Goal: Task Accomplishment & Management: Manage account settings

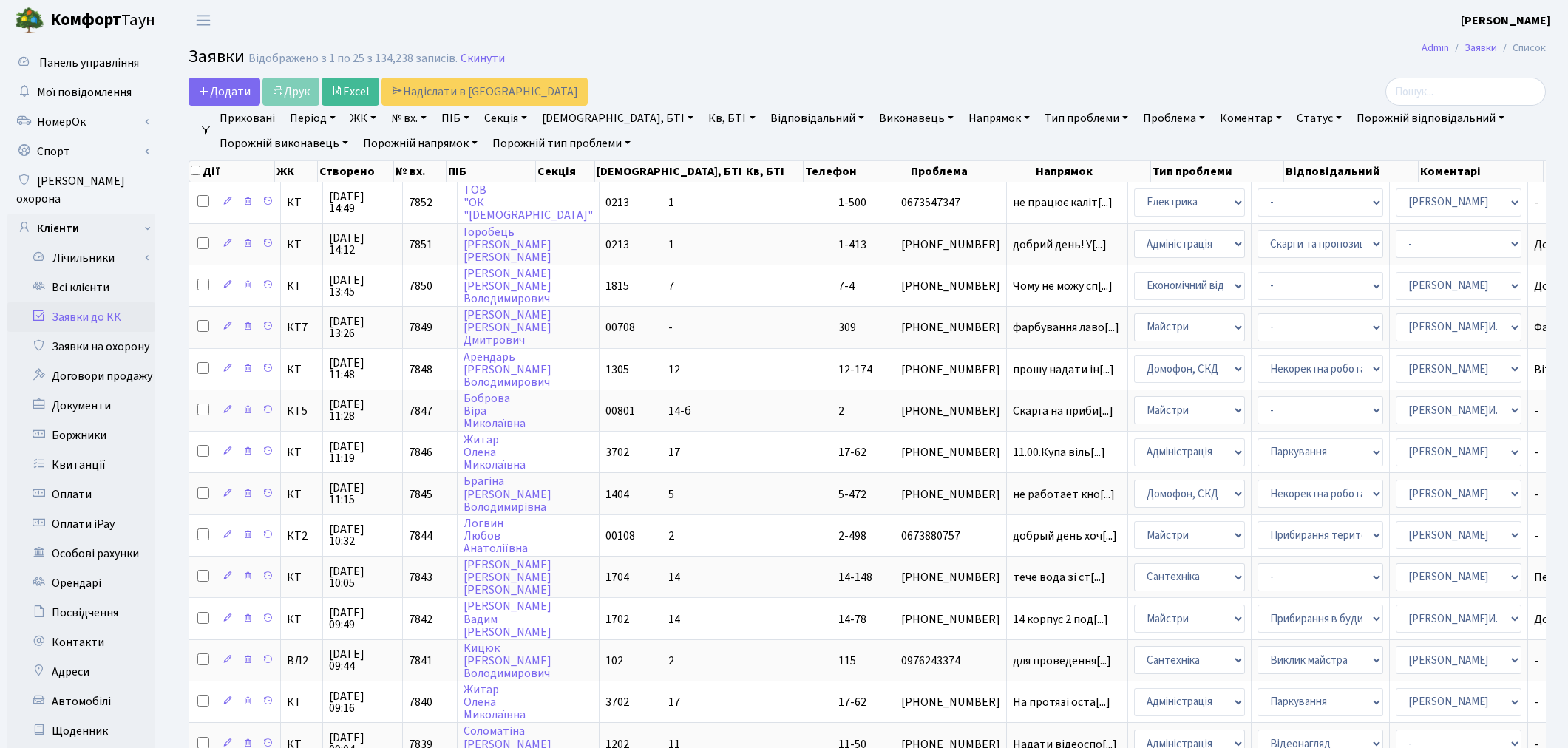
select select "25"
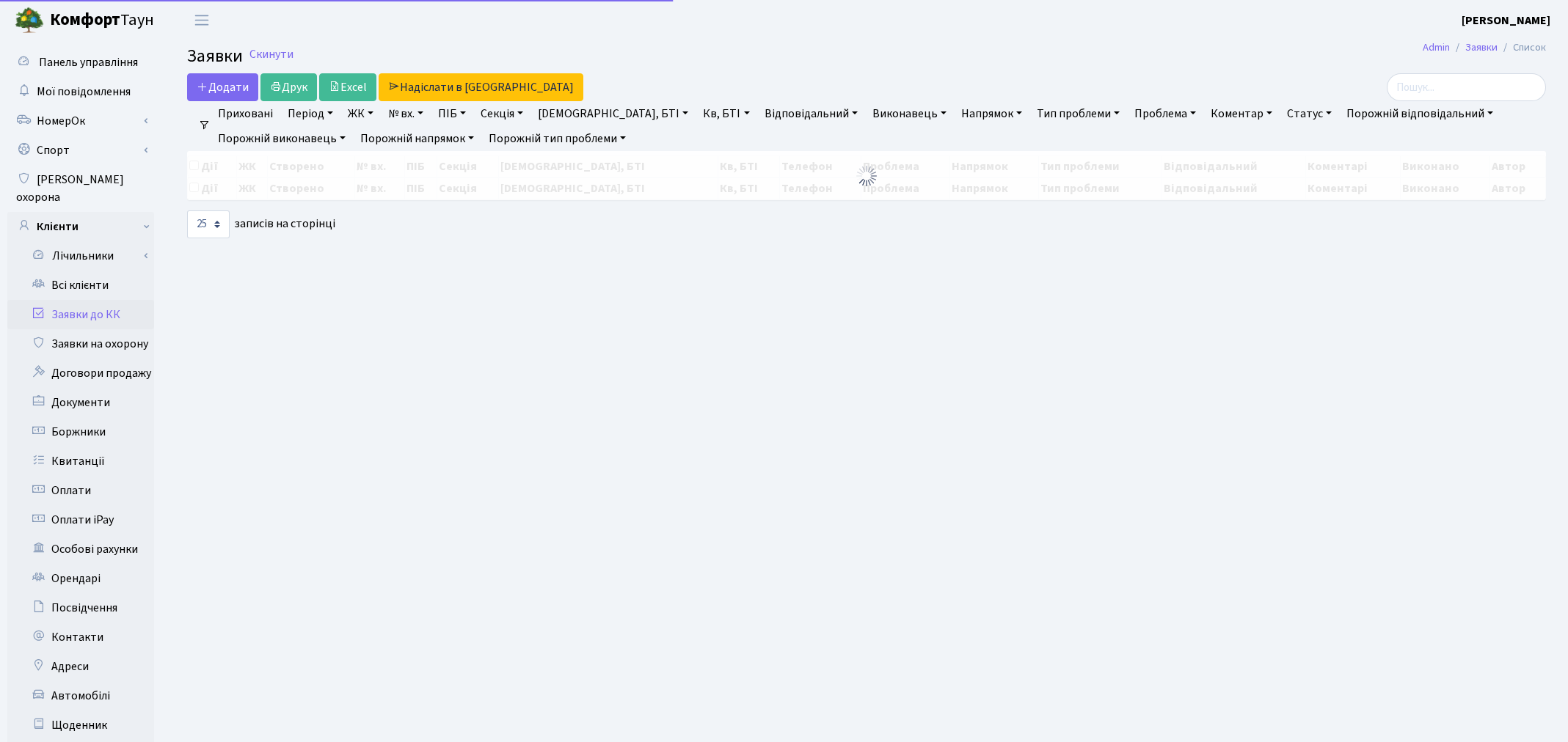
select select "25"
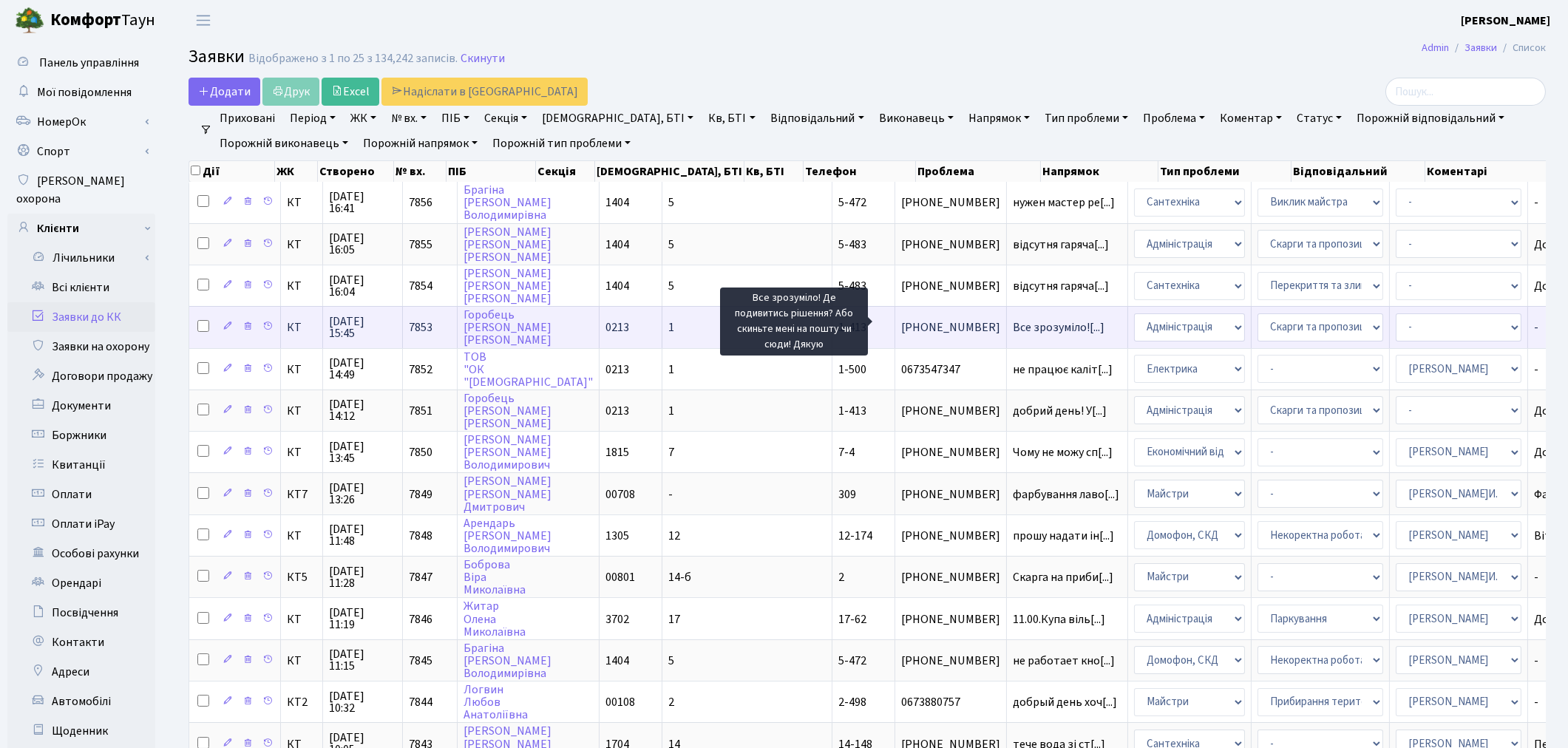
click at [1013, 320] on span "Все зрозуміло![...]" at bounding box center [1059, 327] width 92 height 16
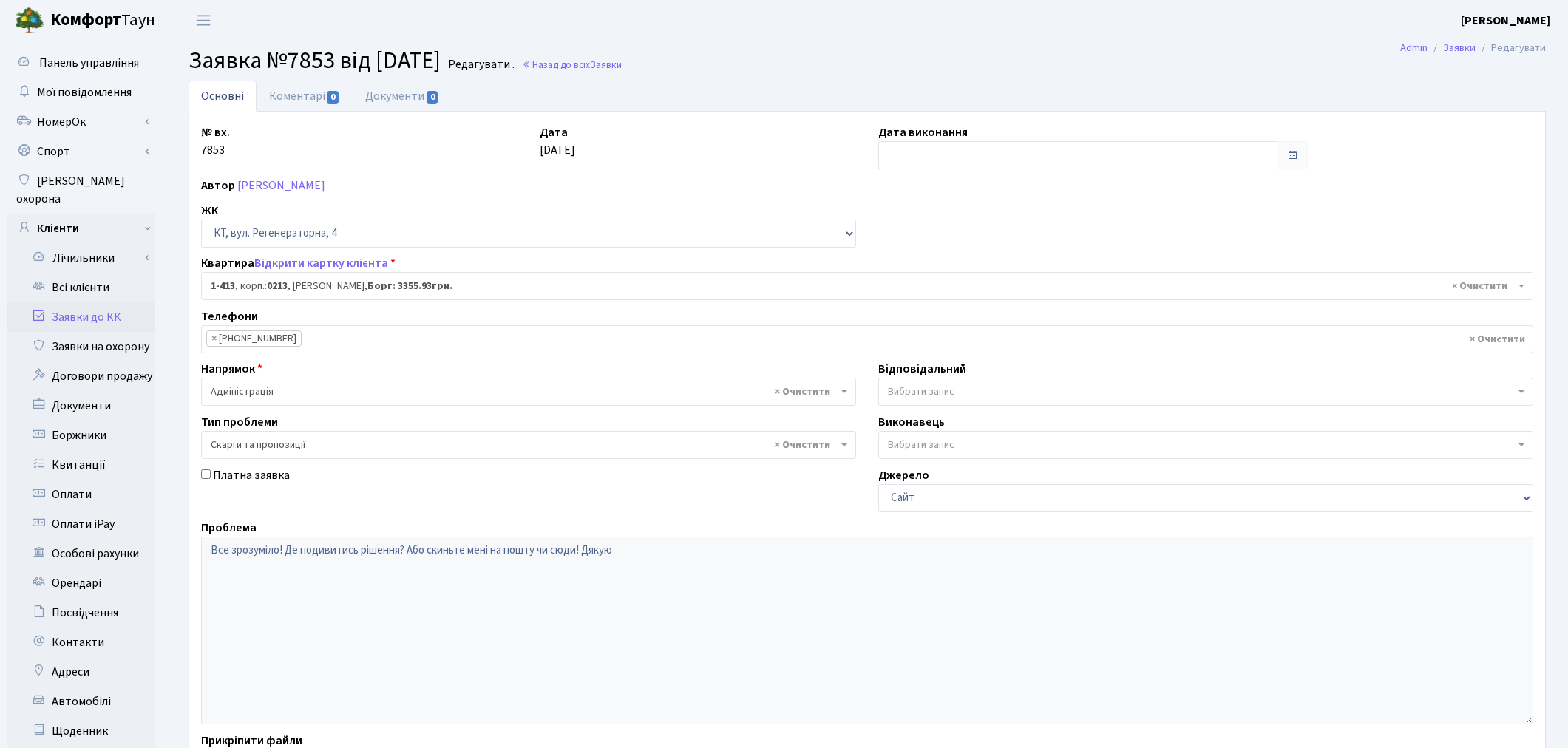
select select "464"
select select "55"
click at [298, 93] on link "Коментарі 0" at bounding box center [304, 96] width 96 height 31
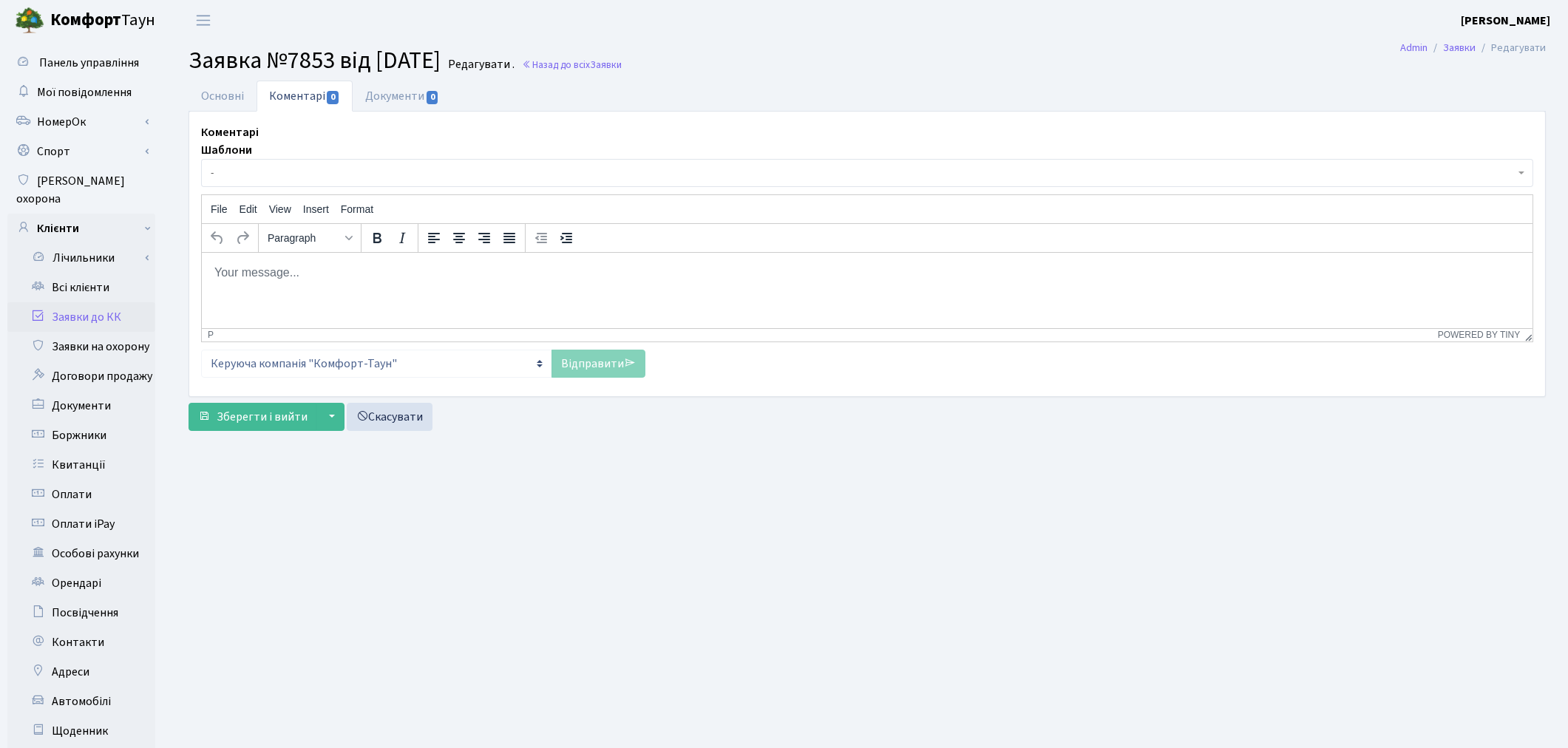
click at [321, 261] on html at bounding box center [866, 273] width 1331 height 40
click at [607, 359] on link "Відправити" at bounding box center [599, 363] width 94 height 28
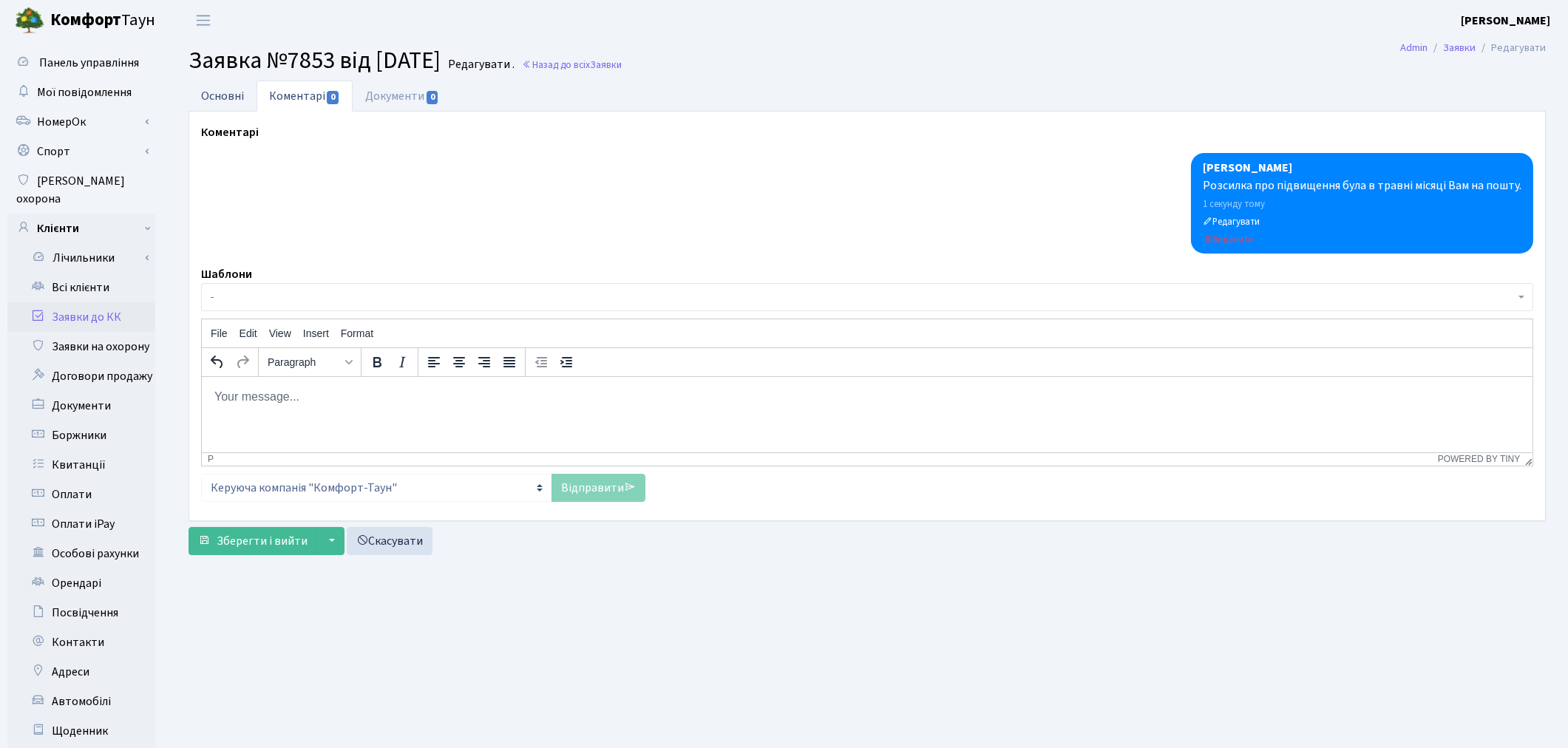
click at [232, 93] on link "Основні" at bounding box center [222, 96] width 68 height 31
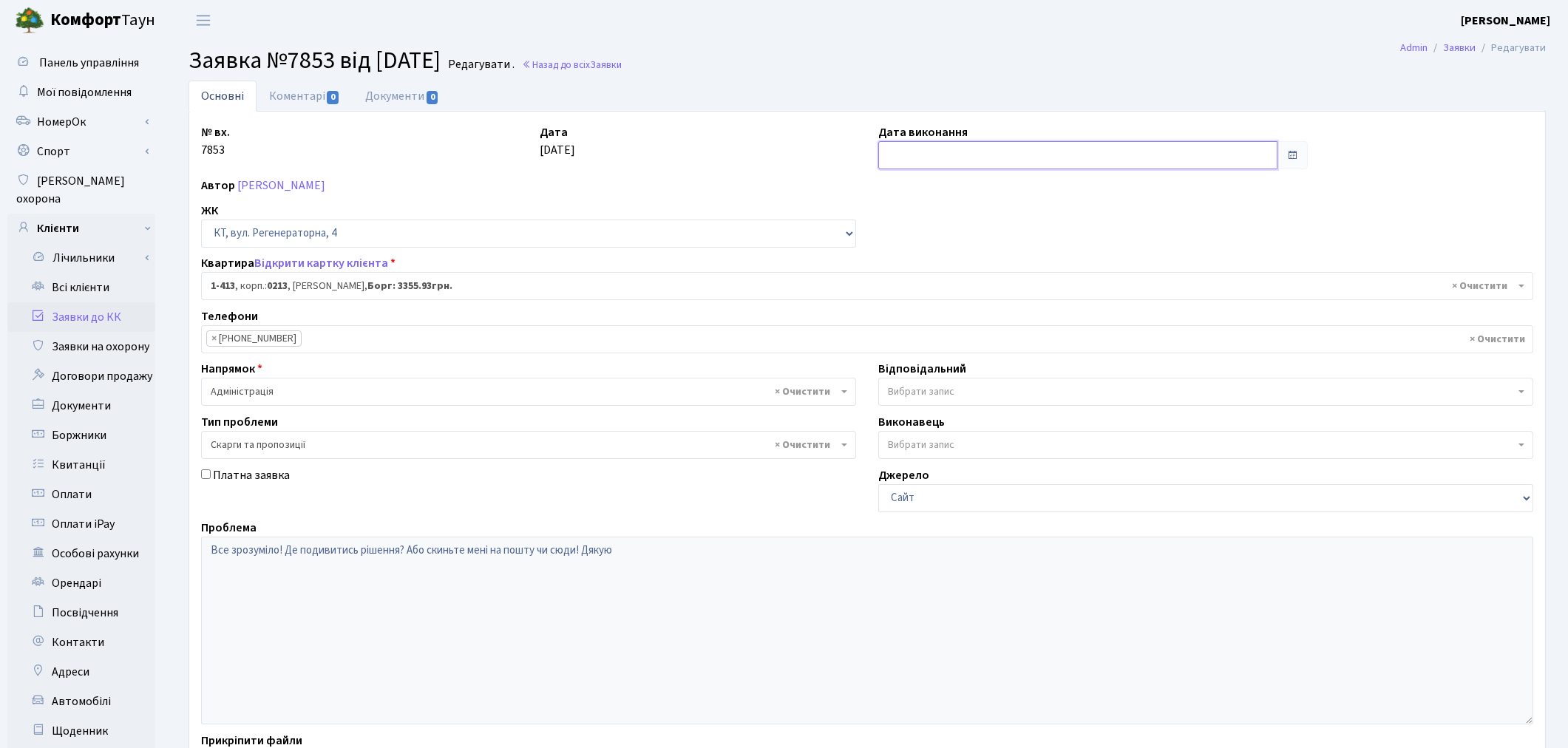
click at [917, 150] on input "text" at bounding box center [1077, 155] width 399 height 28
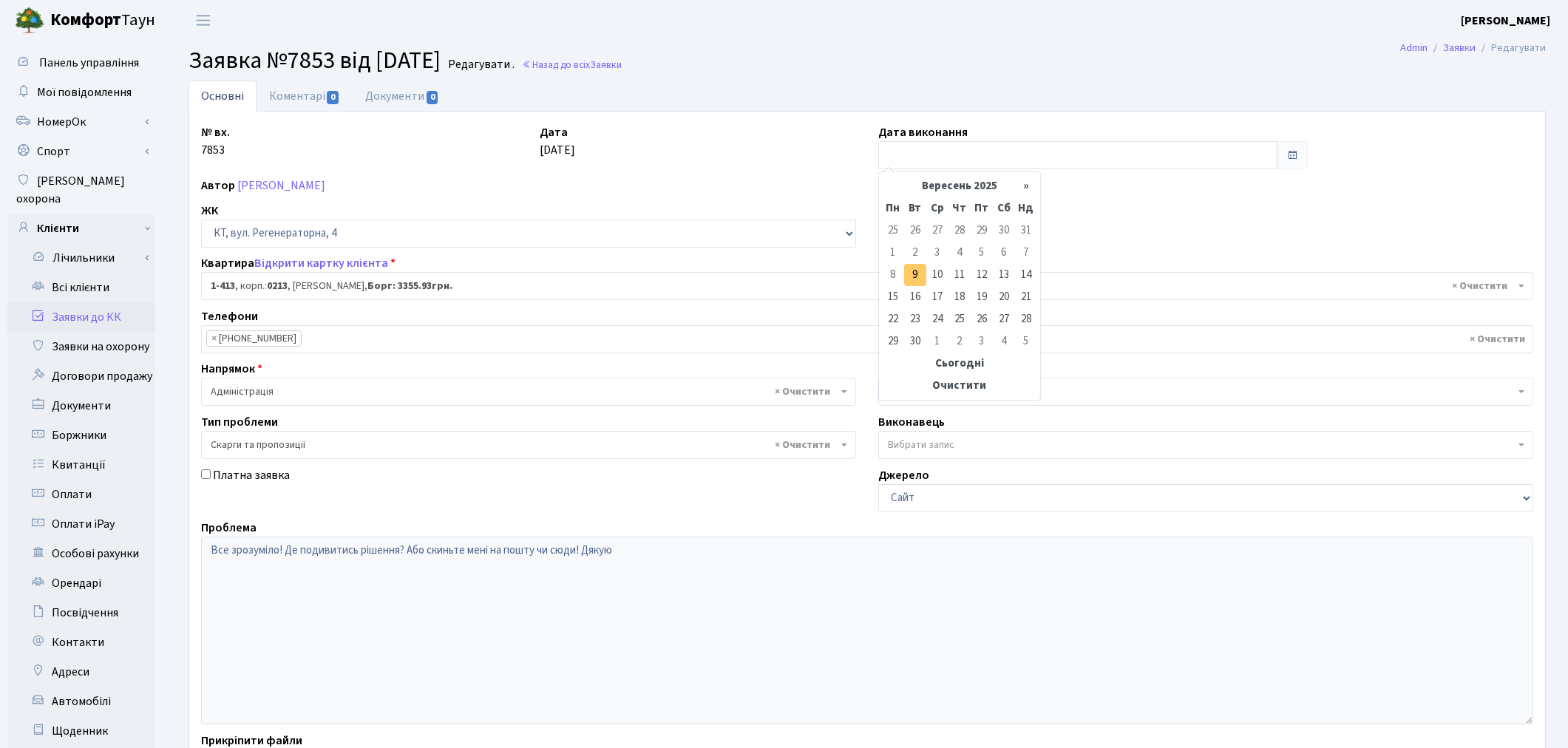
click at [917, 282] on td "9" at bounding box center [915, 275] width 22 height 22
type input "[DATE]"
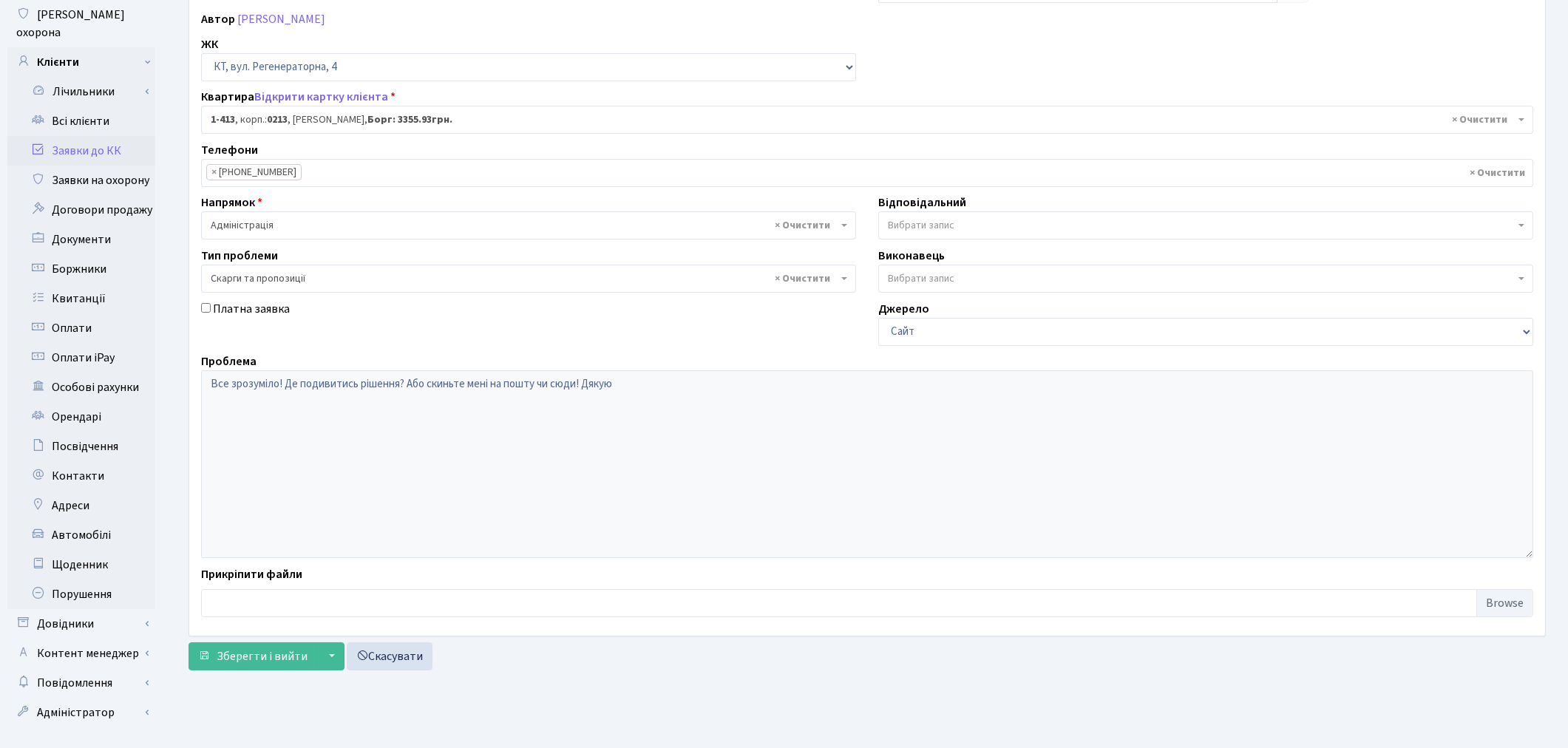
scroll to position [171, 0]
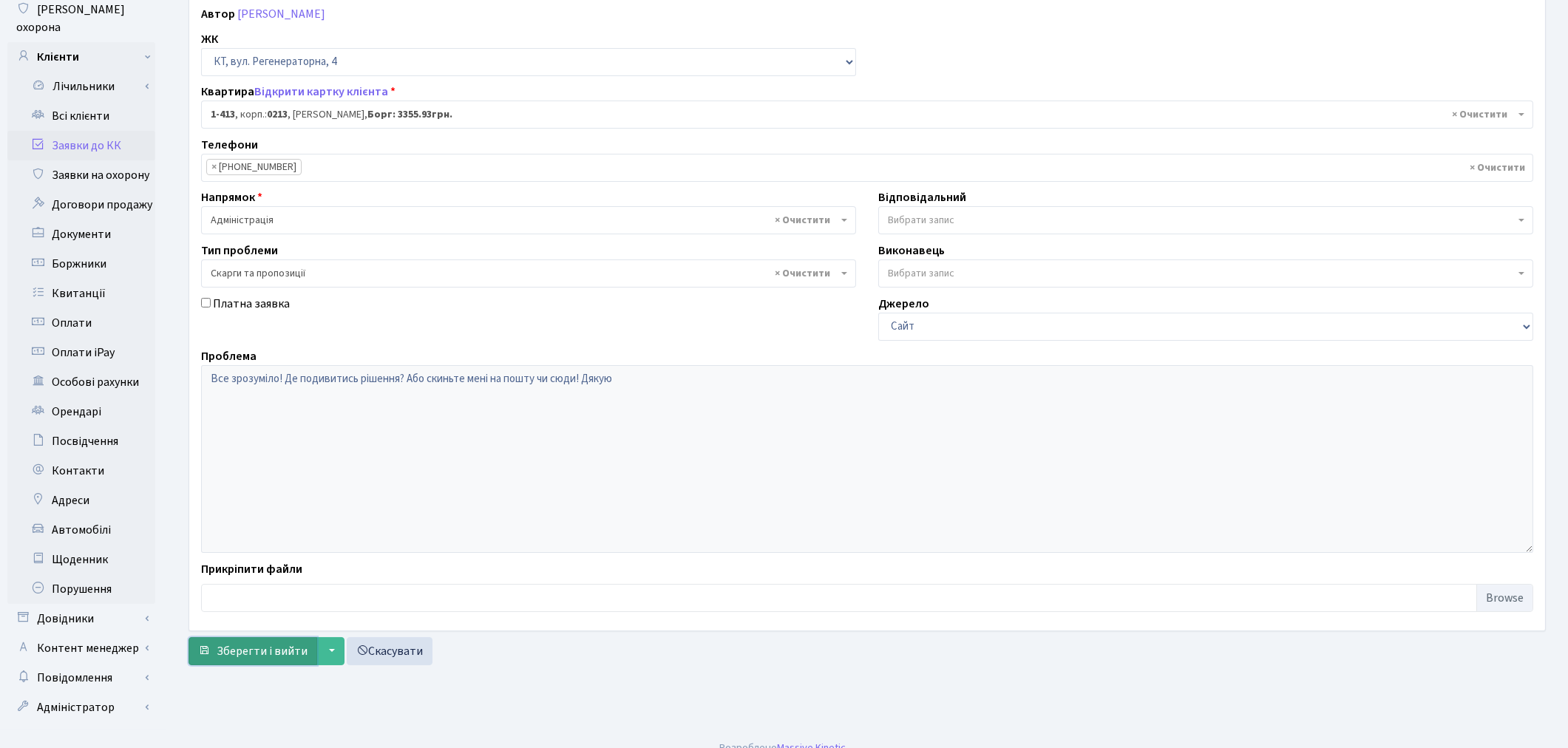
click at [249, 653] on span "Зберегти і вийти" at bounding box center [261, 650] width 91 height 16
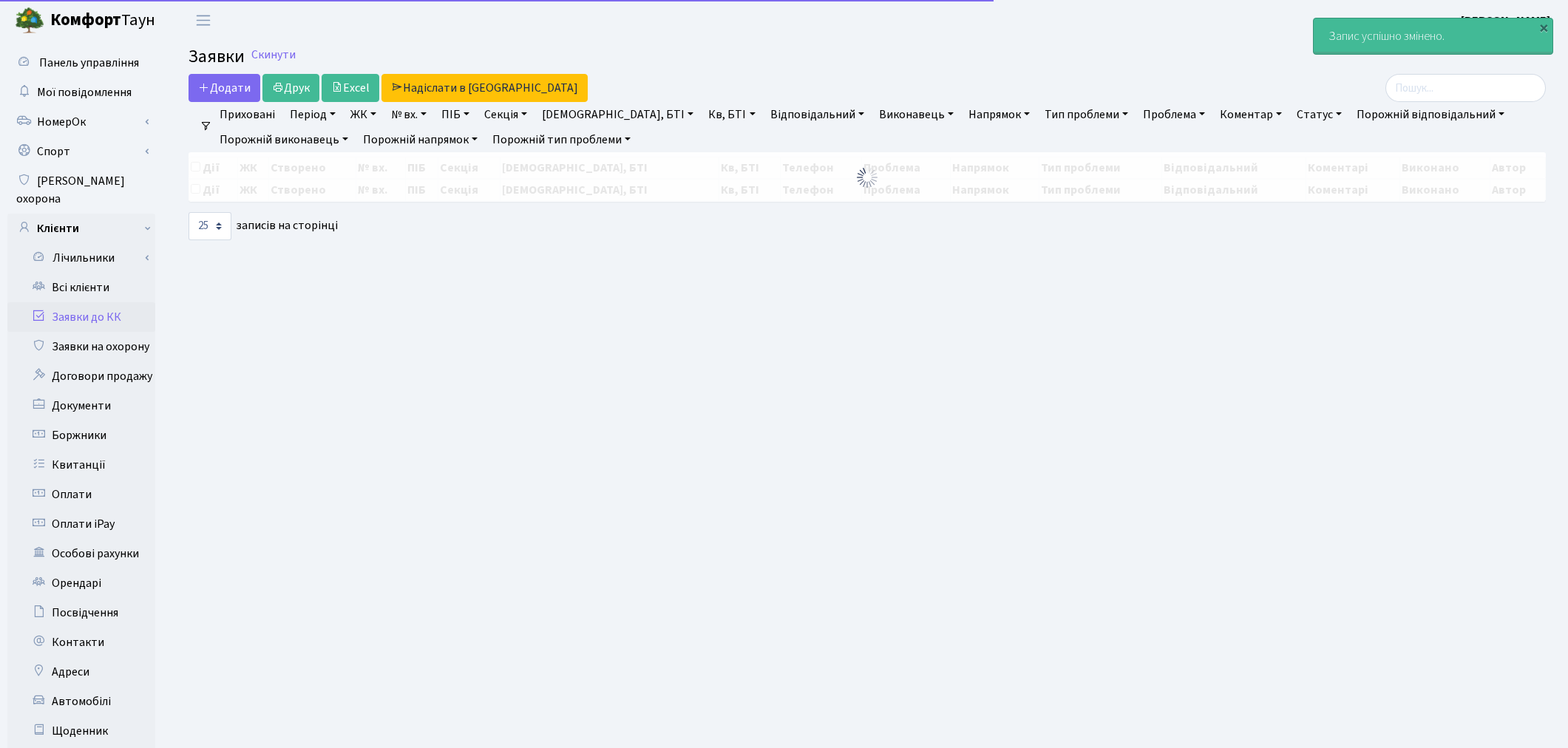
select select "25"
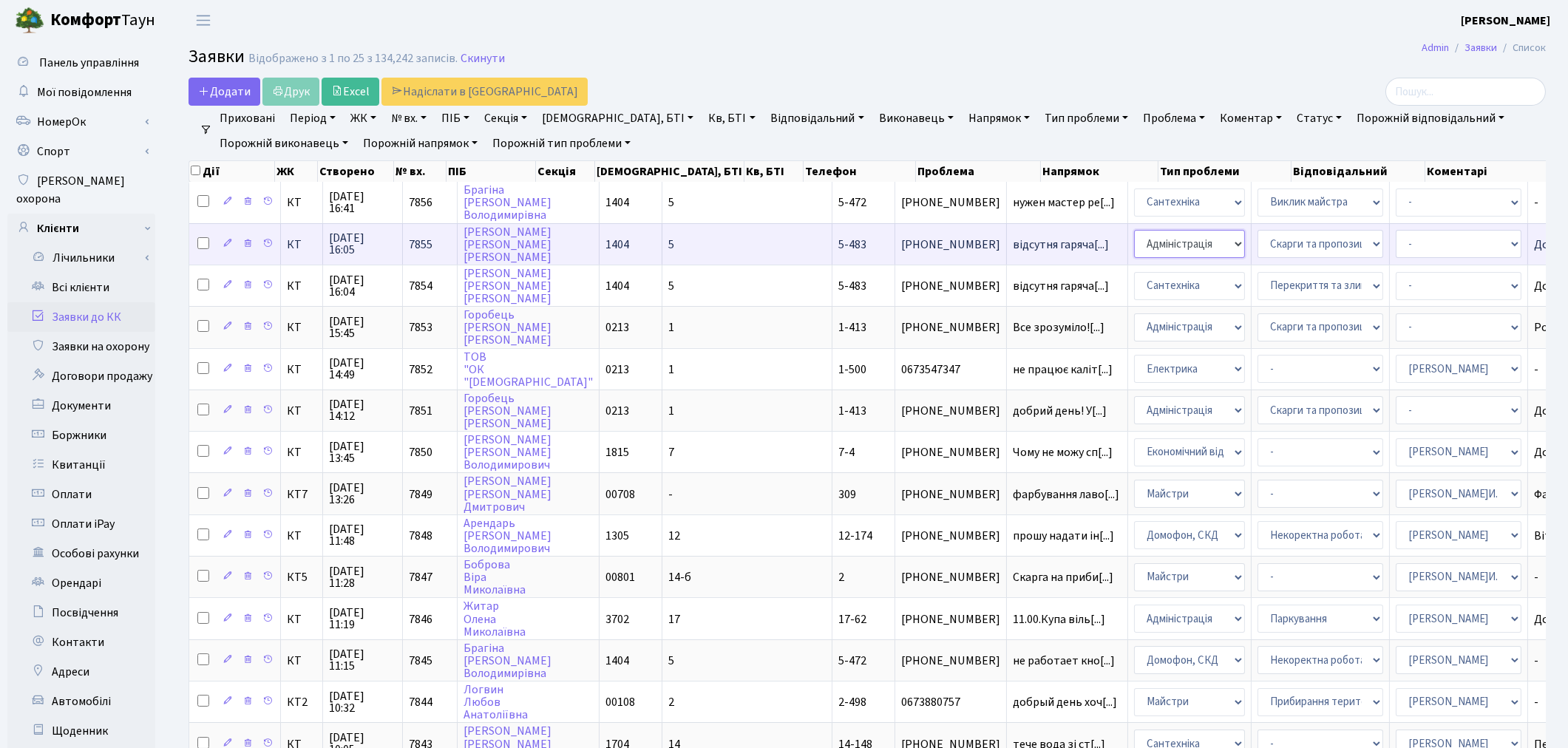
click at [1135, 247] on select "- Адміністрація Домофон, СКД Ліфт Майстри Сантехніка Економічний відділ Електри…" at bounding box center [1190, 243] width 111 height 28
click at [1013, 239] on span "відсутня гаряча[...]" at bounding box center [1061, 244] width 96 height 16
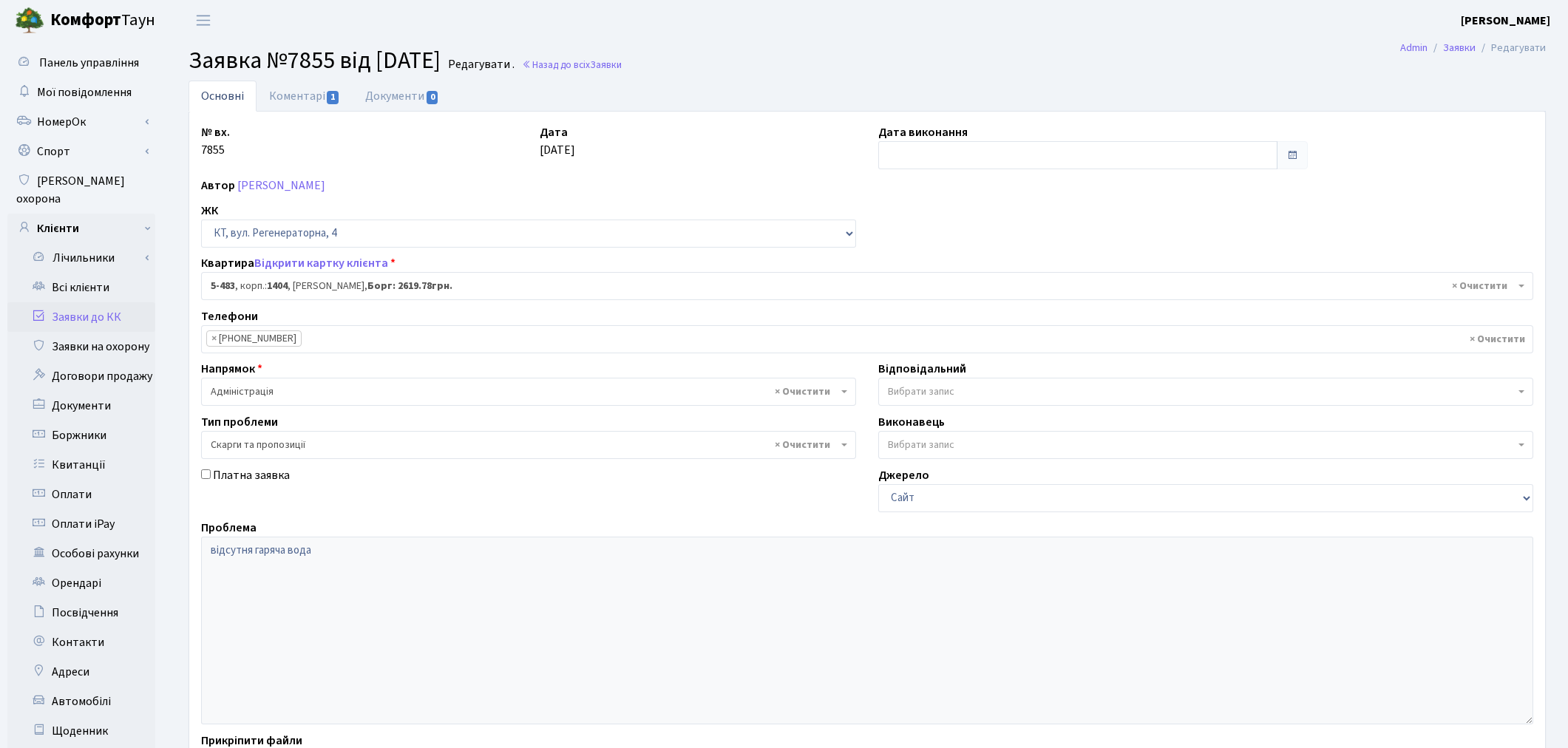
select select "2091"
select select "55"
click at [287, 93] on link "Коментарі 1" at bounding box center [304, 96] width 96 height 31
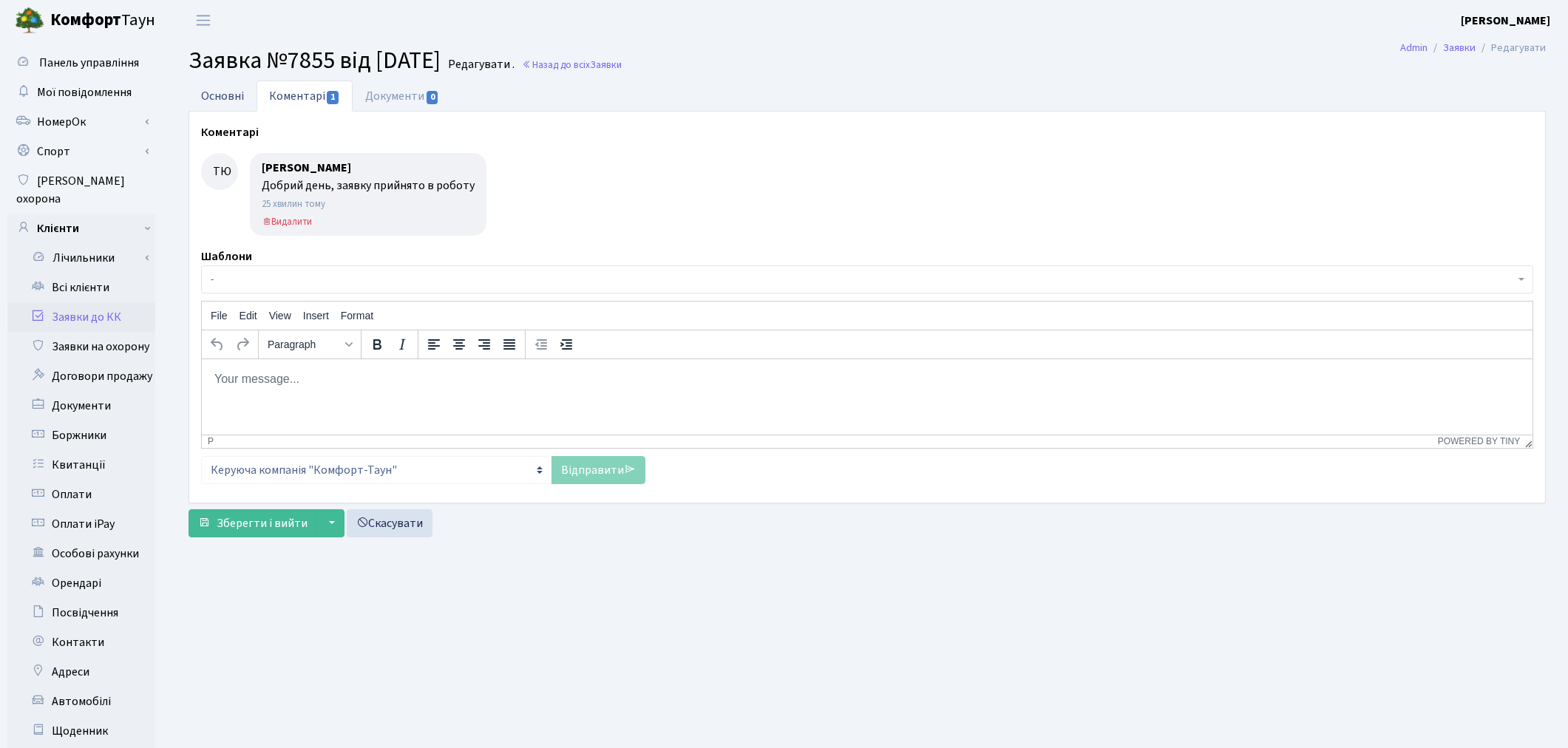
click at [231, 96] on link "Основні" at bounding box center [222, 96] width 68 height 31
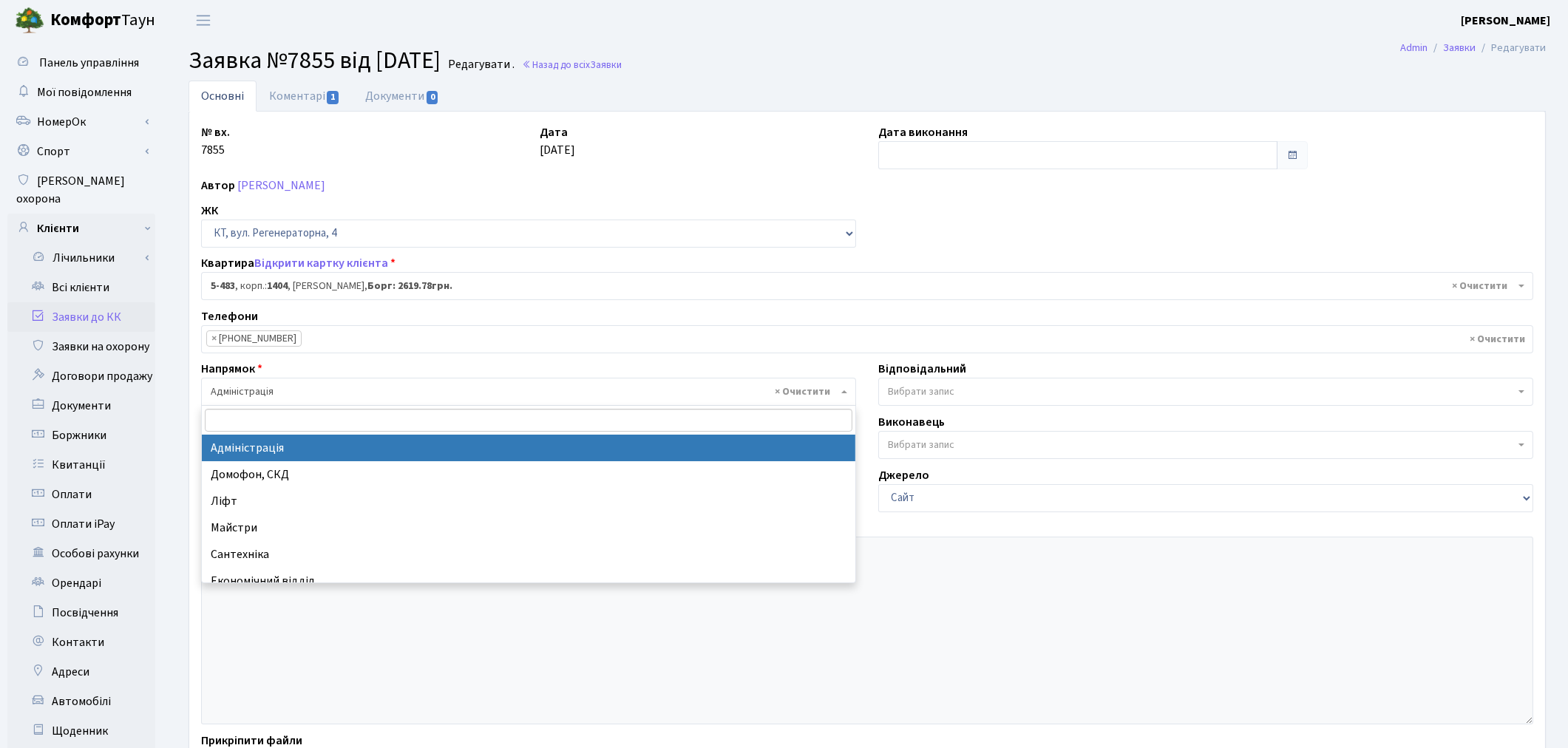
click at [327, 395] on span "× Адміністрація" at bounding box center [523, 391] width 627 height 14
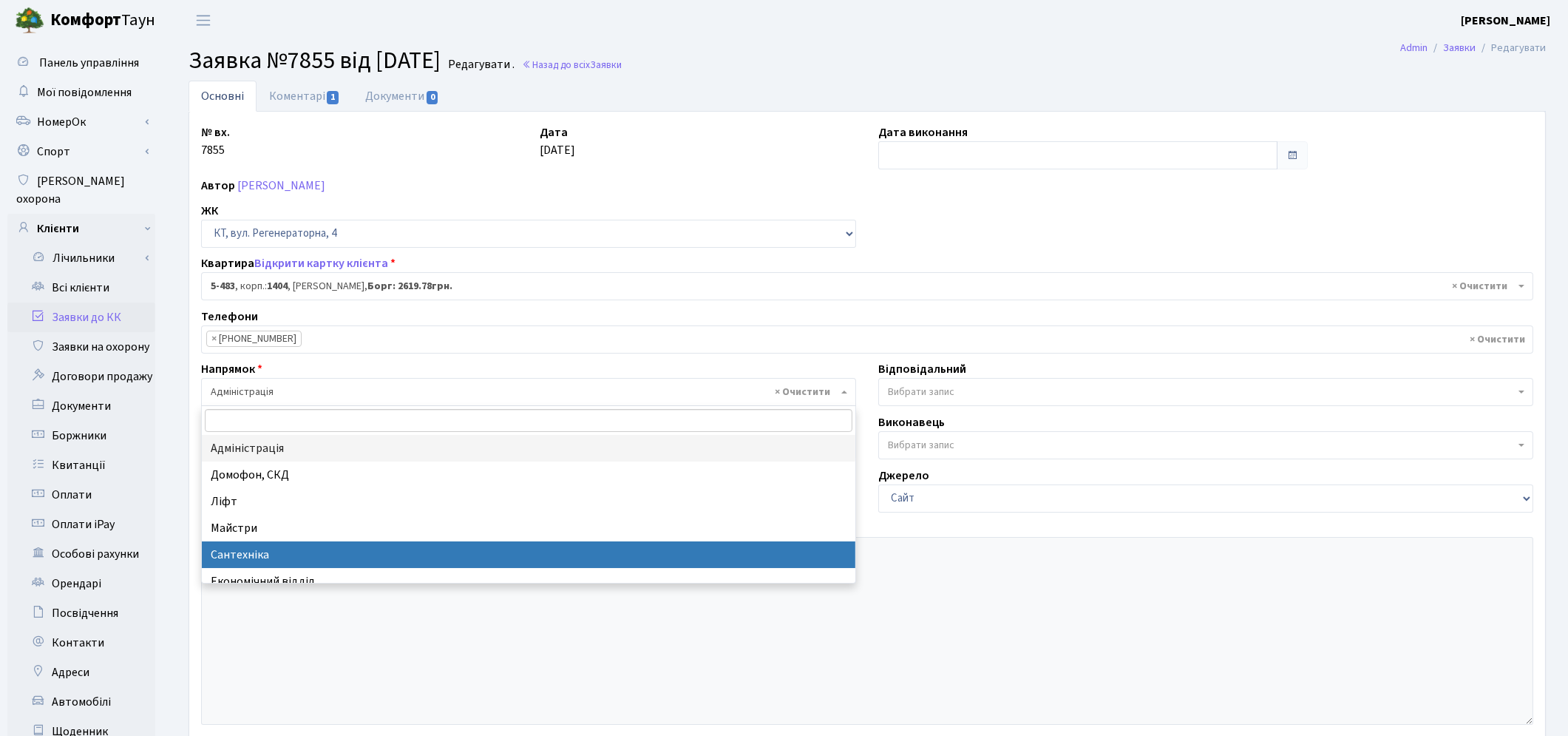
select select "2"
select select
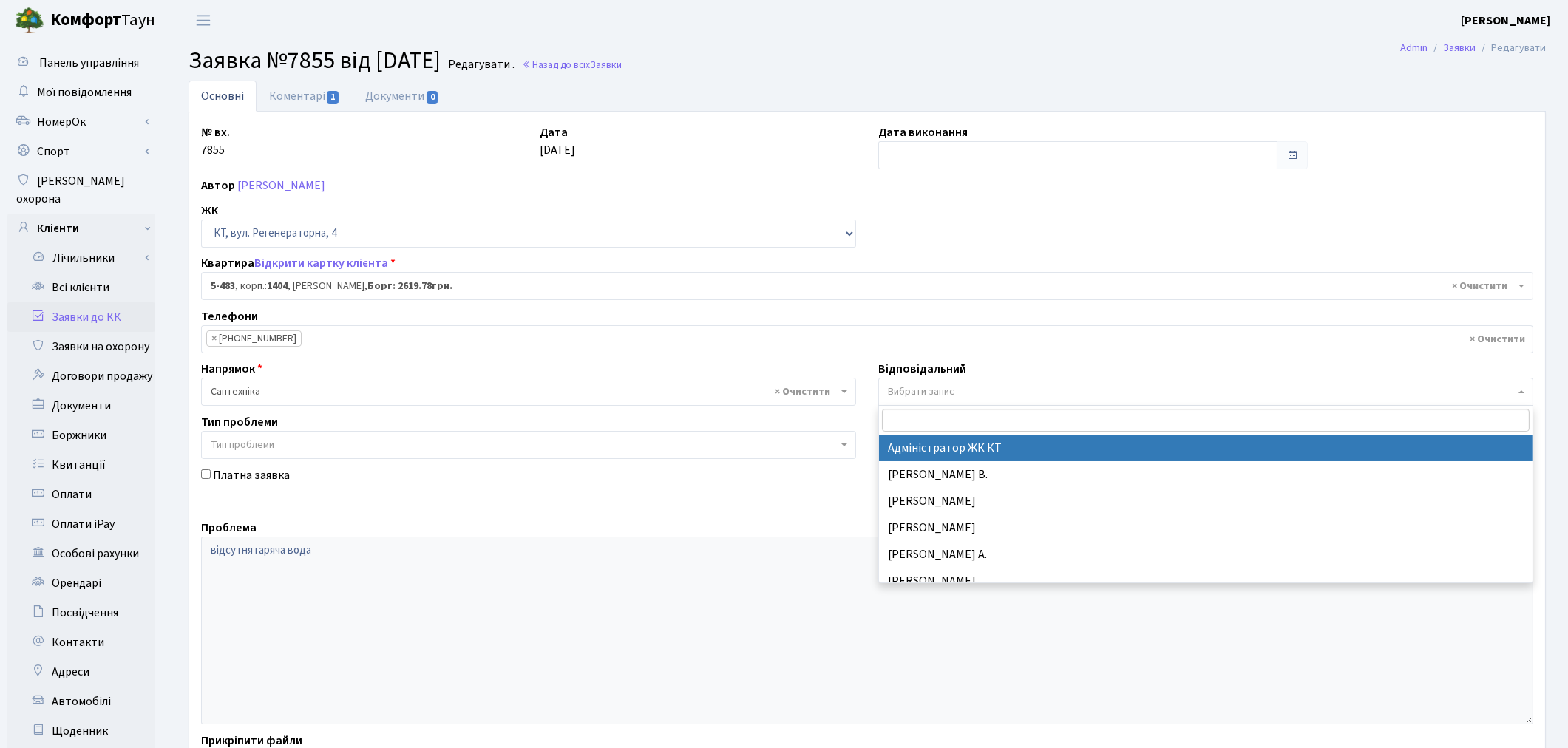
click at [959, 392] on span "Вибрати запис" at bounding box center [1201, 391] width 627 height 14
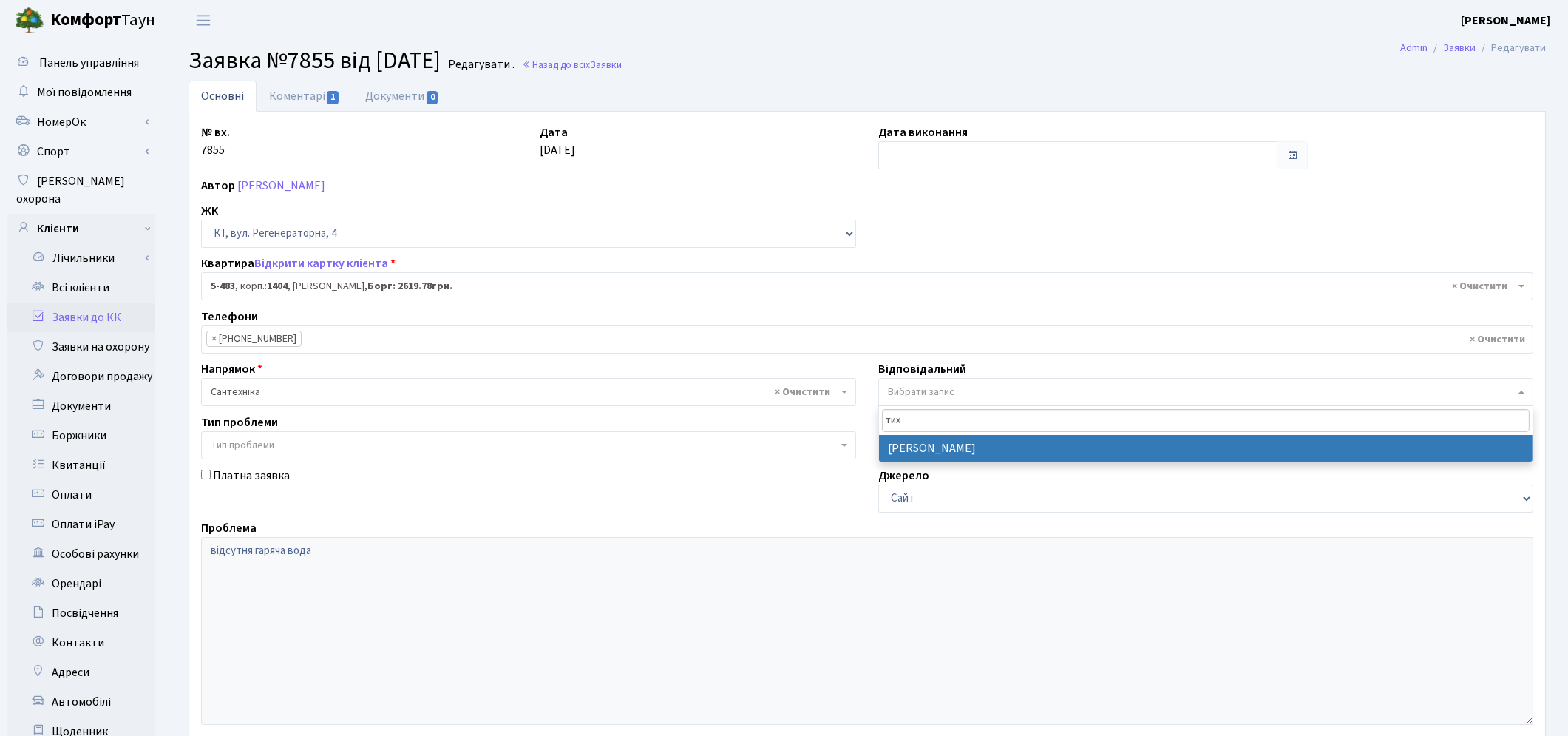
type input "тих"
select select "67"
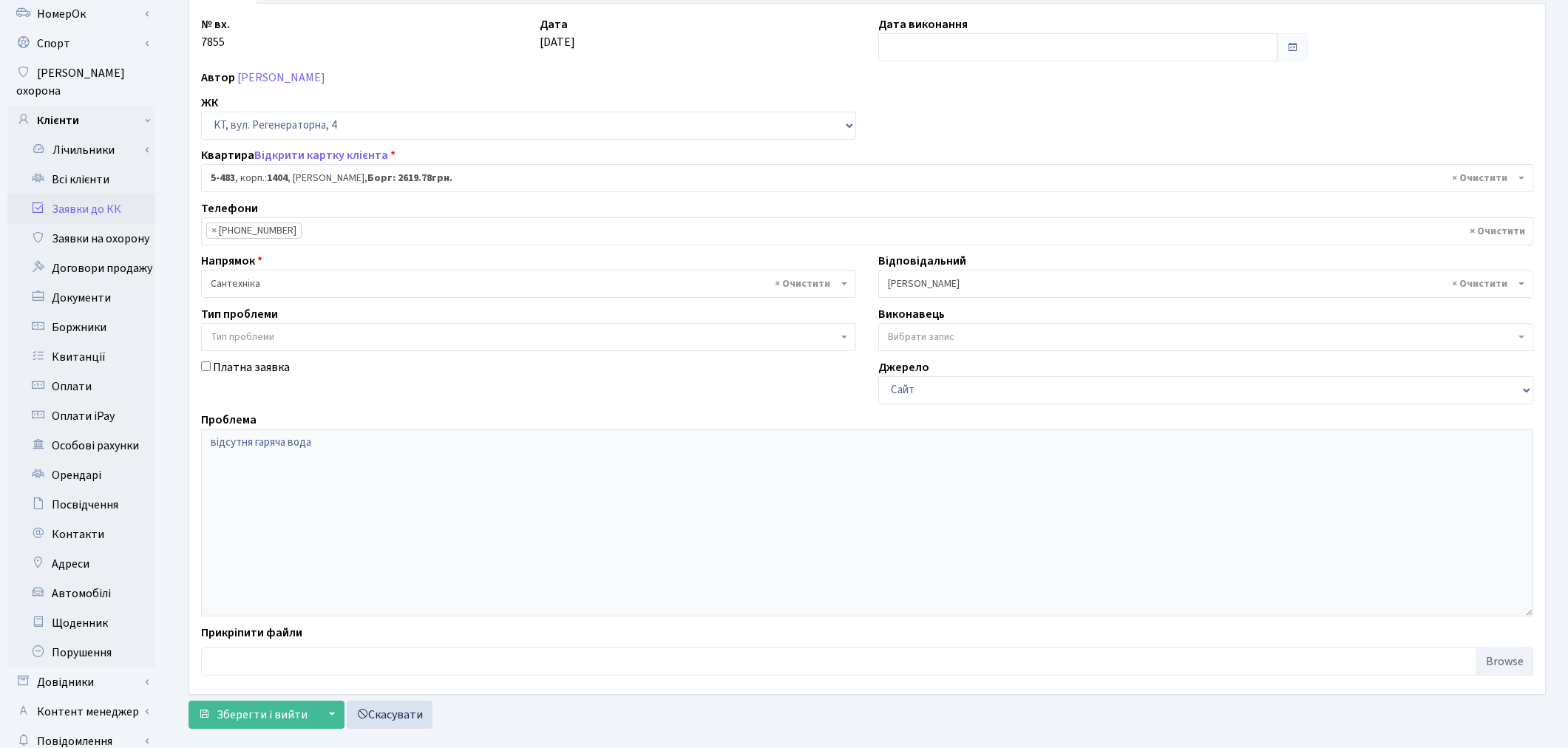
scroll to position [171, 0]
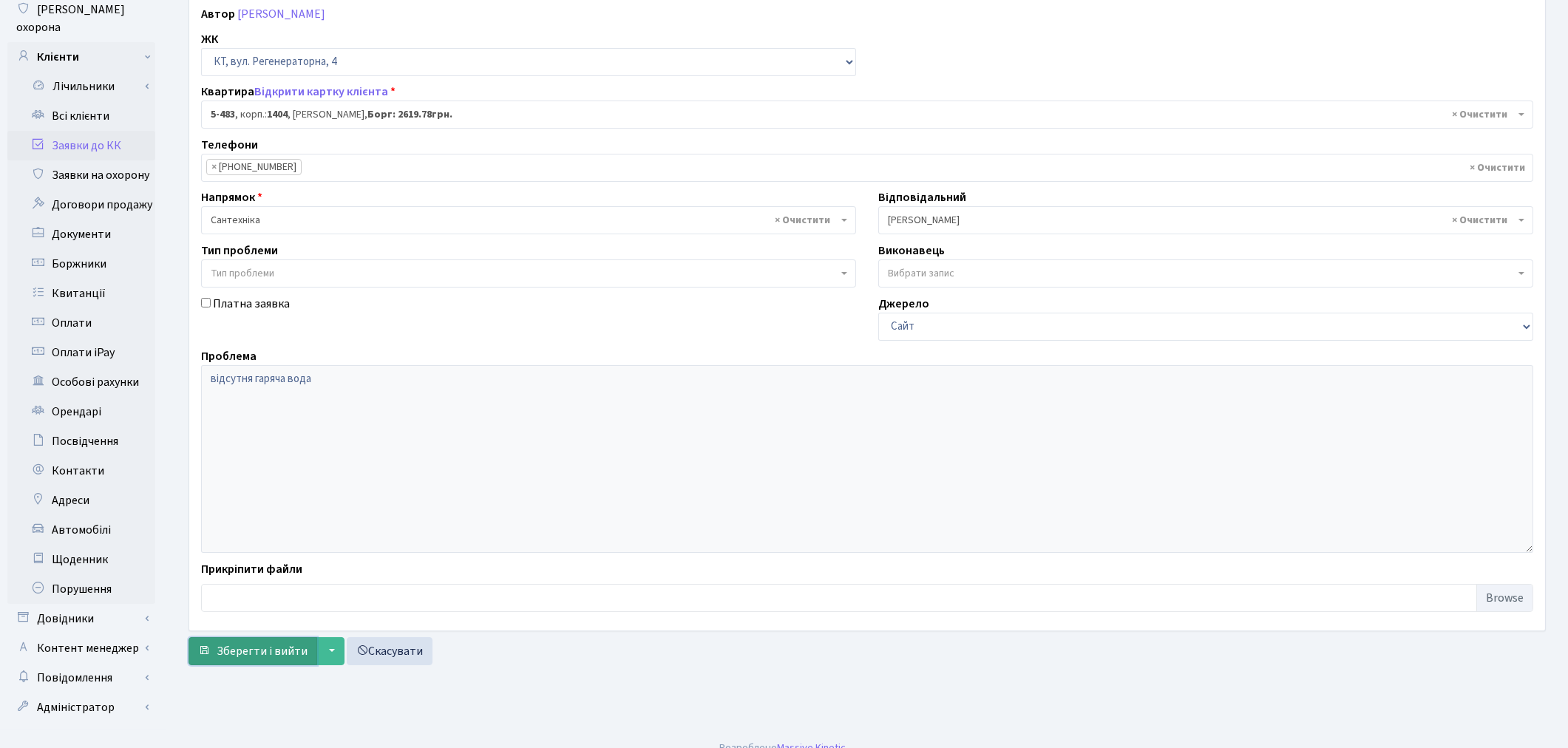
click at [231, 647] on span "Зберегти і вийти" at bounding box center [261, 650] width 91 height 16
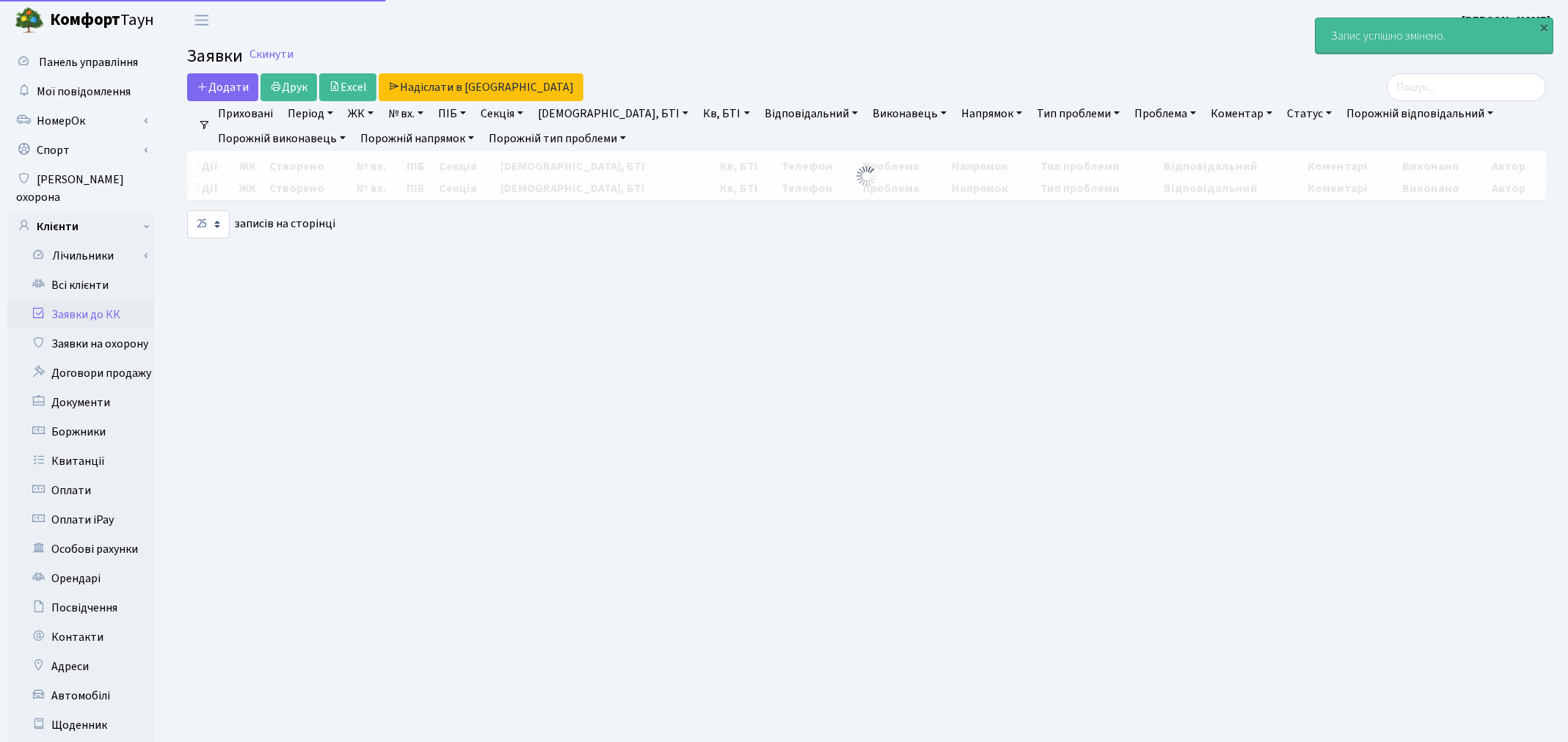
select select "25"
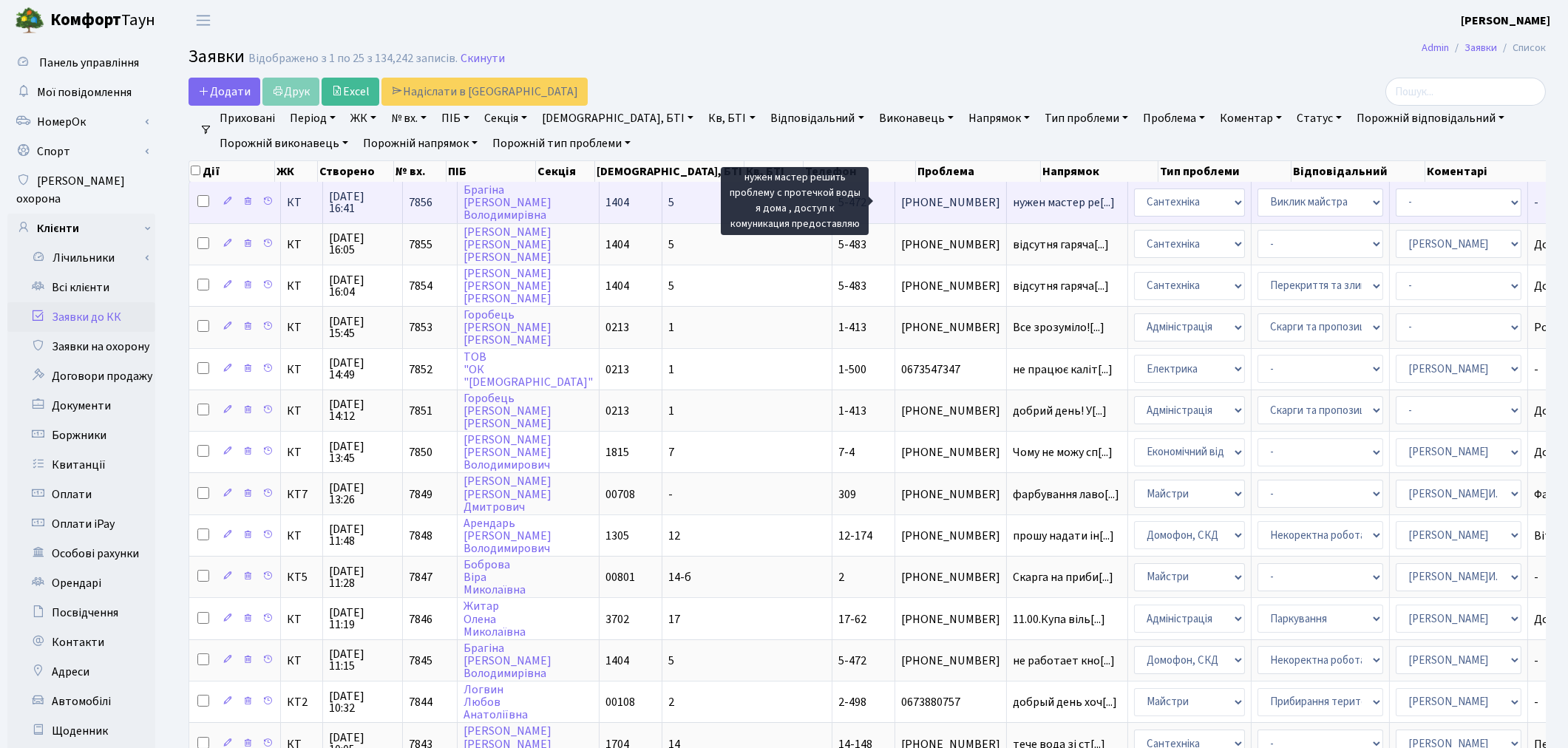
click at [1013, 201] on span "нужен мастер ре[...]" at bounding box center [1064, 202] width 102 height 16
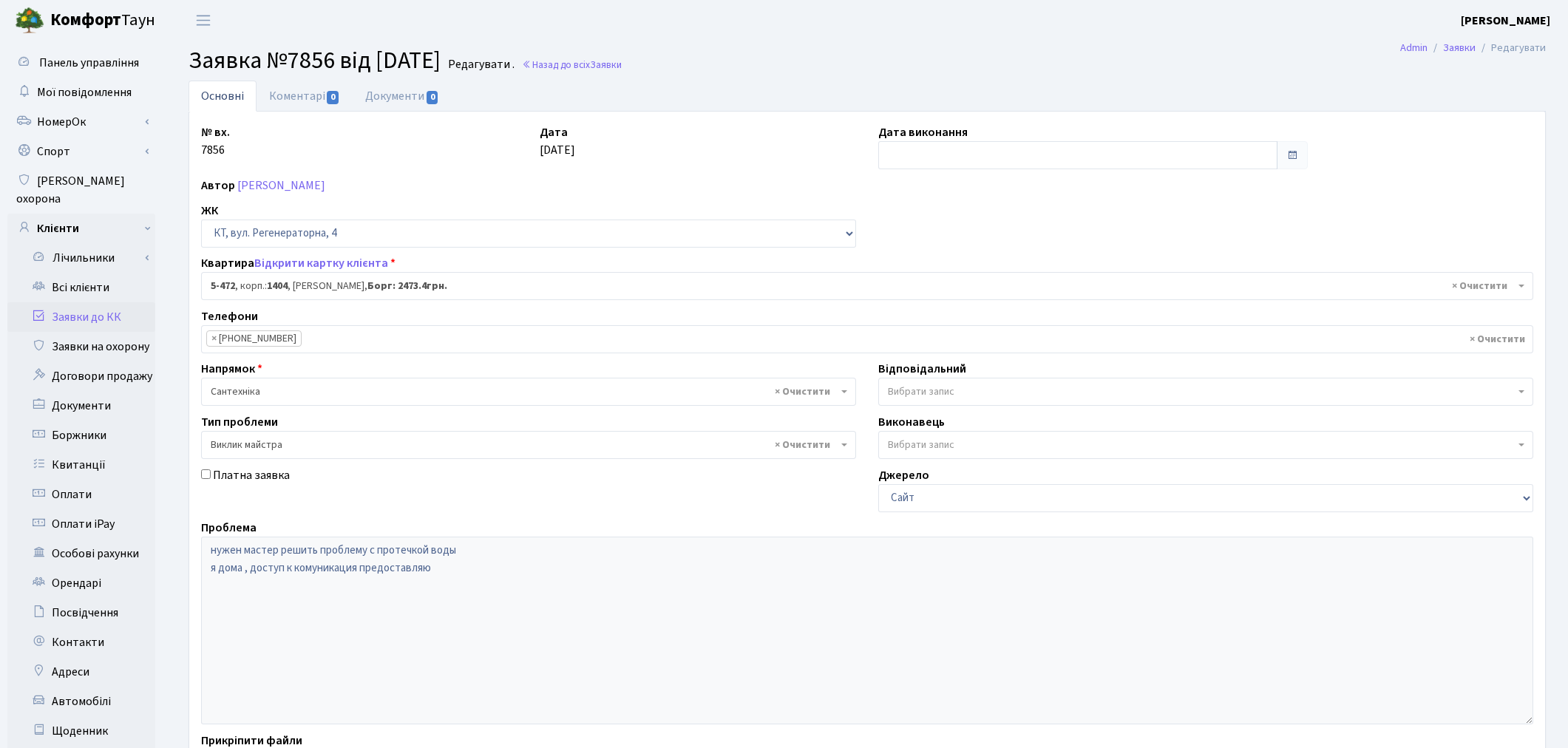
select select "2080"
select select "29"
click at [915, 389] on span "Вибрати запис" at bounding box center [921, 391] width 67 height 14
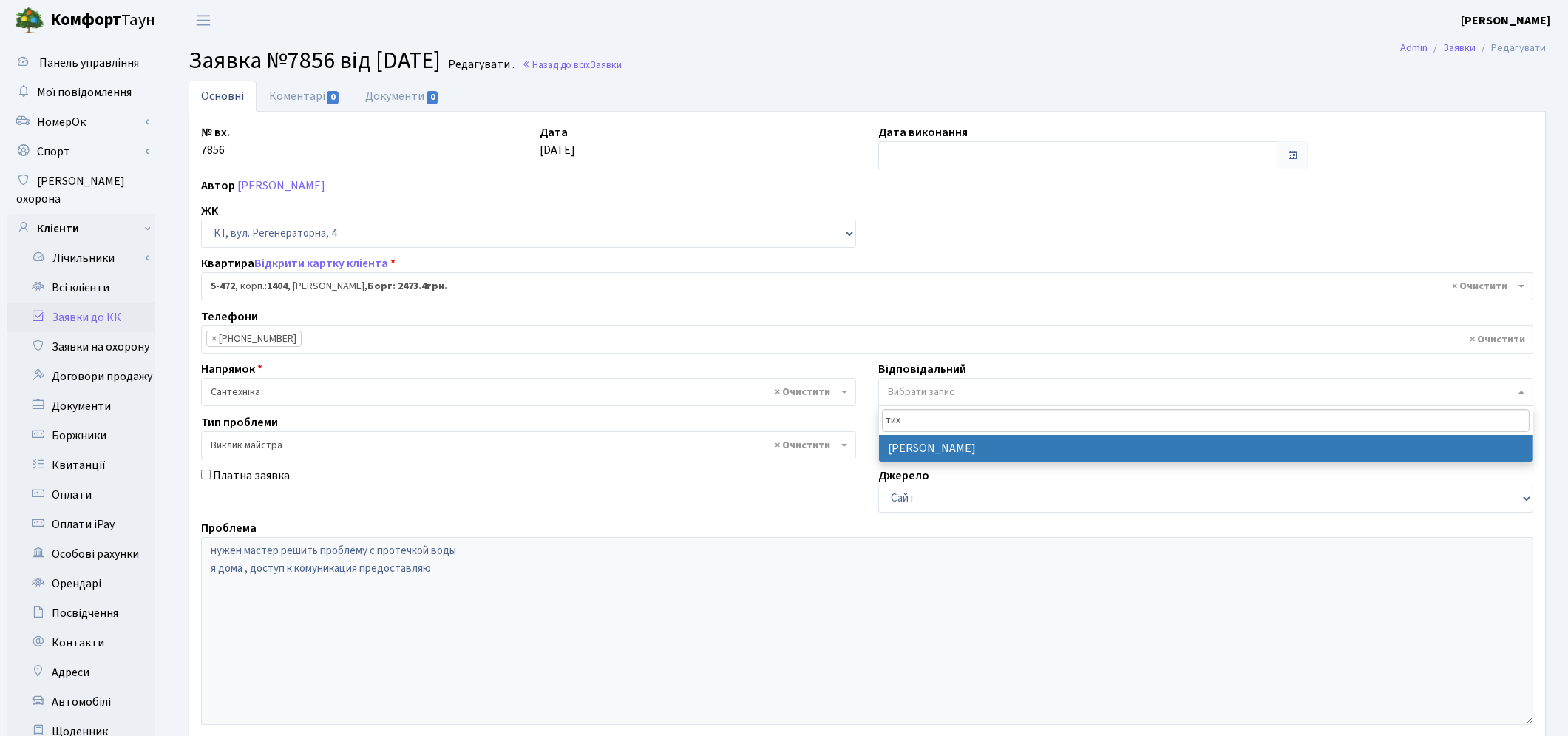
type input "тих"
select select "67"
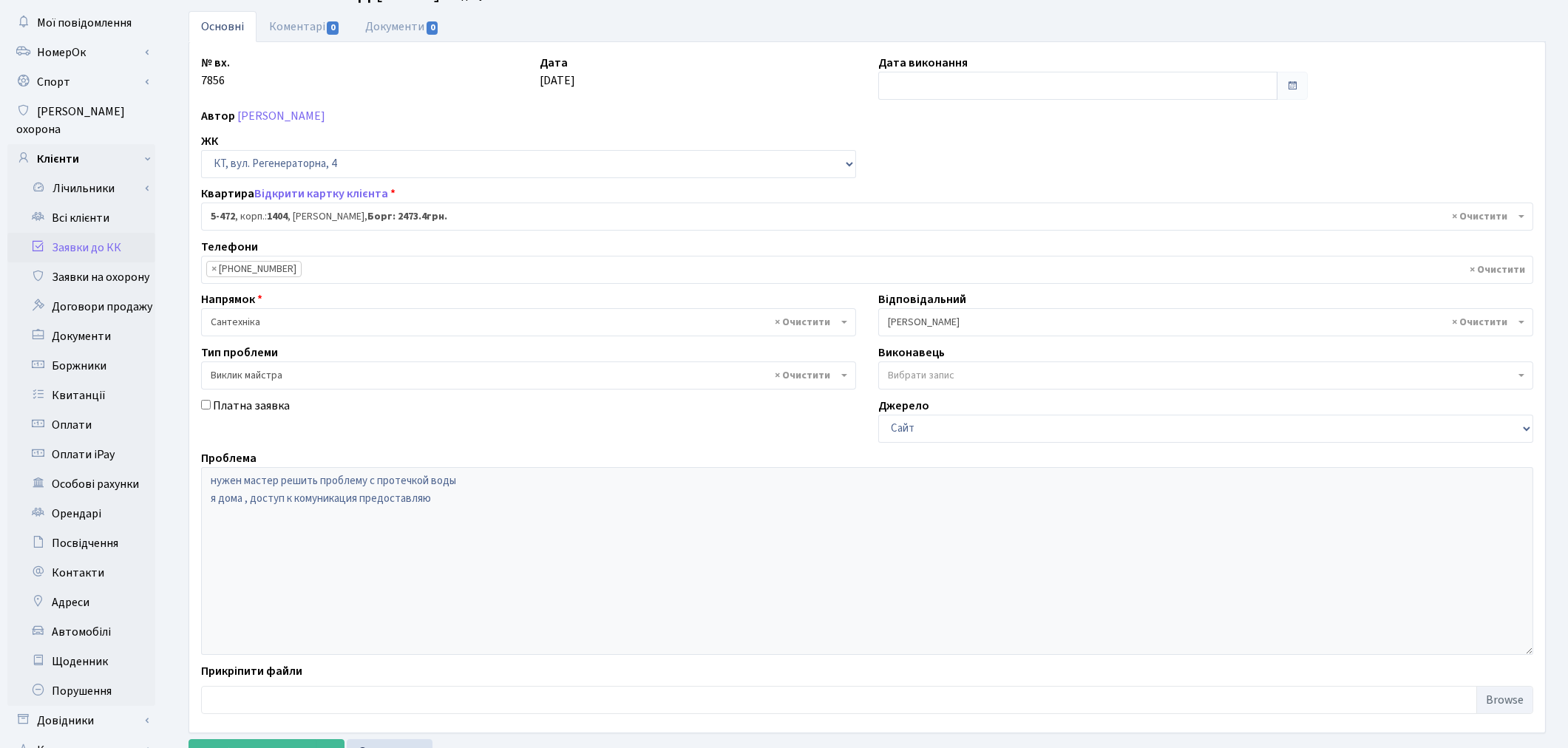
scroll to position [171, 0]
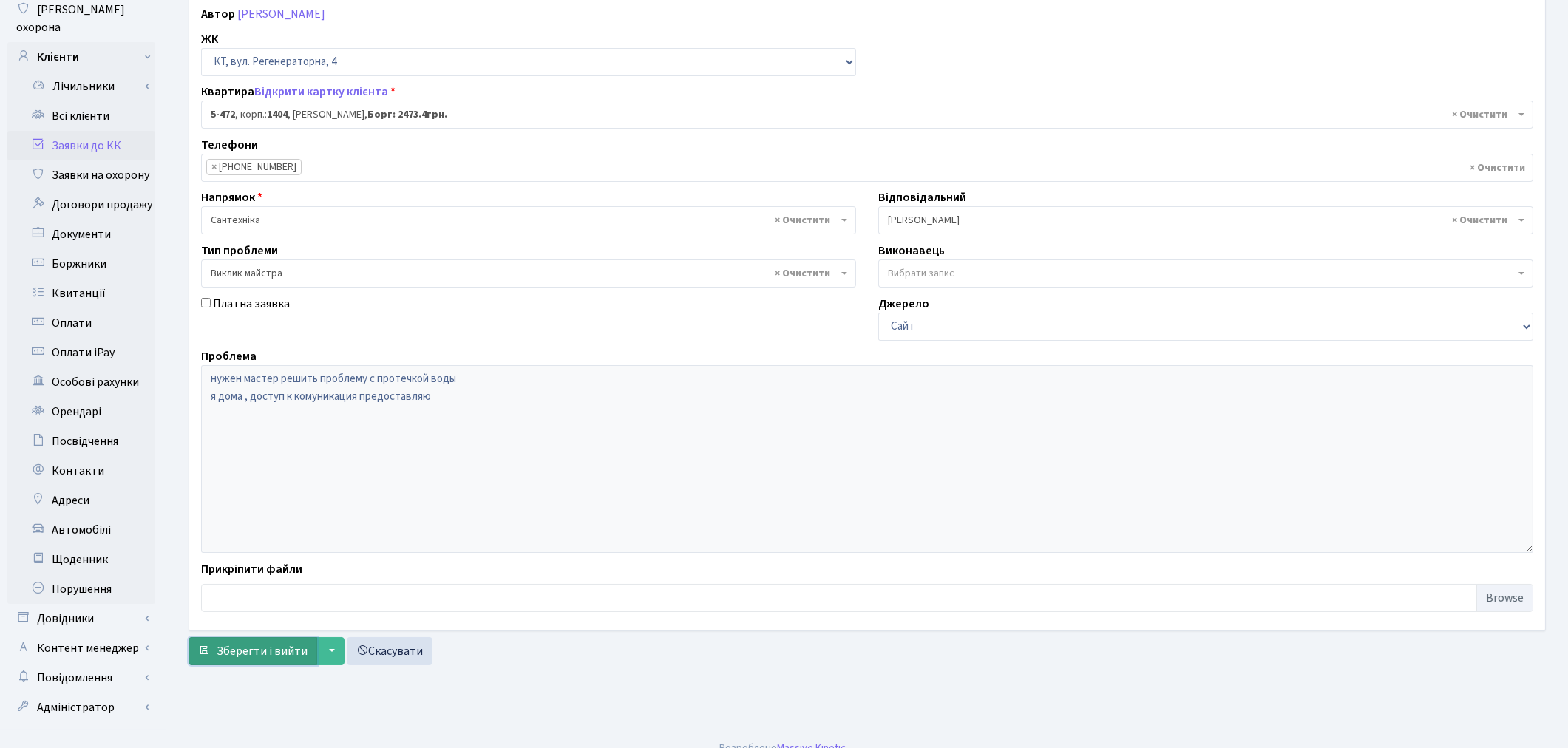
click at [252, 659] on span "Зберегти і вийти" at bounding box center [261, 650] width 91 height 16
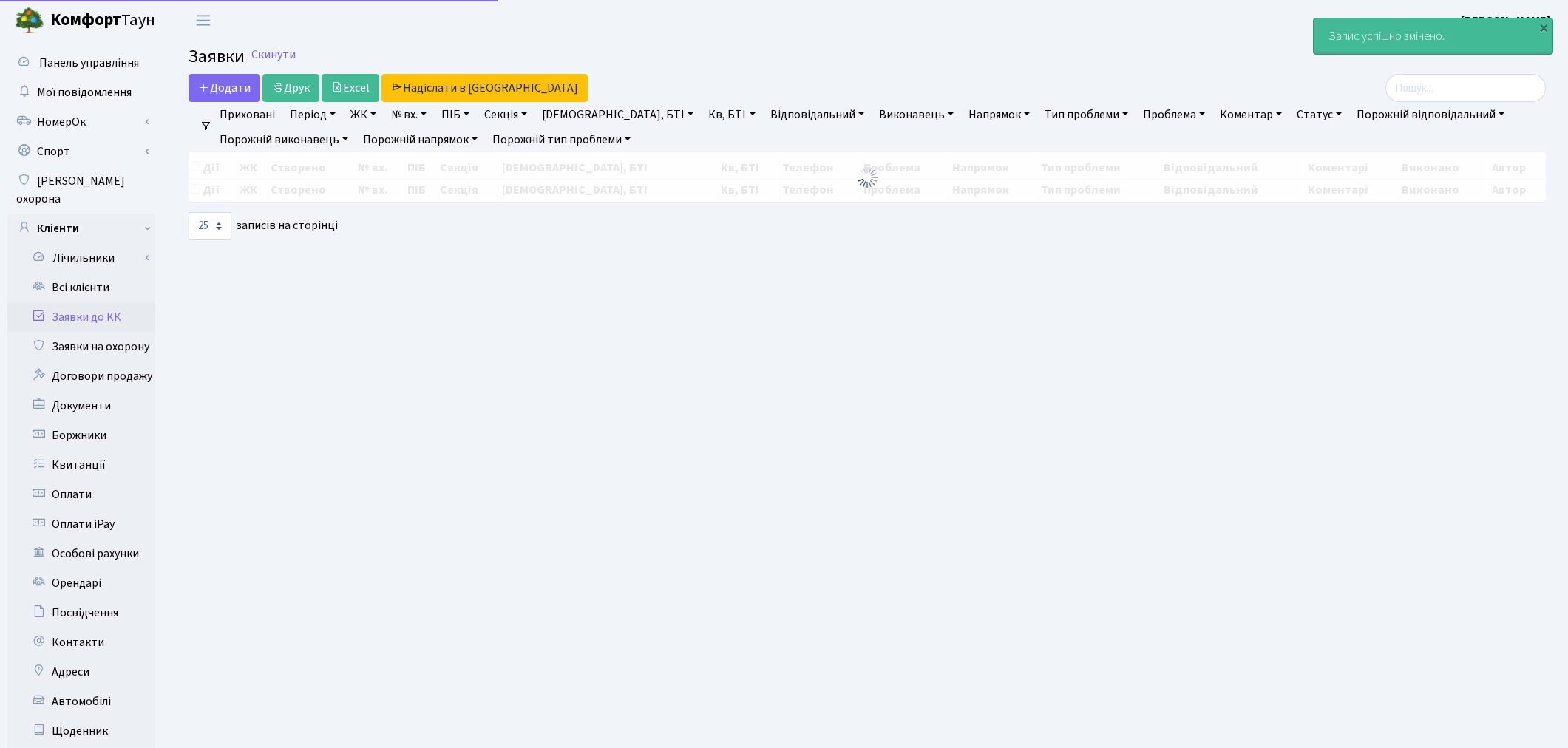
select select "25"
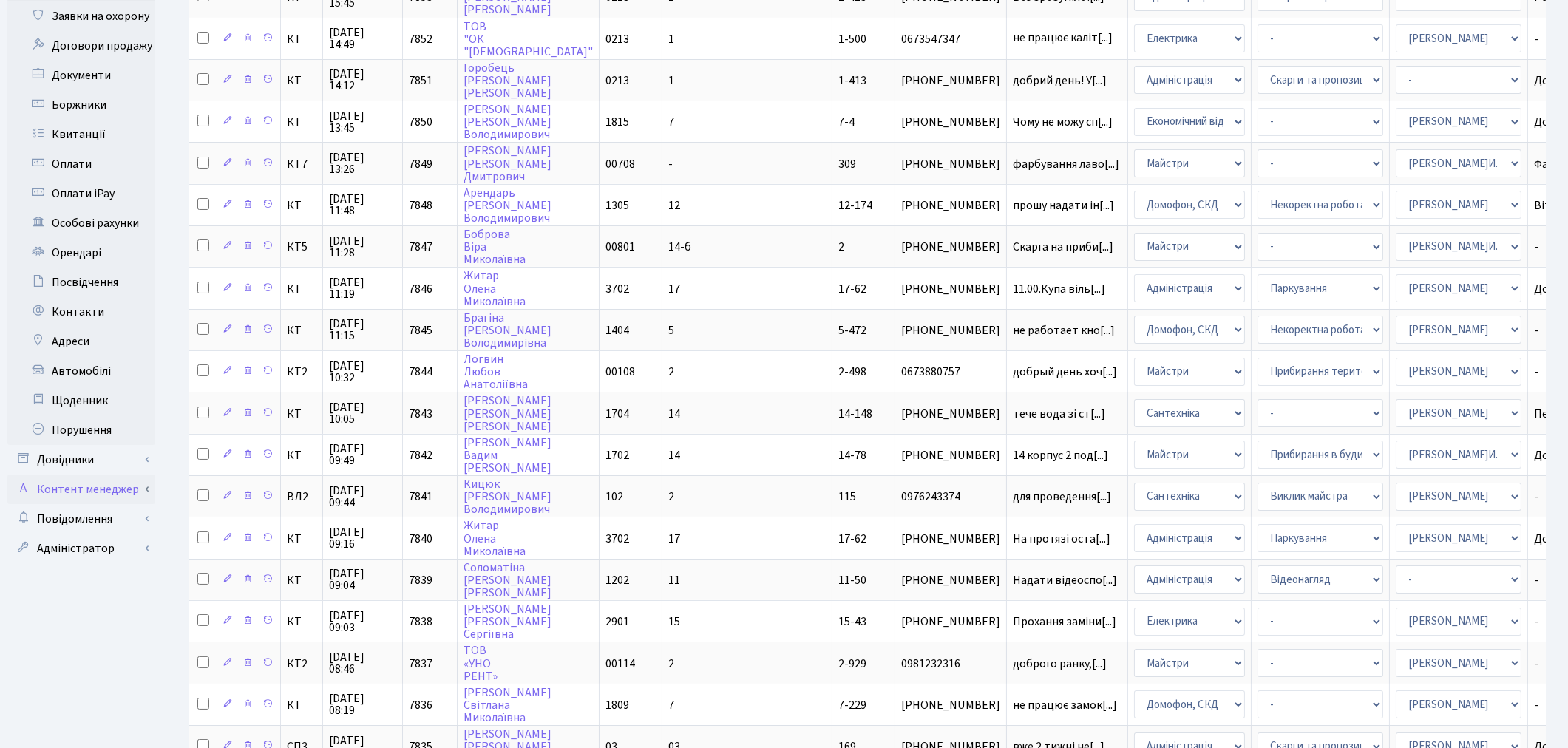
scroll to position [410, 0]
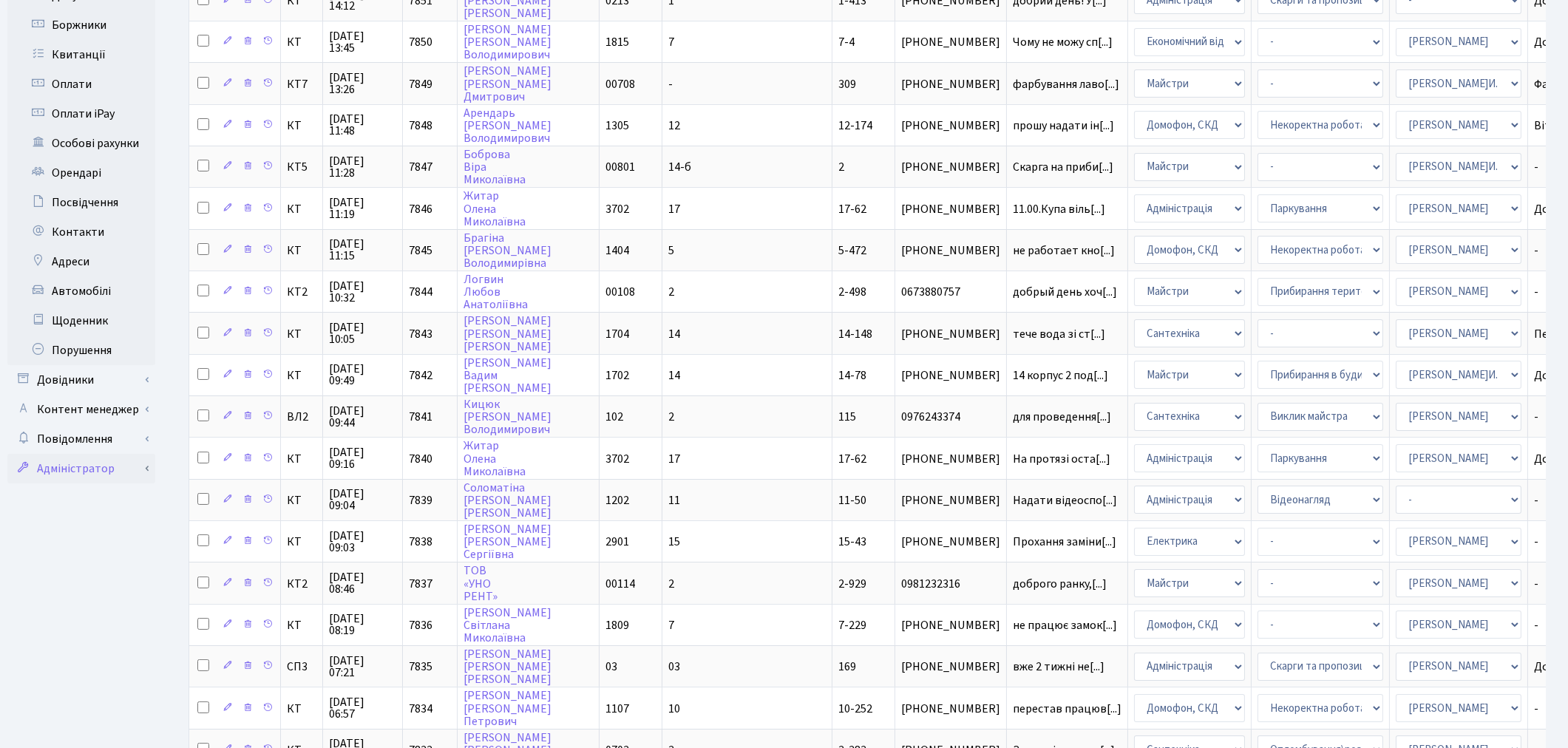
click at [53, 459] on link "Адміністратор" at bounding box center [81, 469] width 148 height 30
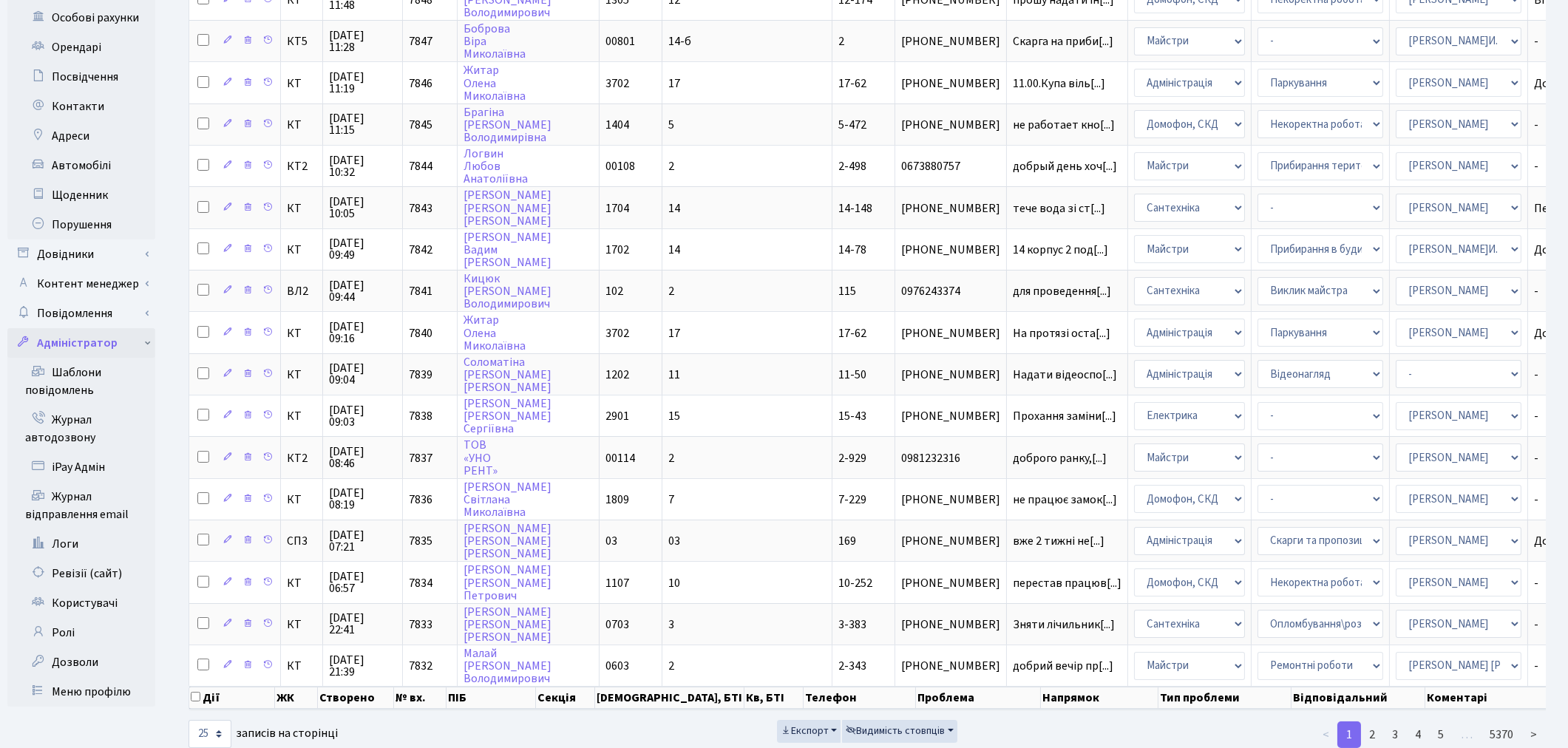
scroll to position [545, 0]
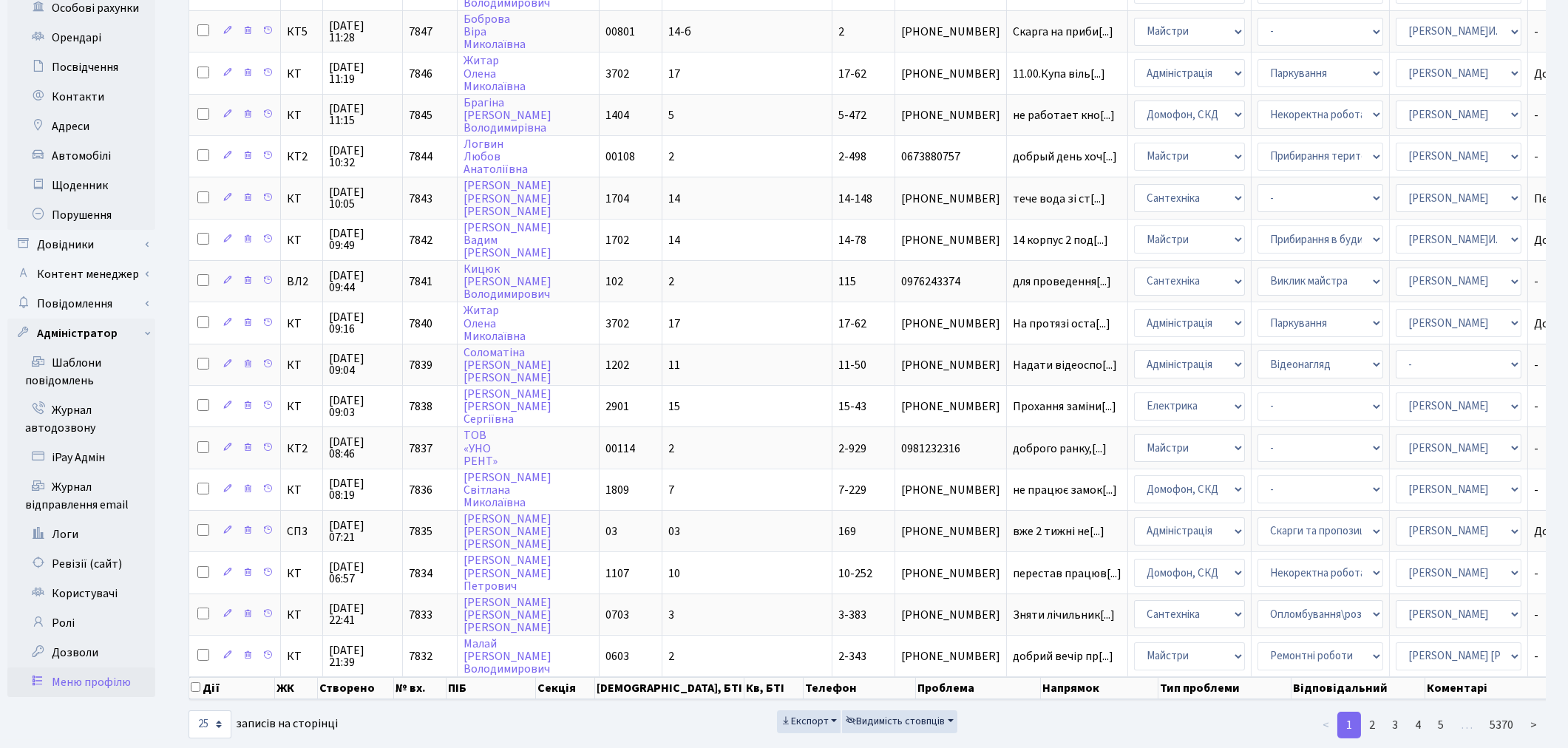
click at [102, 668] on link "Меню профілю" at bounding box center [81, 682] width 148 height 30
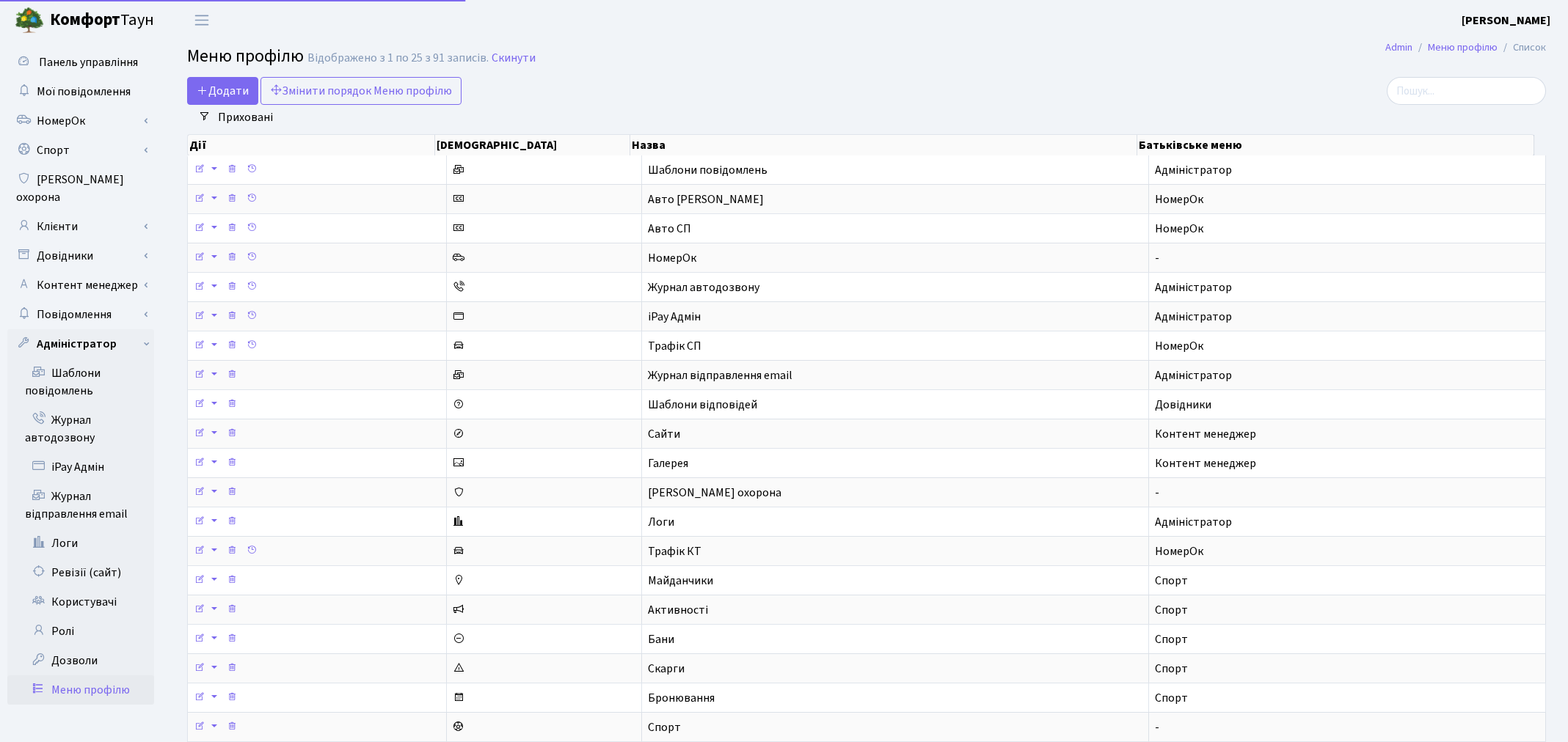
select select "25"
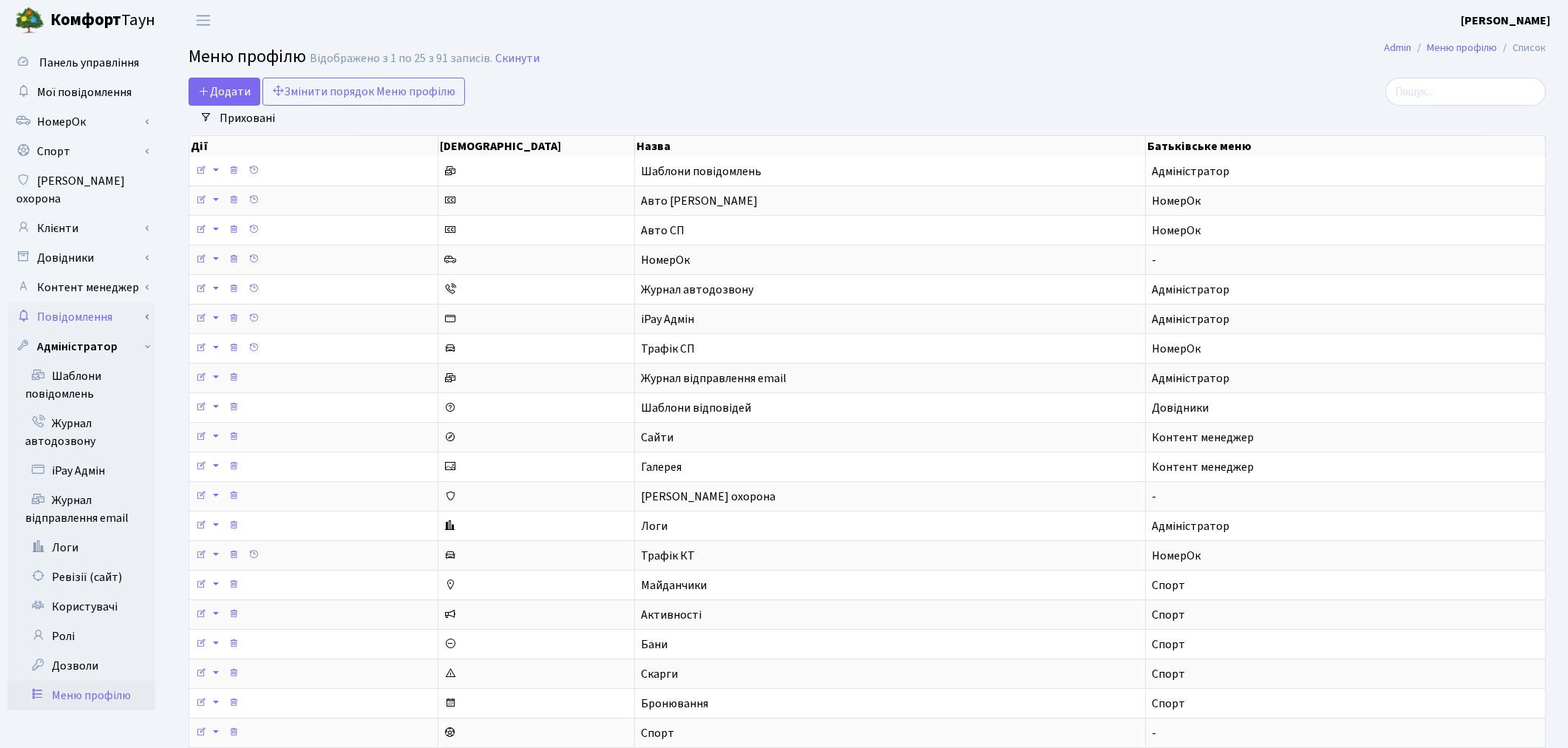
click at [86, 302] on link "Повідомлення" at bounding box center [81, 317] width 148 height 30
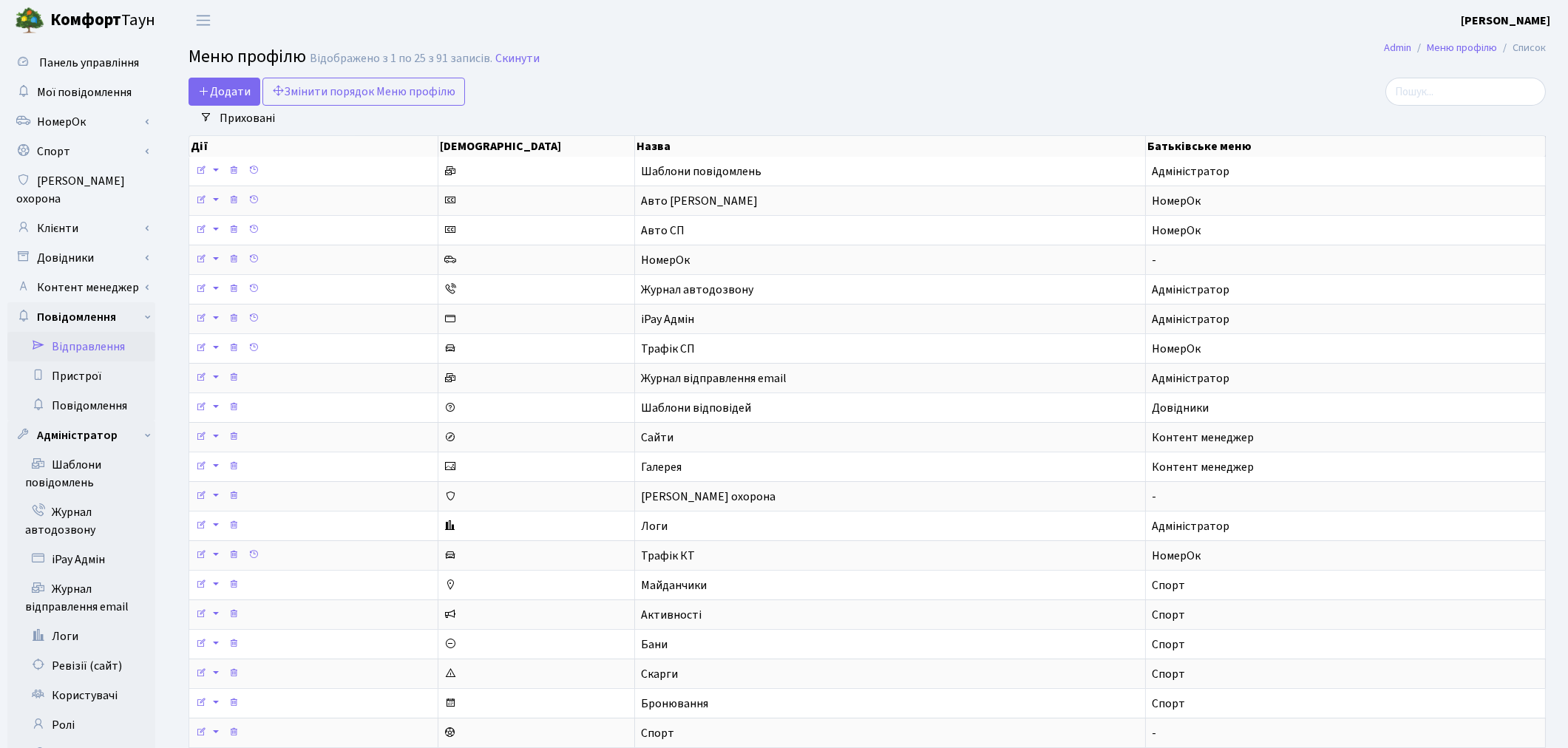
click at [86, 332] on link "Відправлення" at bounding box center [81, 346] width 148 height 30
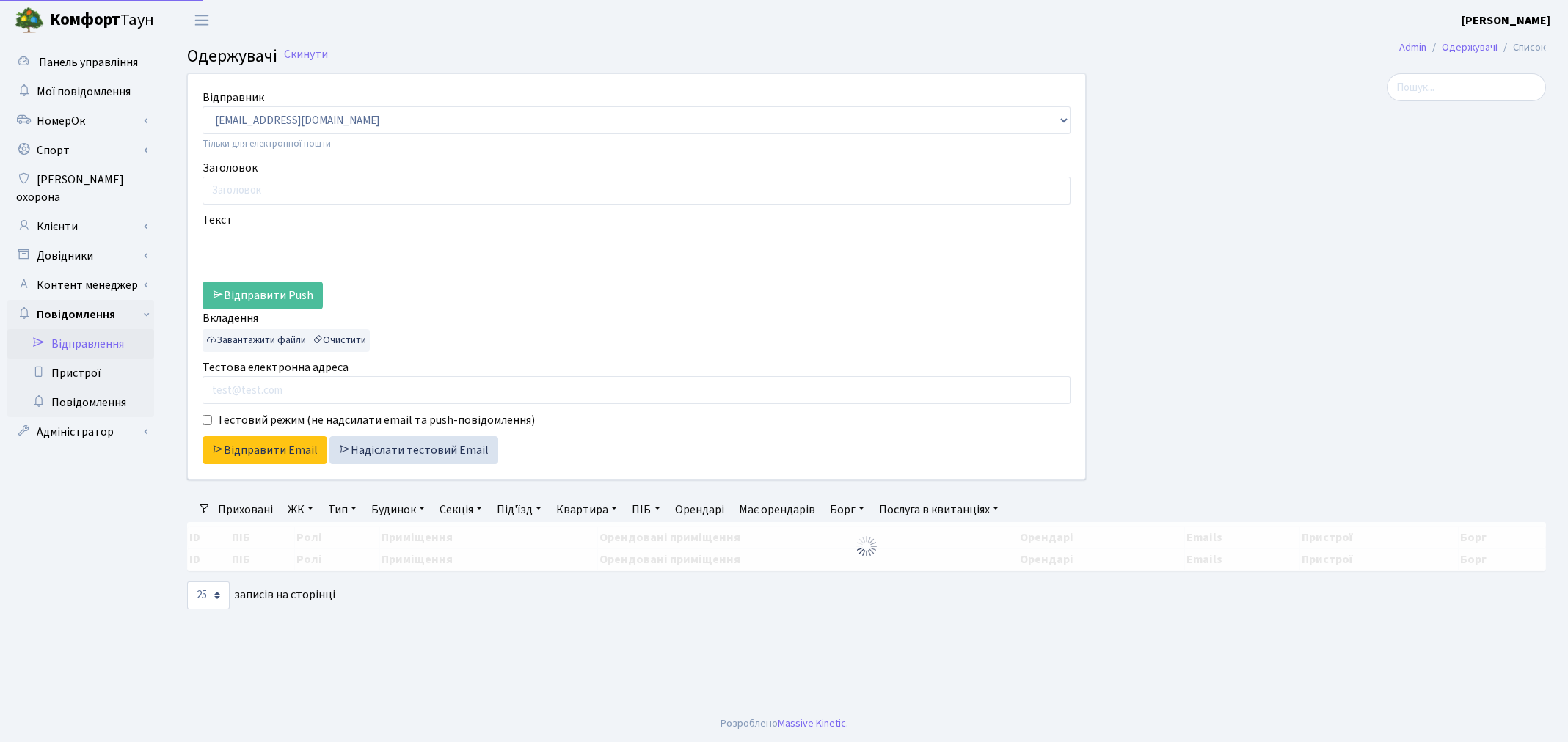
select select "25"
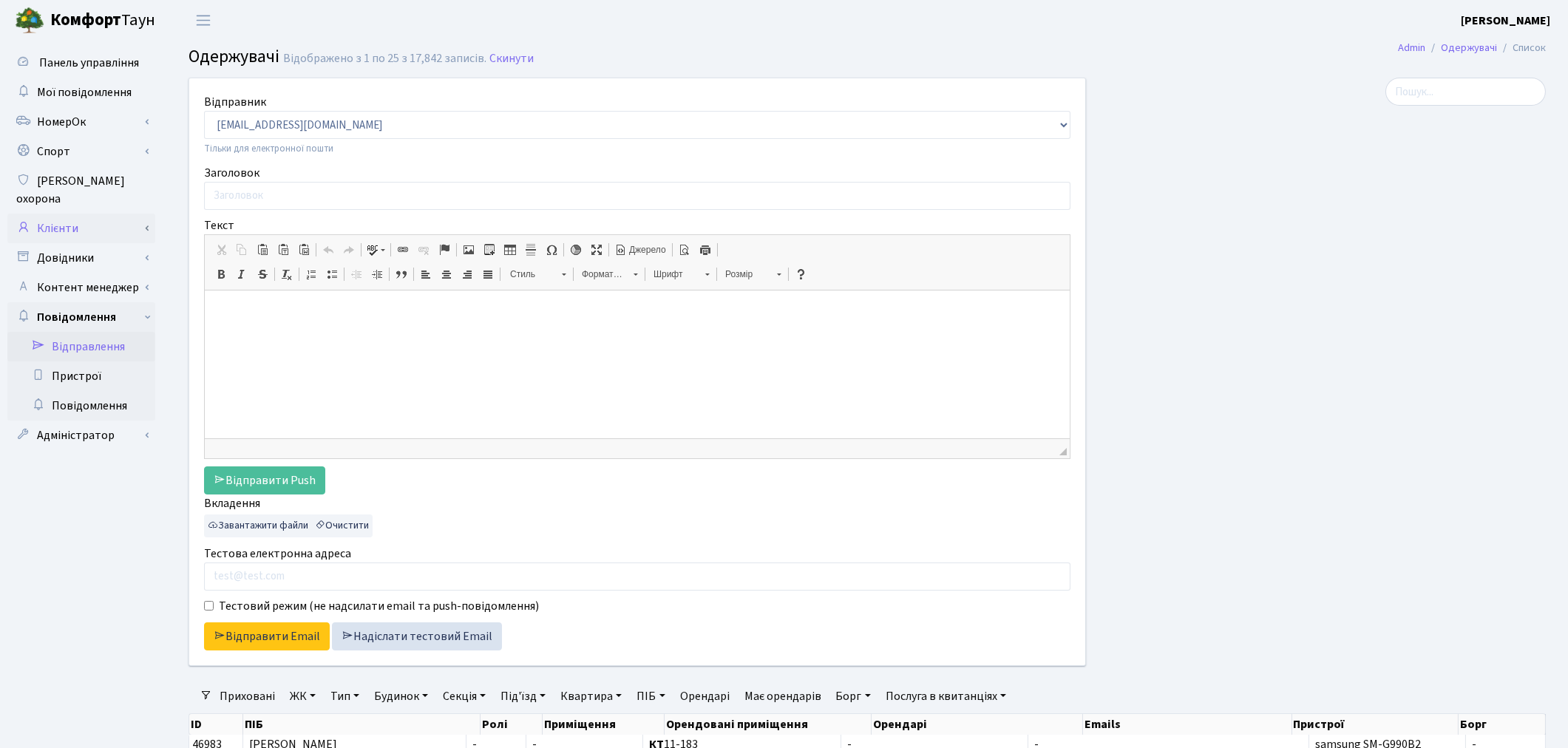
click at [55, 213] on link "Клієнти" at bounding box center [81, 228] width 148 height 30
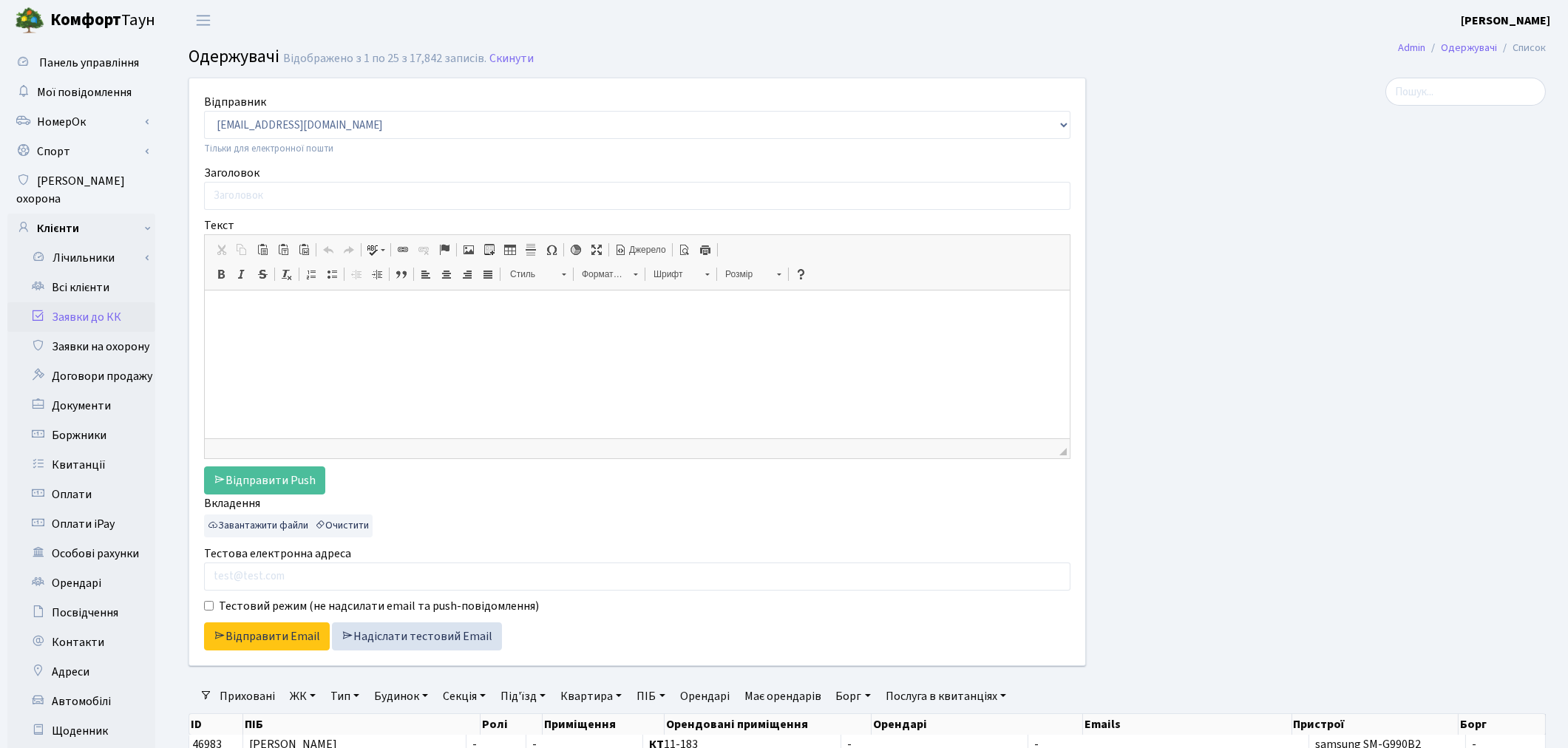
click at [86, 302] on link "Заявки до КК" at bounding box center [81, 317] width 148 height 30
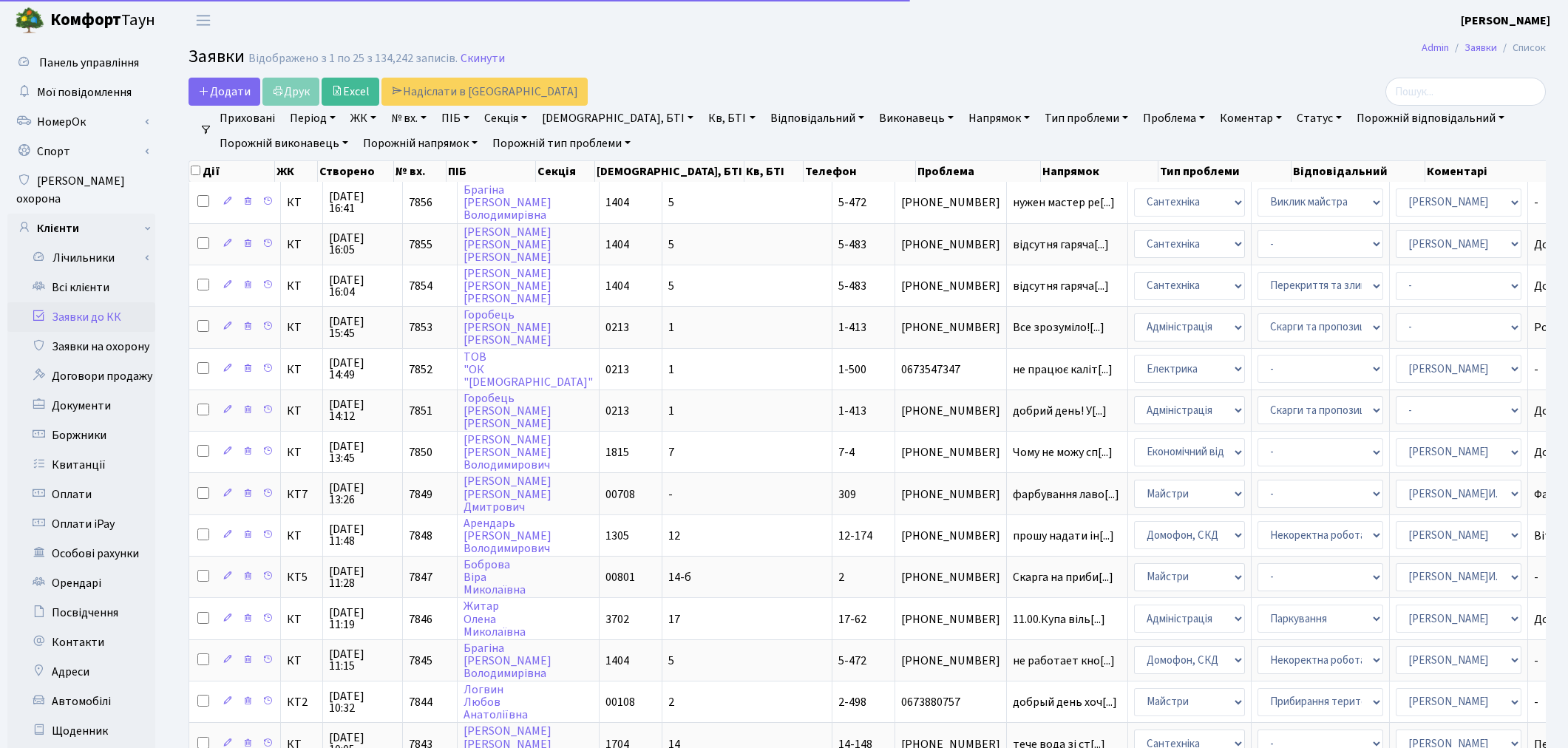
select select "25"
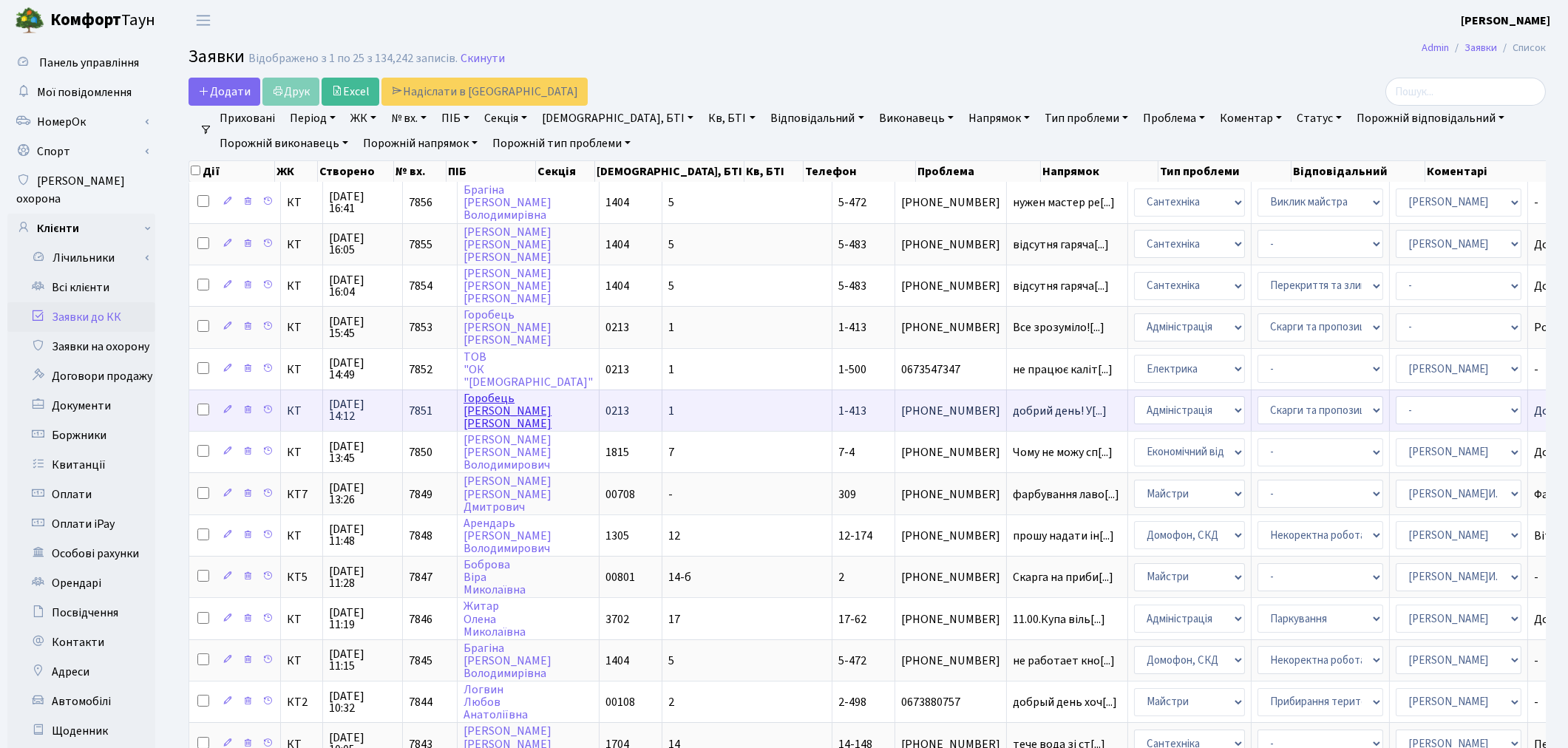
click at [486, 407] on link "Горобець Людмила Петрівна" at bounding box center [508, 410] width 88 height 41
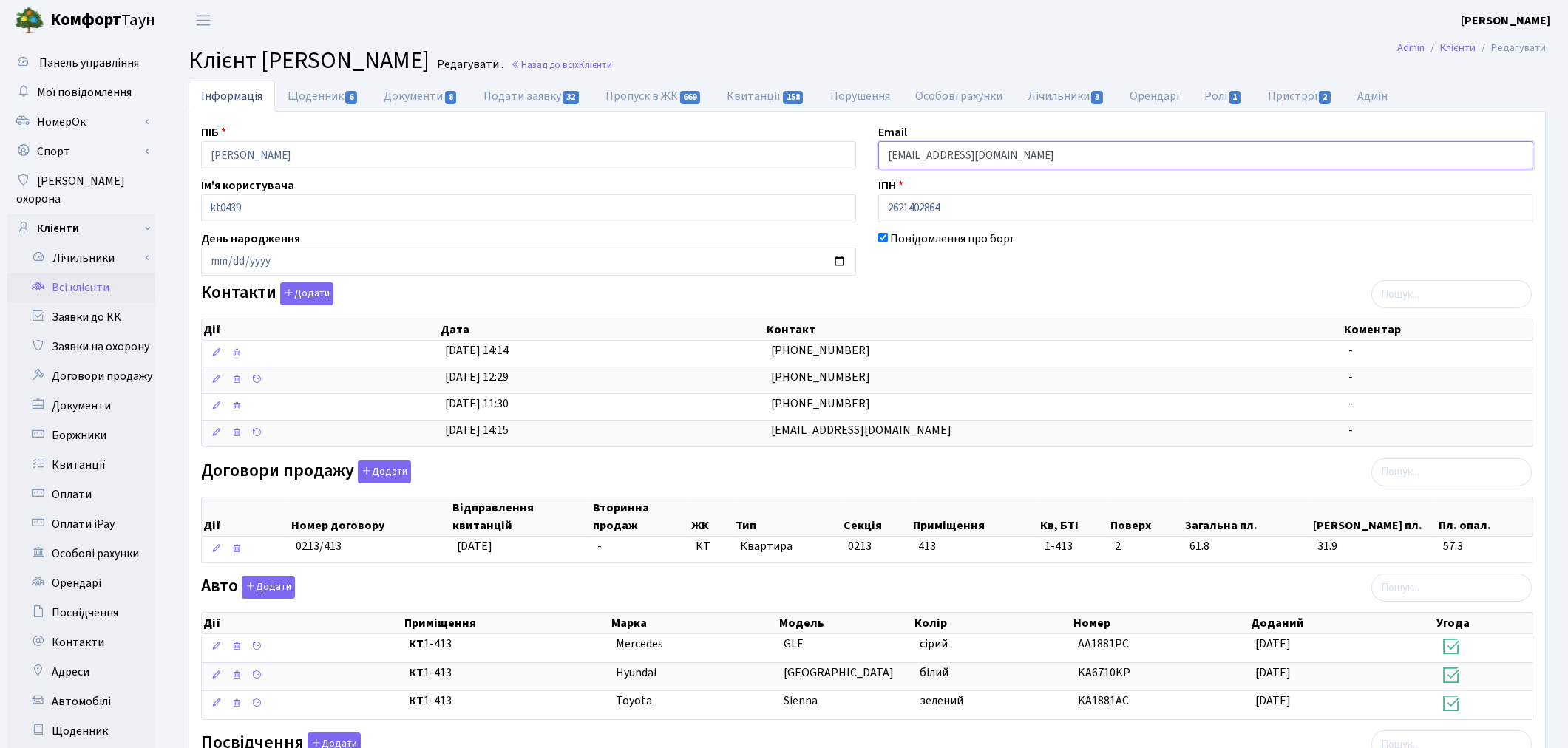
drag, startPoint x: 1060, startPoint y: 146, endPoint x: 841, endPoint y: 124, distance: 220.1
click at [841, 124] on div "ПІБ Горобець Людмила Петрівна Email galina.rogovchenko@gmail.com Ім'я користува…" at bounding box center [868, 539] width 1355 height 831
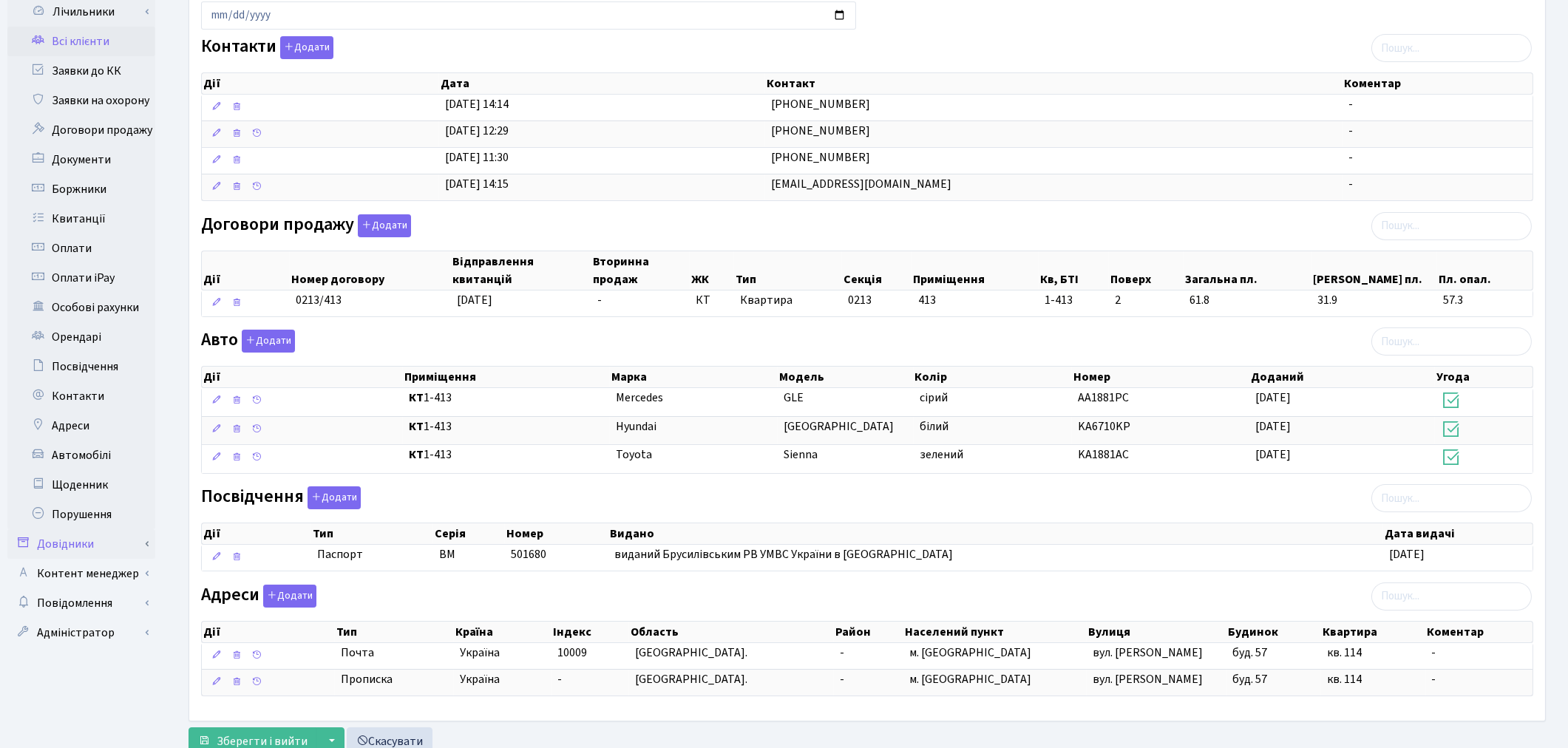
click at [99, 529] on link "Довідники" at bounding box center [81, 543] width 148 height 30
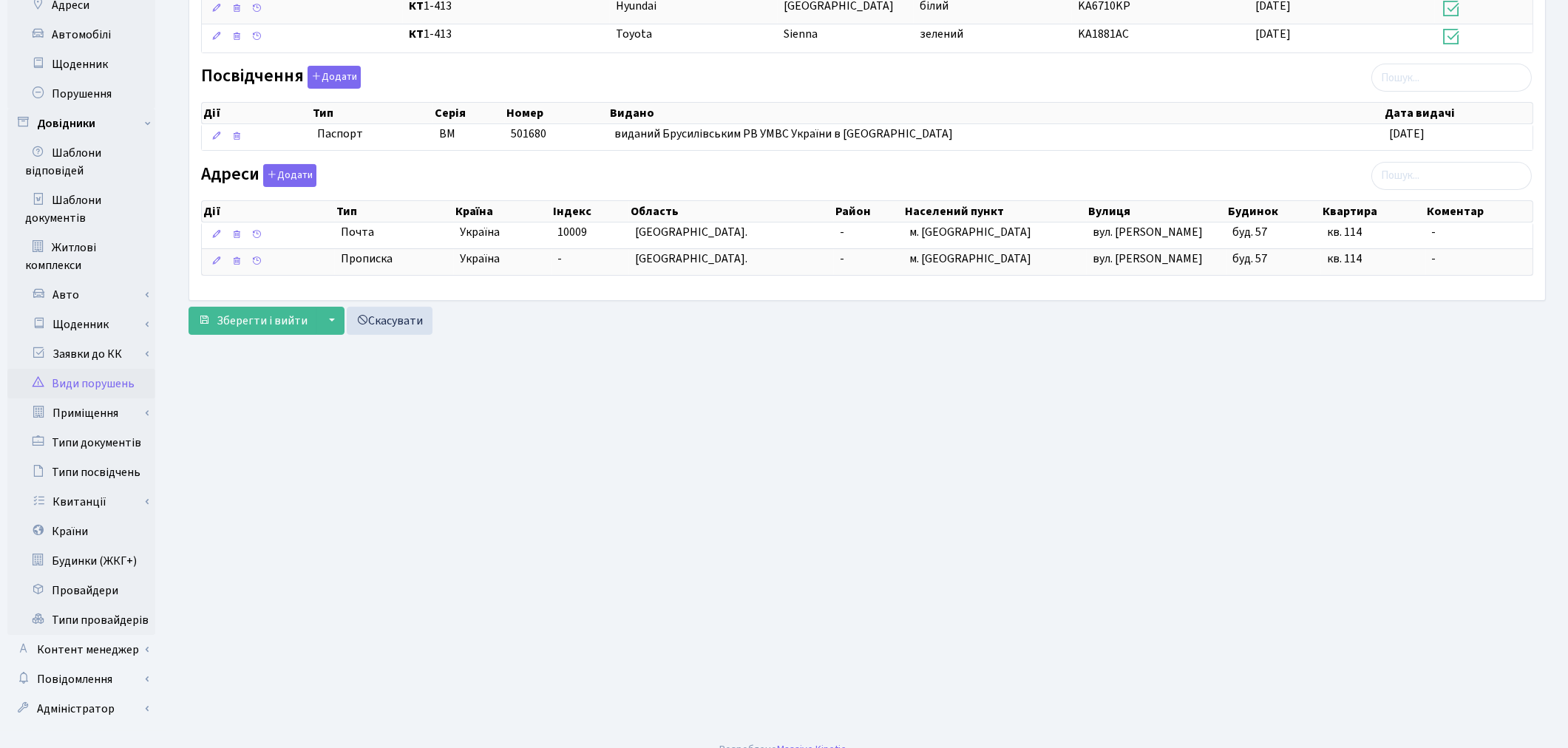
scroll to position [669, 0]
click at [87, 667] on link "Повідомлення" at bounding box center [81, 677] width 148 height 30
click at [85, 693] on link "Відправлення" at bounding box center [81, 707] width 148 height 30
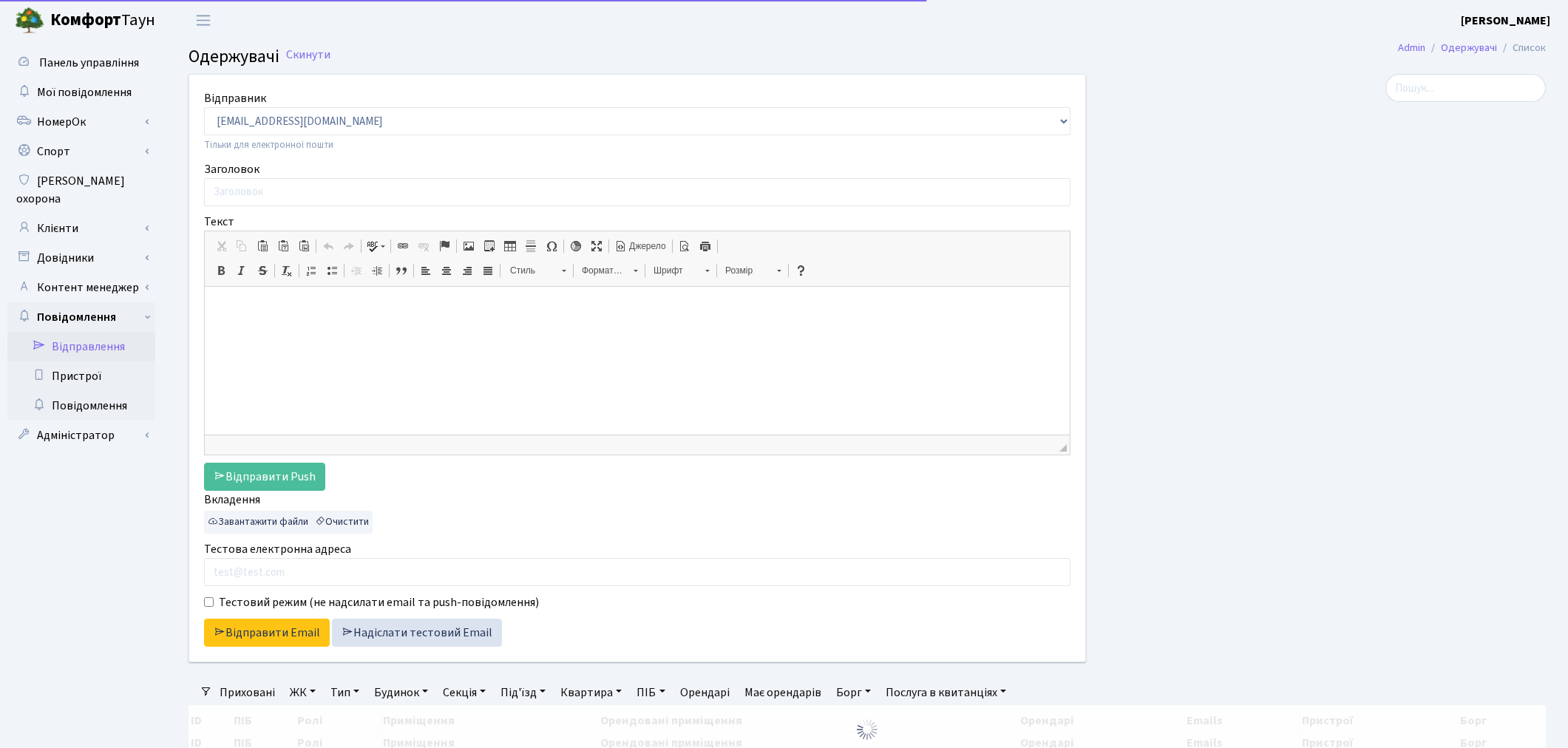
select select "25"
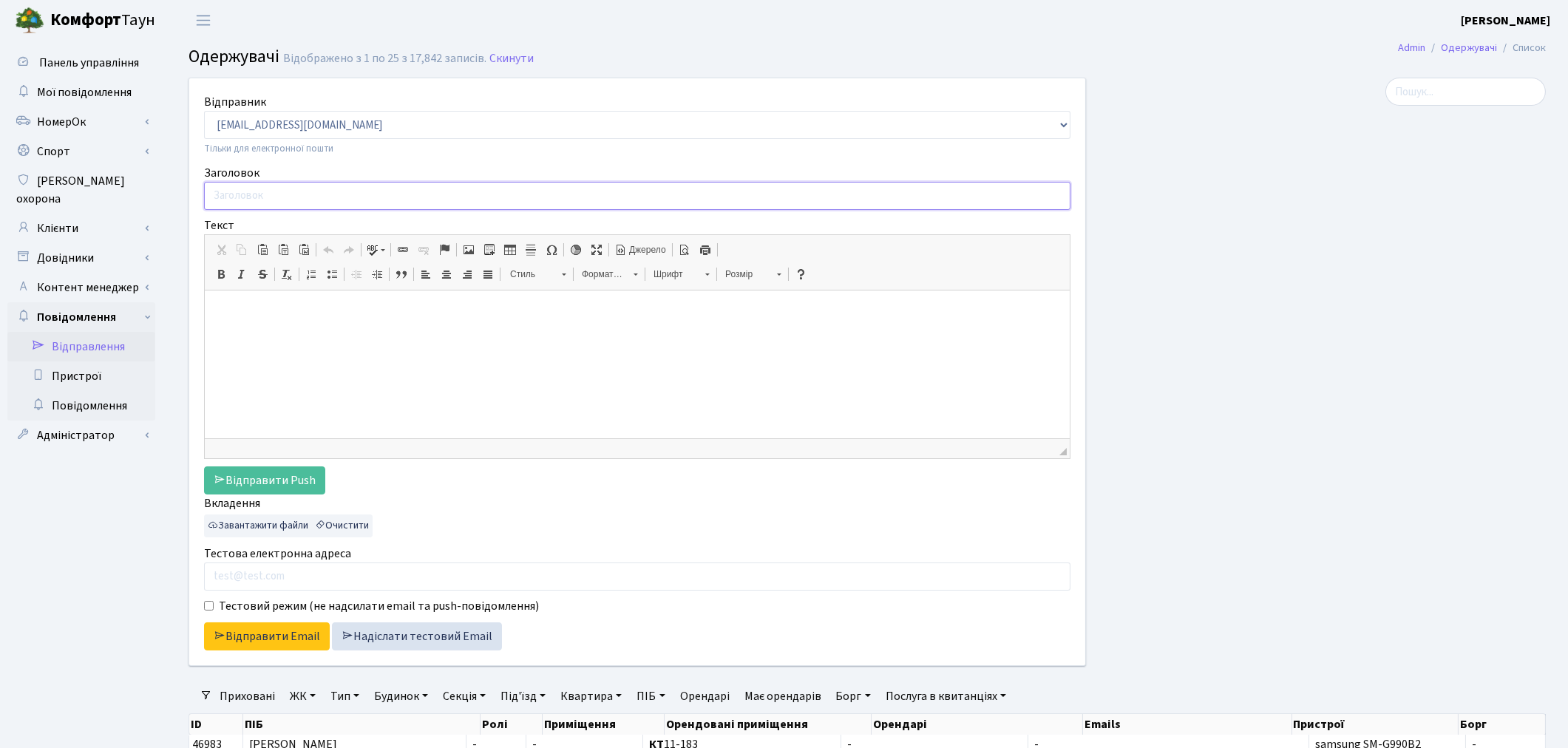
click at [247, 195] on input "Заголовок" at bounding box center [637, 195] width 867 height 28
click at [1106, 540] on div at bounding box center [1327, 381] width 460 height 606
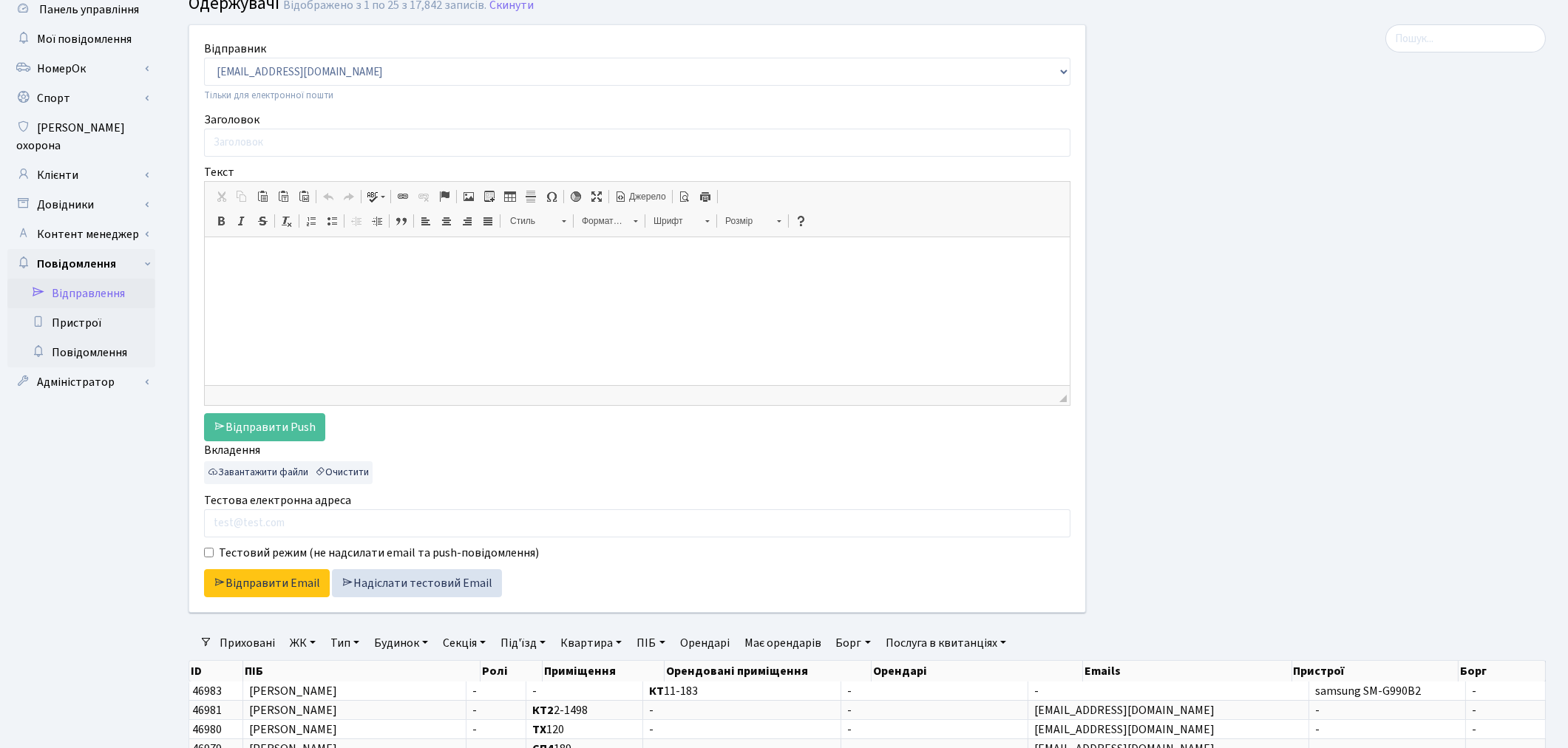
scroll to position [82, 0]
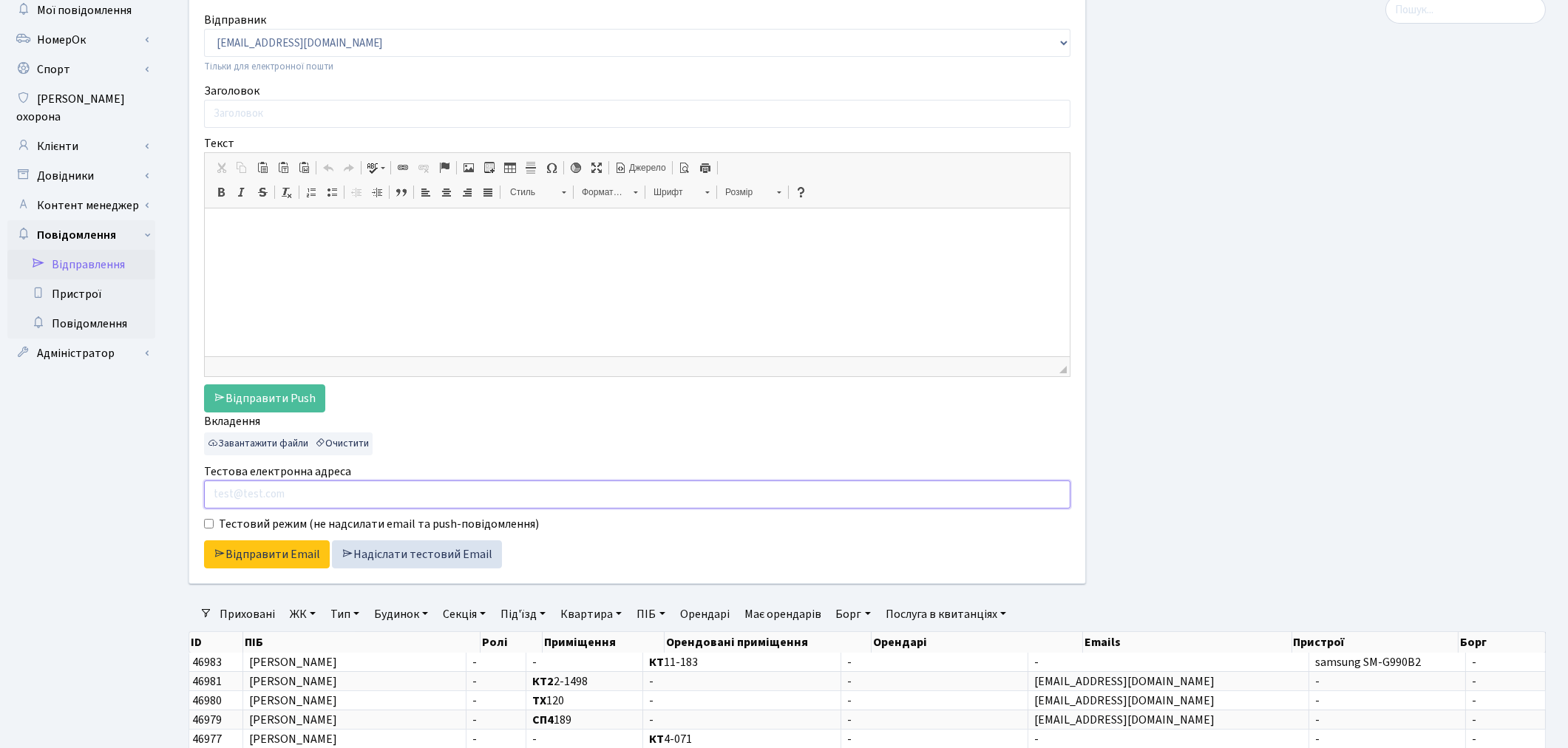
click at [363, 489] on input "Тестова електронна адреса" at bounding box center [637, 494] width 867 height 28
paste input "galina.rogovchenko@gmail.com"
type input "galina.rogovchenko@gmail.com"
drag, startPoint x: 390, startPoint y: 489, endPoint x: 165, endPoint y: 462, distance: 226.6
click at [165, 462] on div "Панель управління Мої повідомлення НомерОк" at bounding box center [784, 578] width 1568 height 1239
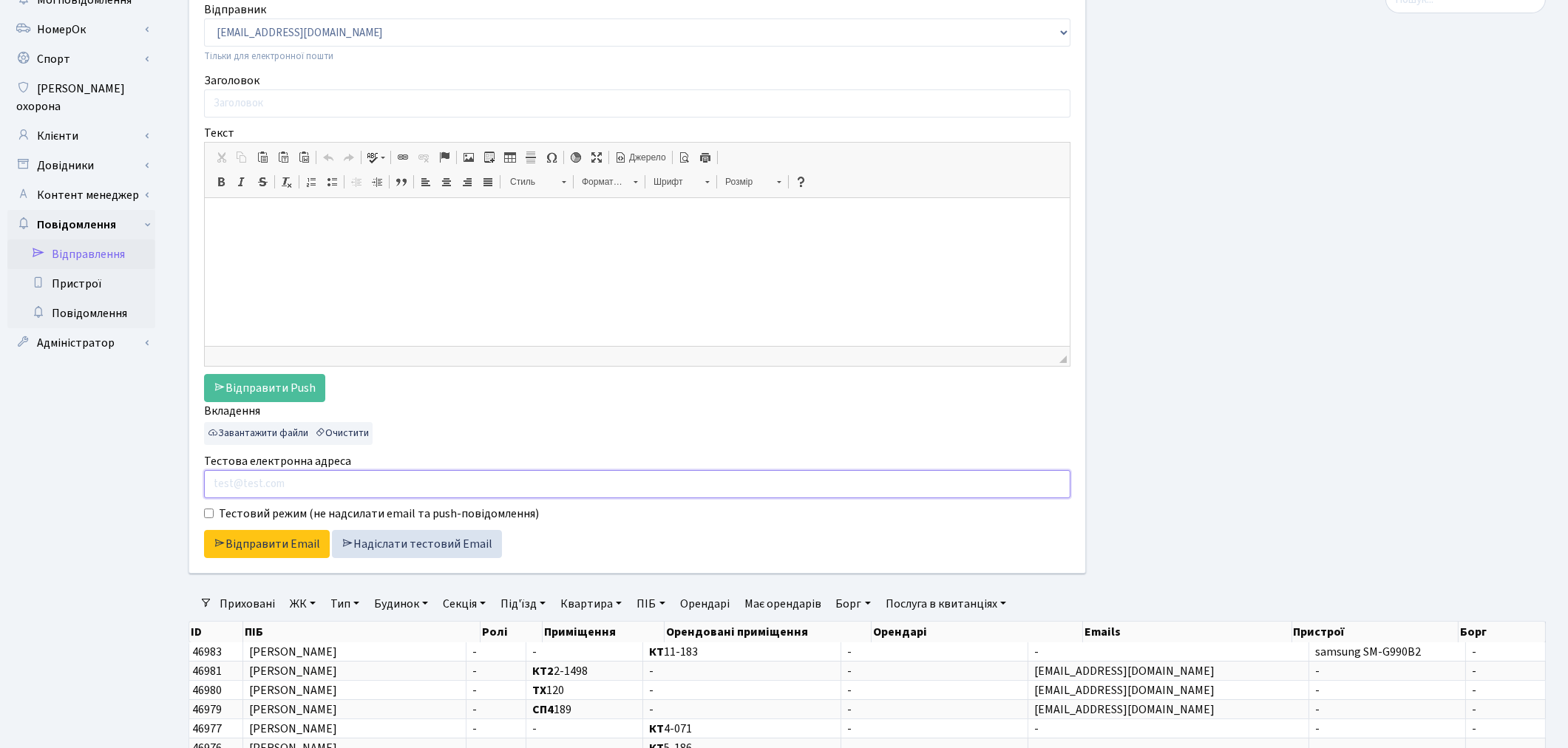
scroll to position [0, 0]
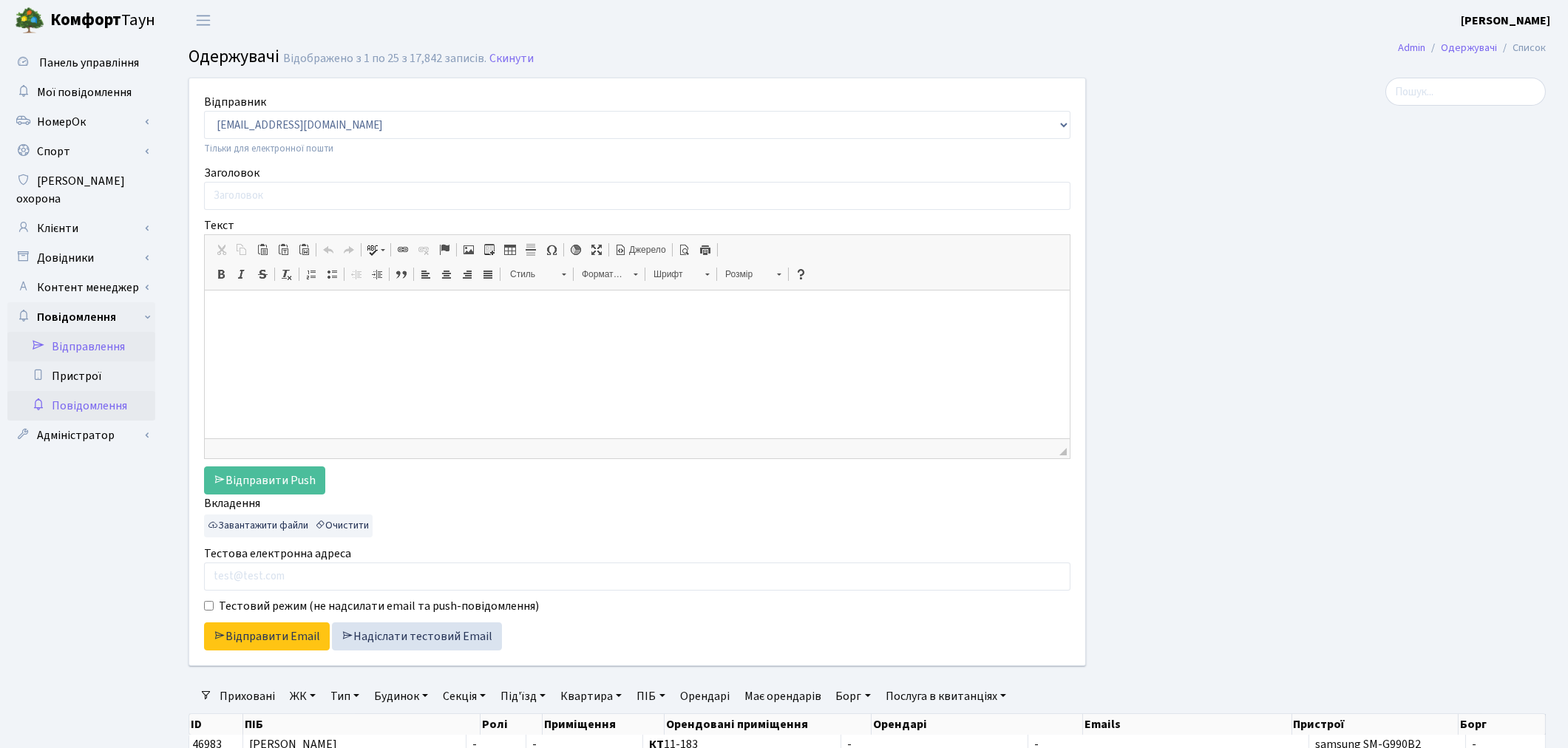
click at [86, 391] on link "Повідомлення" at bounding box center [81, 406] width 148 height 30
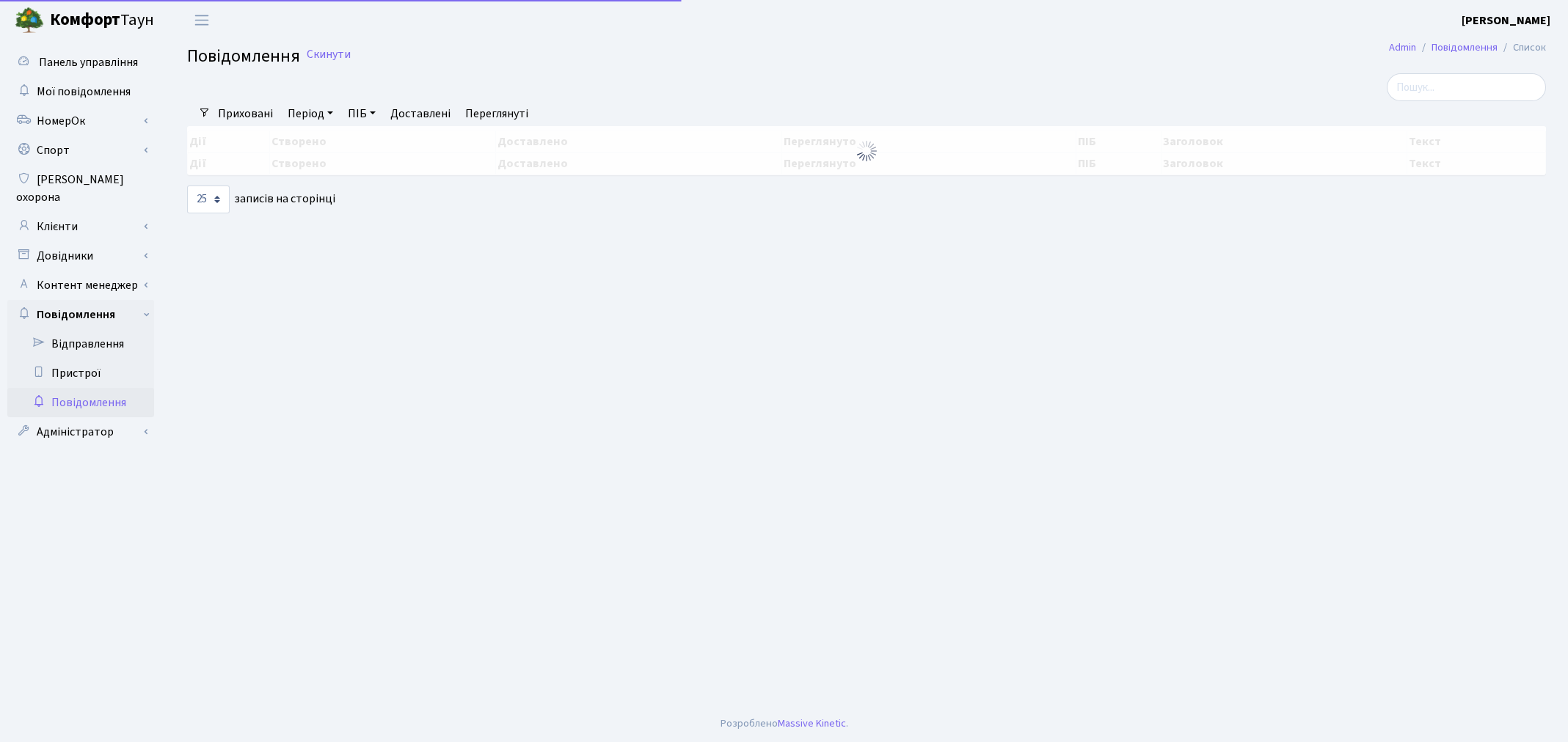
select select "25"
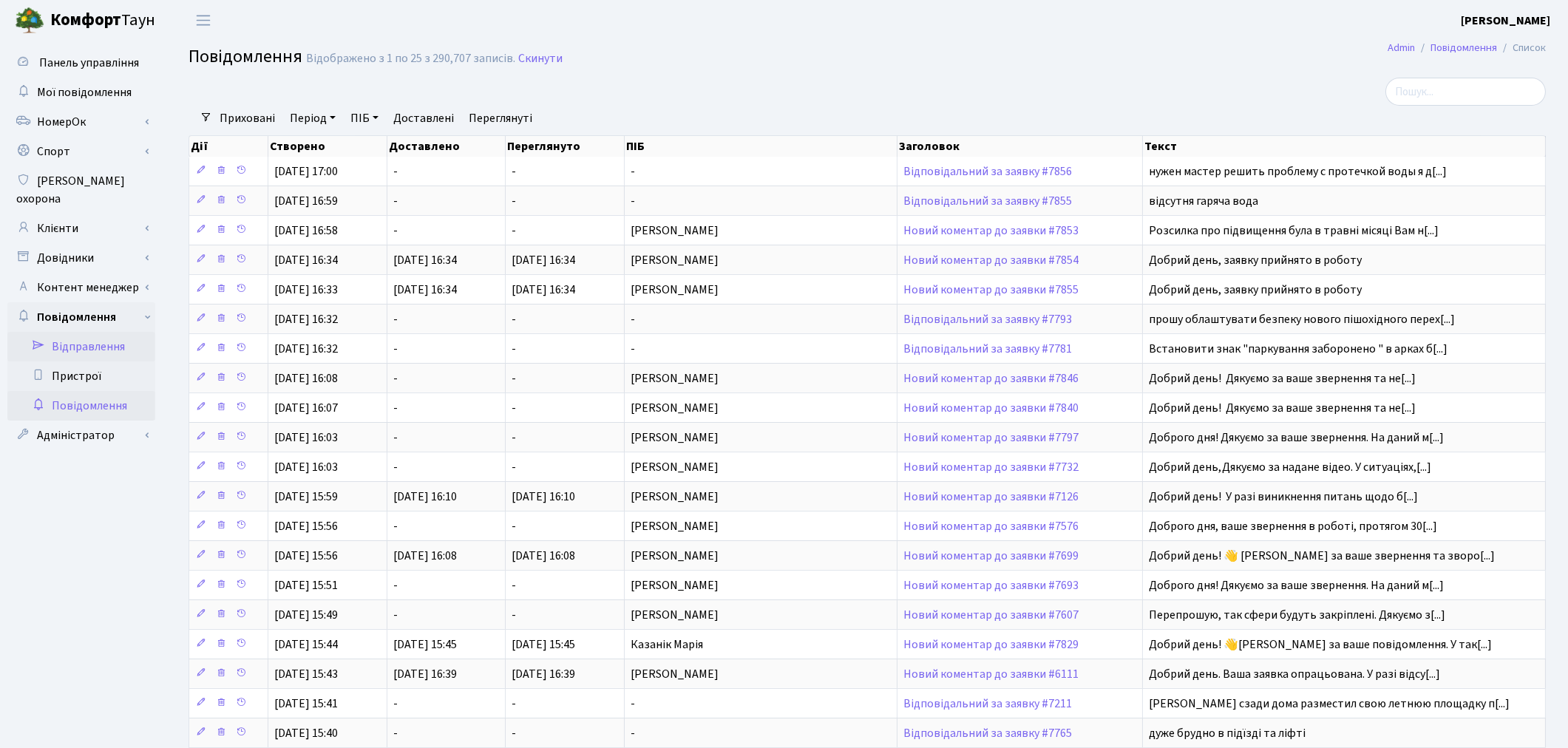
click at [99, 332] on link "Відправлення" at bounding box center [81, 346] width 148 height 30
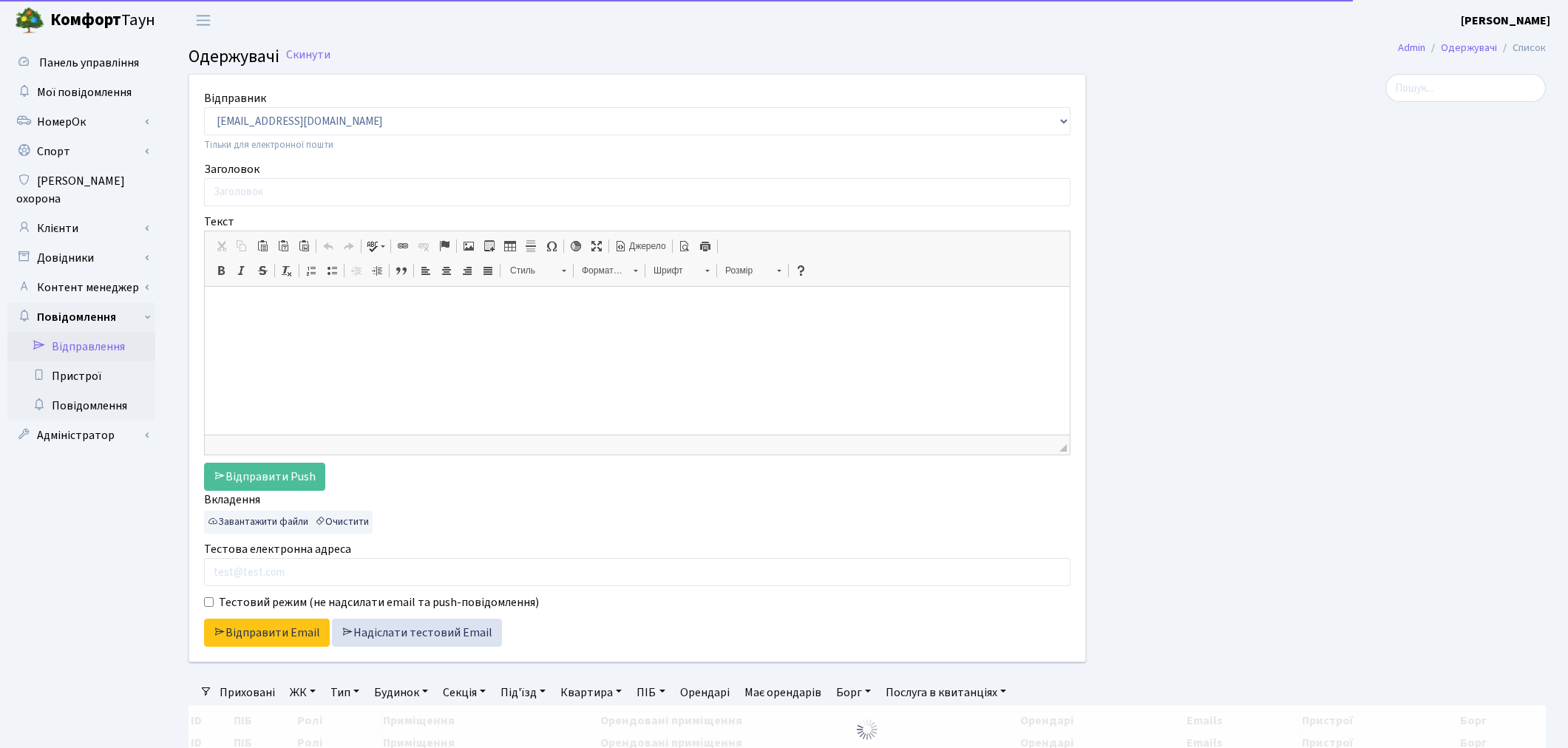
select select "25"
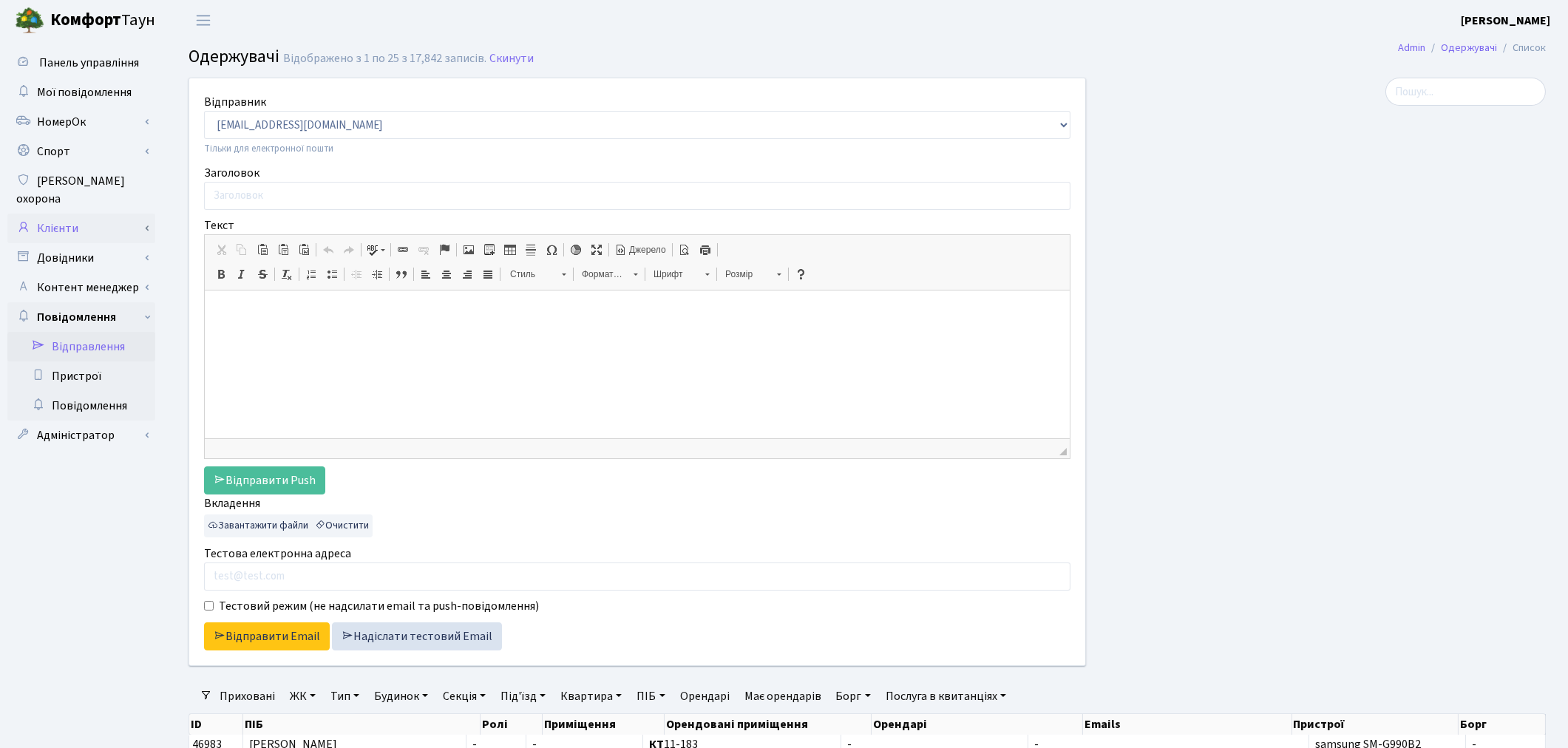
click at [76, 214] on link "Клієнти" at bounding box center [81, 228] width 148 height 30
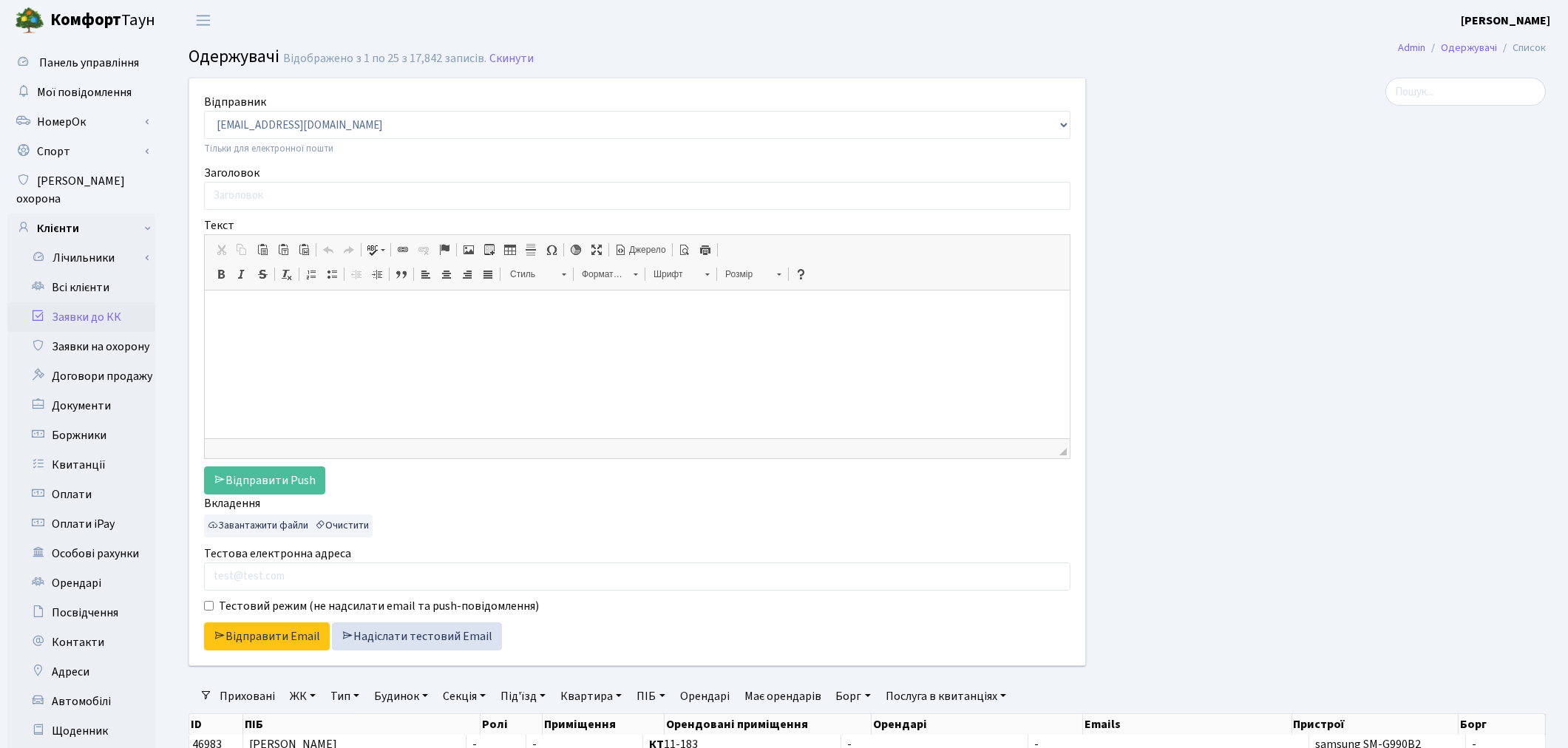
click at [96, 302] on link "Заявки до КК" at bounding box center [81, 317] width 148 height 30
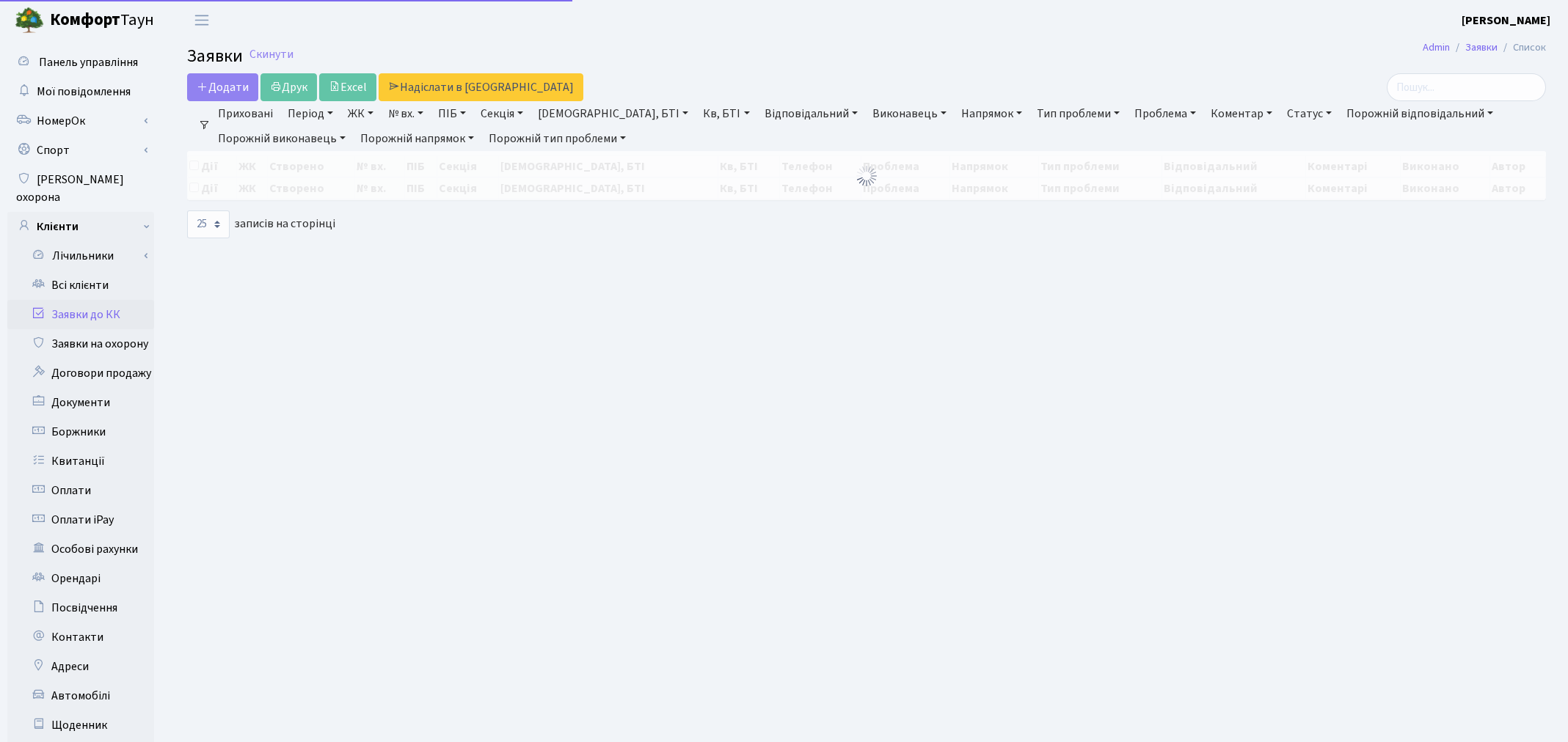
select select "25"
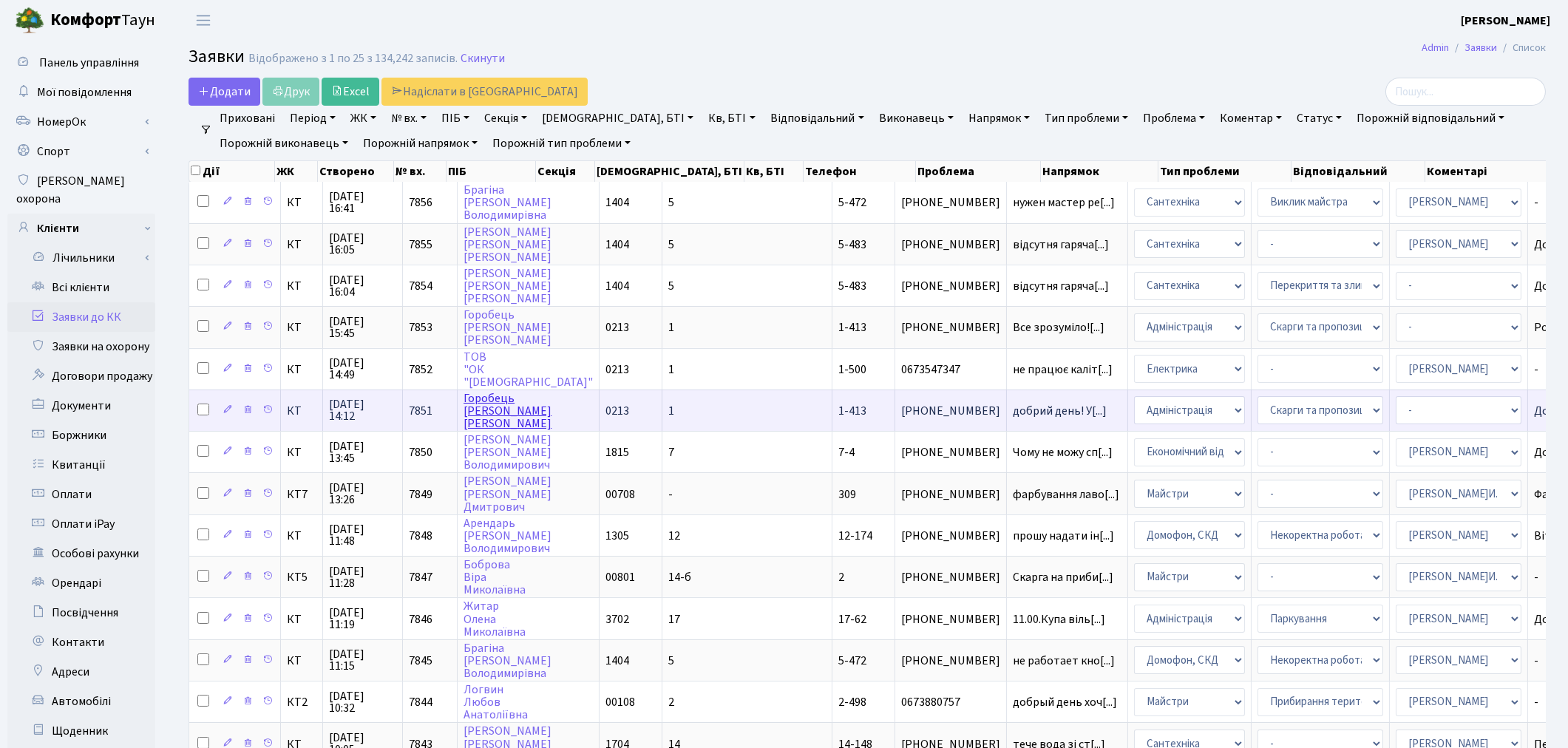
click at [512, 408] on link "[PERSON_NAME]" at bounding box center [508, 410] width 88 height 41
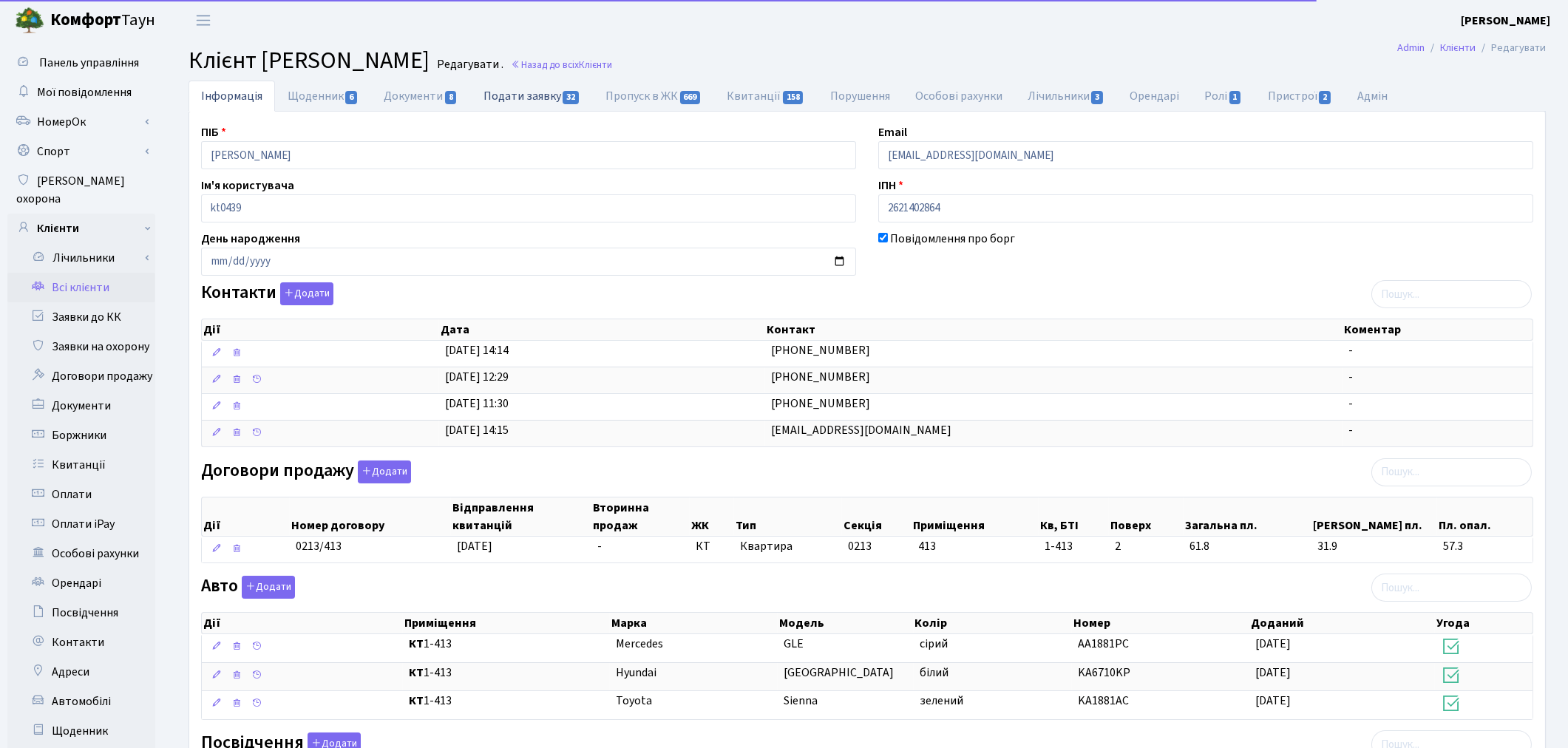
click at [536, 99] on link "Подати заявку 32" at bounding box center [532, 96] width 122 height 31
select select "25"
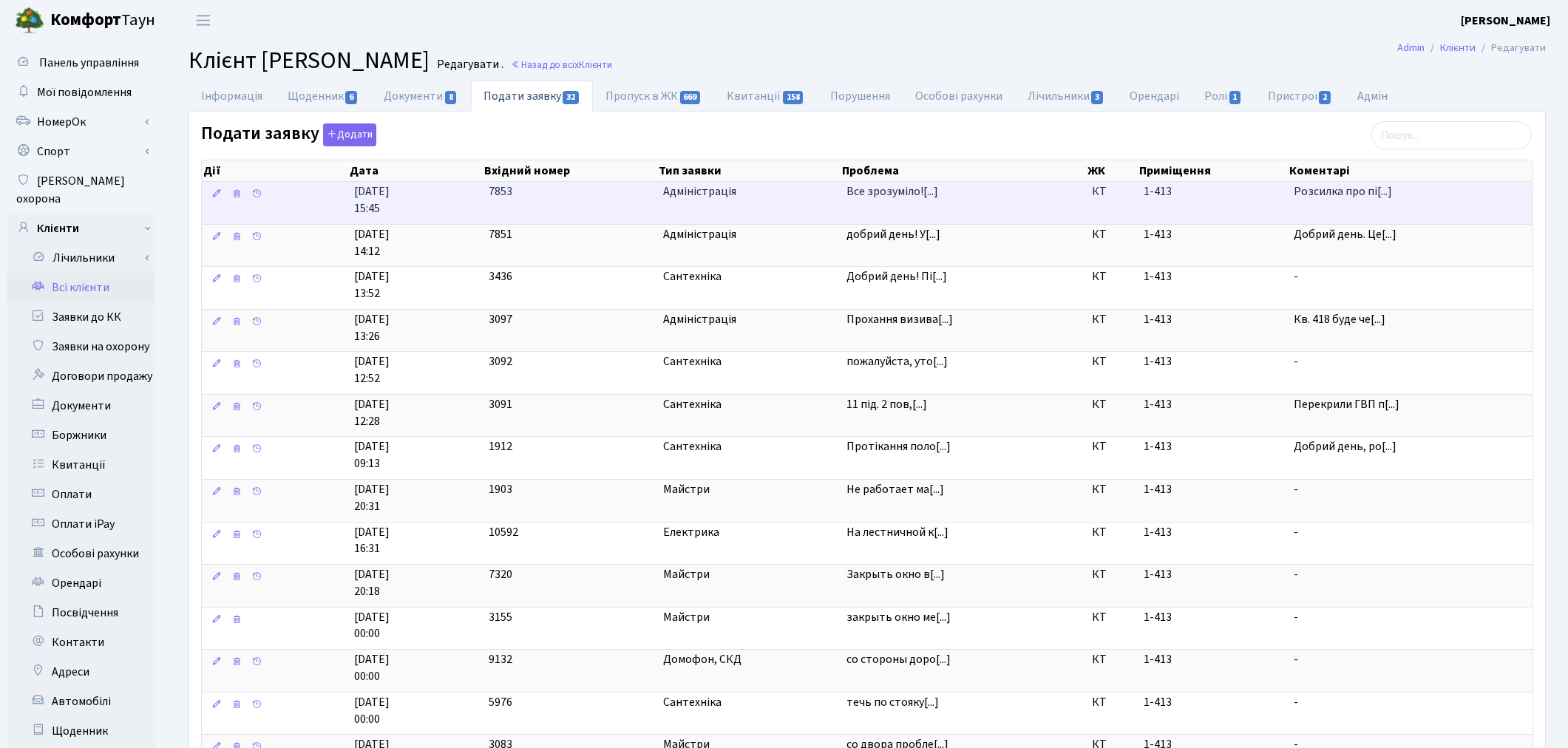
click at [741, 209] on td "Адміністрація" at bounding box center [749, 203] width 184 height 42
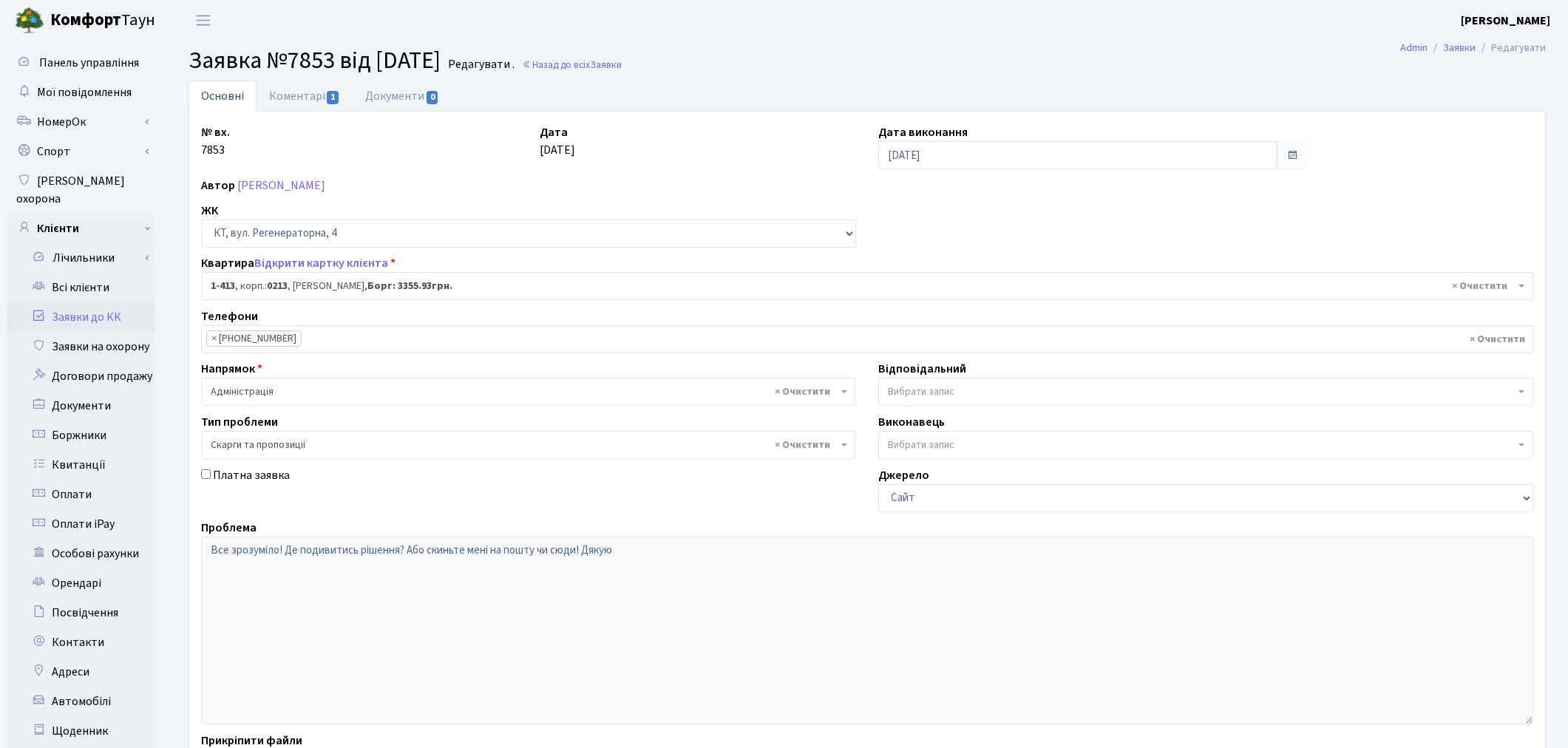
select select "464"
select select "55"
click at [284, 94] on link "Коментарі 1" at bounding box center [304, 96] width 96 height 31
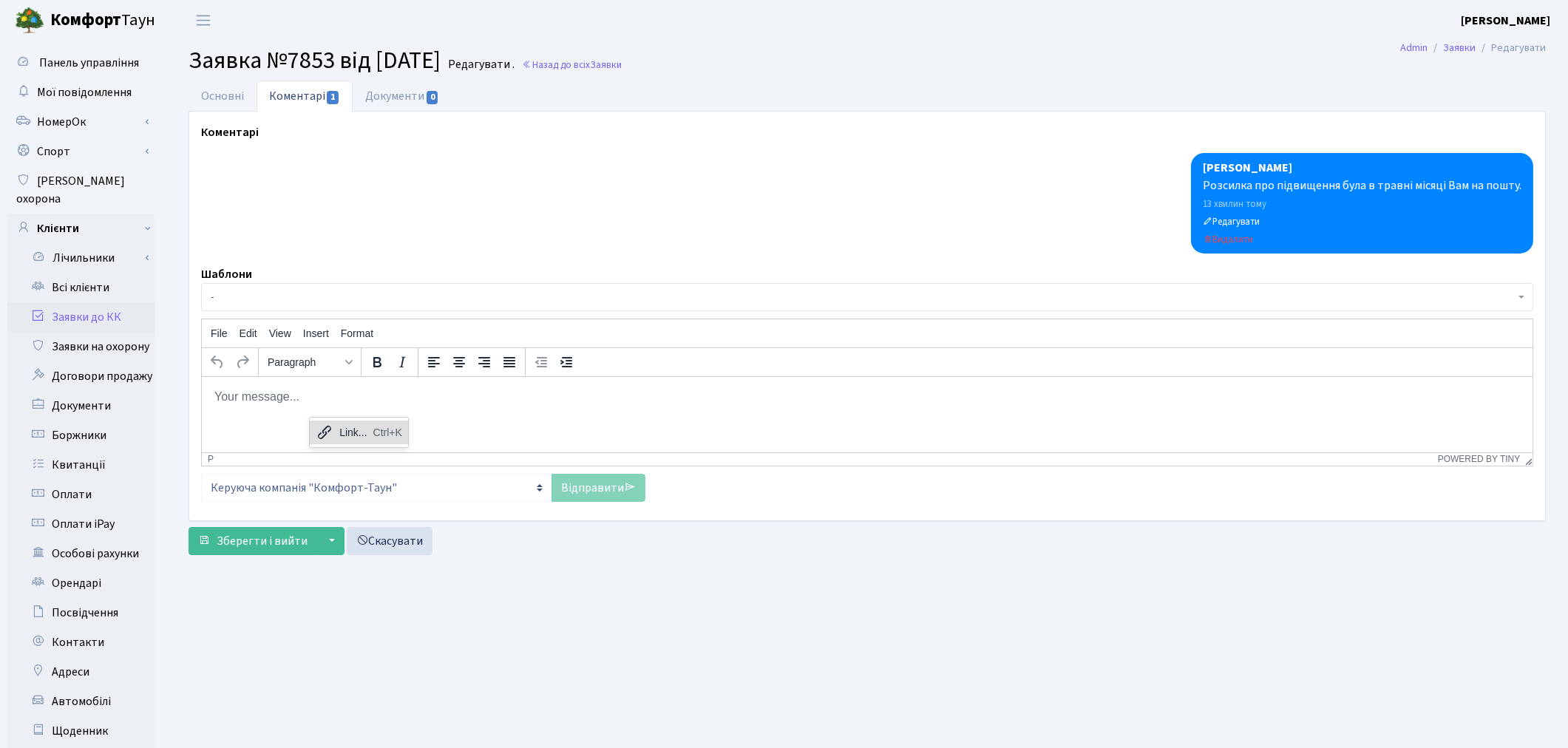
click at [346, 424] on div "Link..." at bounding box center [353, 432] width 28 height 18
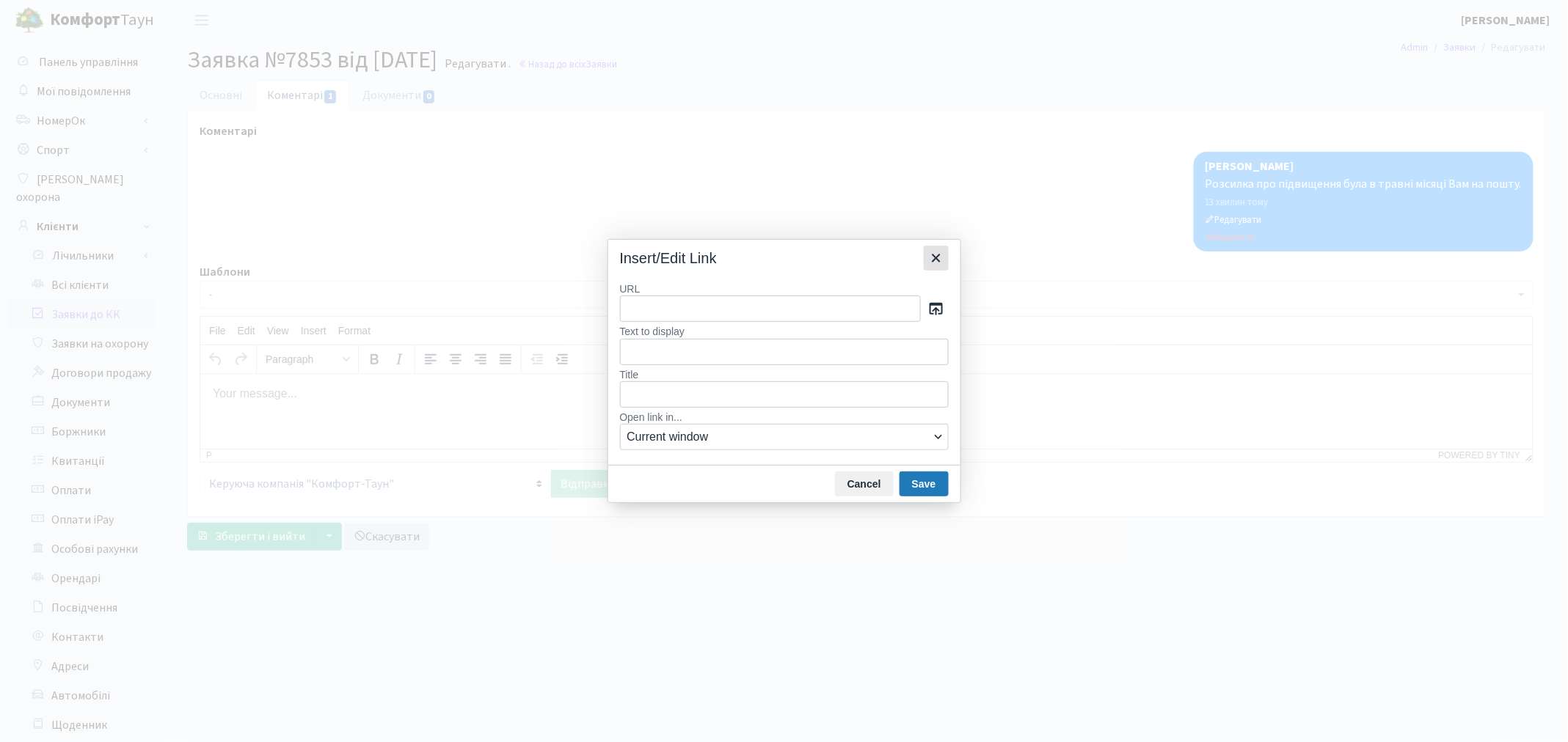
click at [934, 253] on icon "Close" at bounding box center [936, 258] width 18 height 18
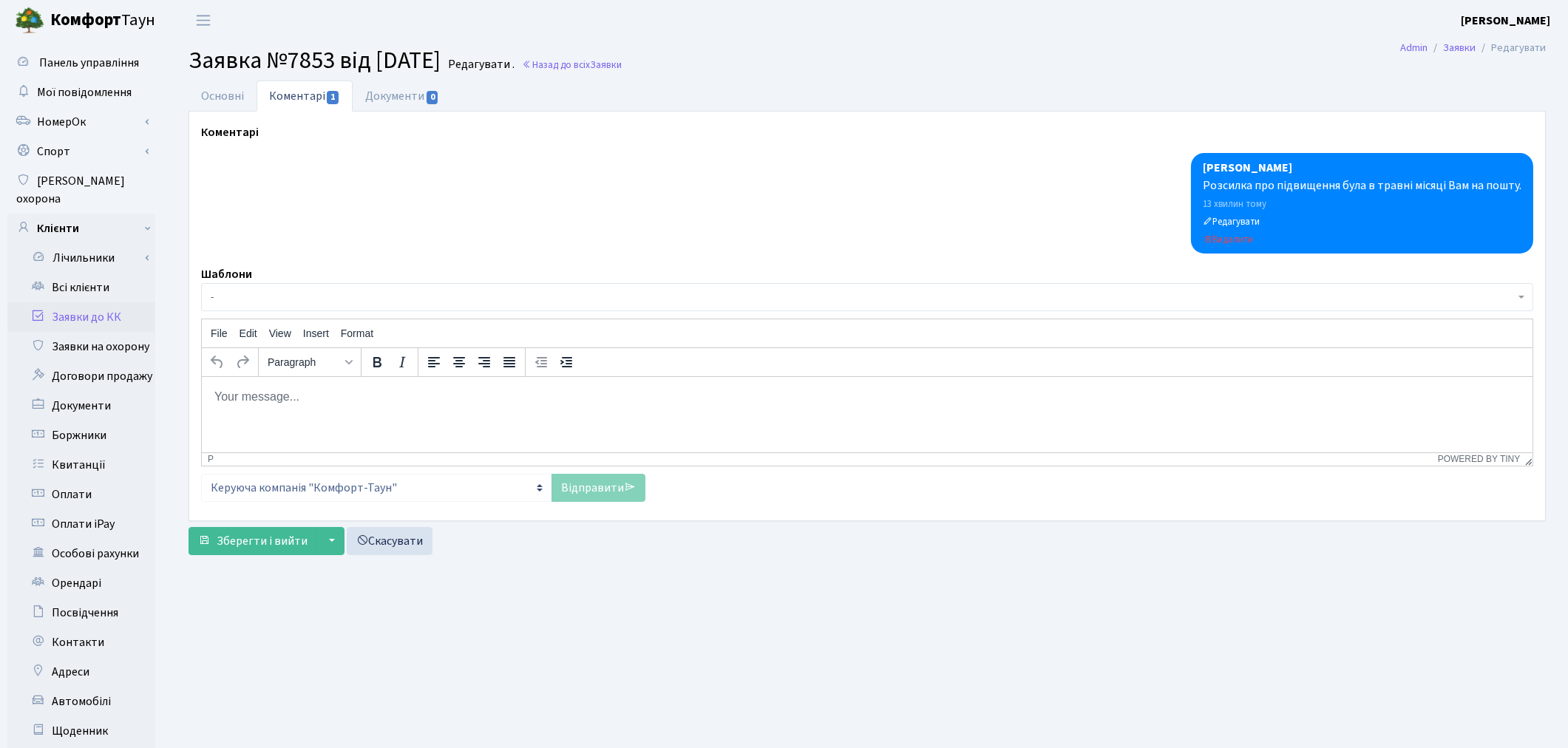
click at [315, 407] on html at bounding box center [866, 396] width 1331 height 40
click at [225, 93] on link "Основні" at bounding box center [222, 96] width 68 height 31
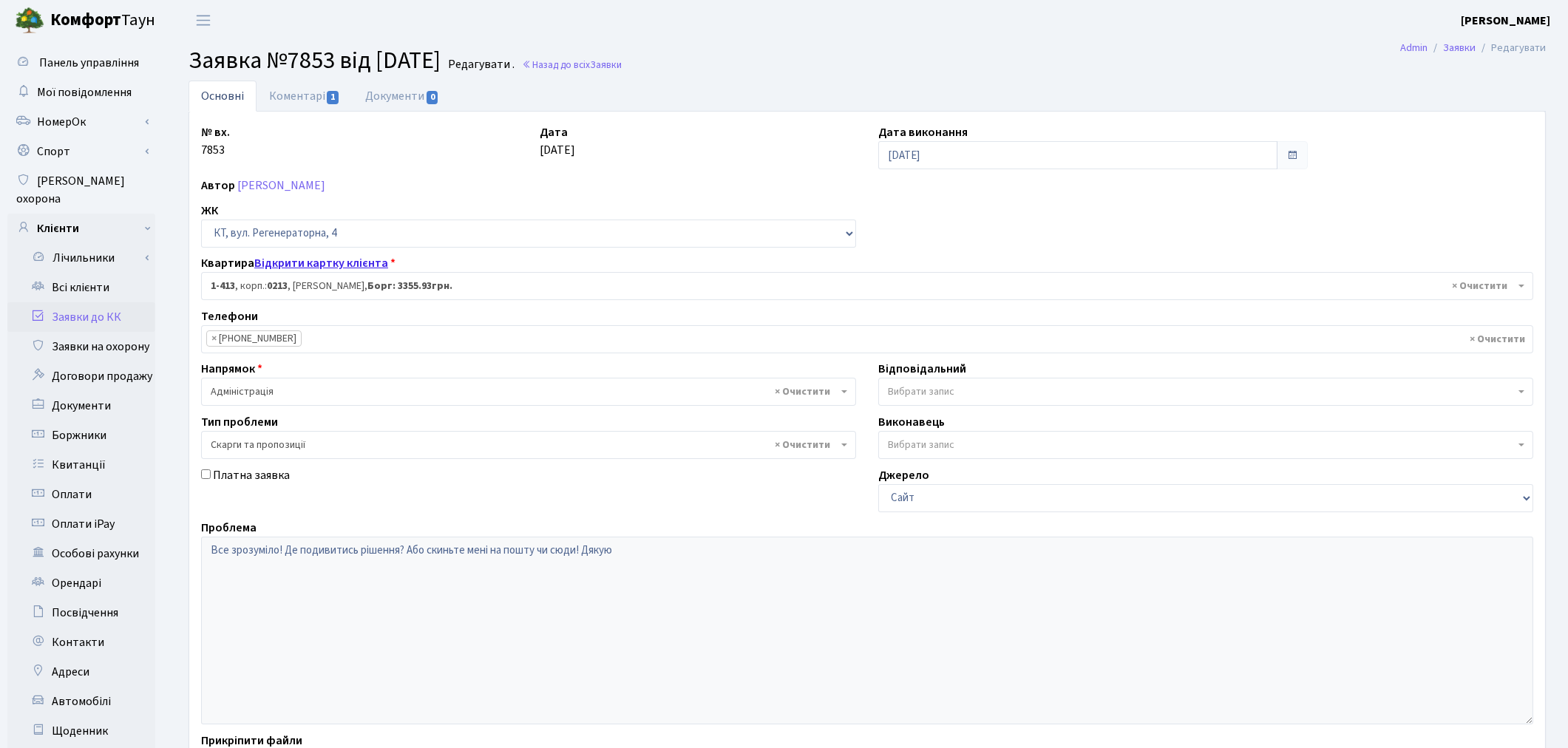
click at [347, 265] on link "Відкрити картку клієнта" at bounding box center [321, 263] width 134 height 16
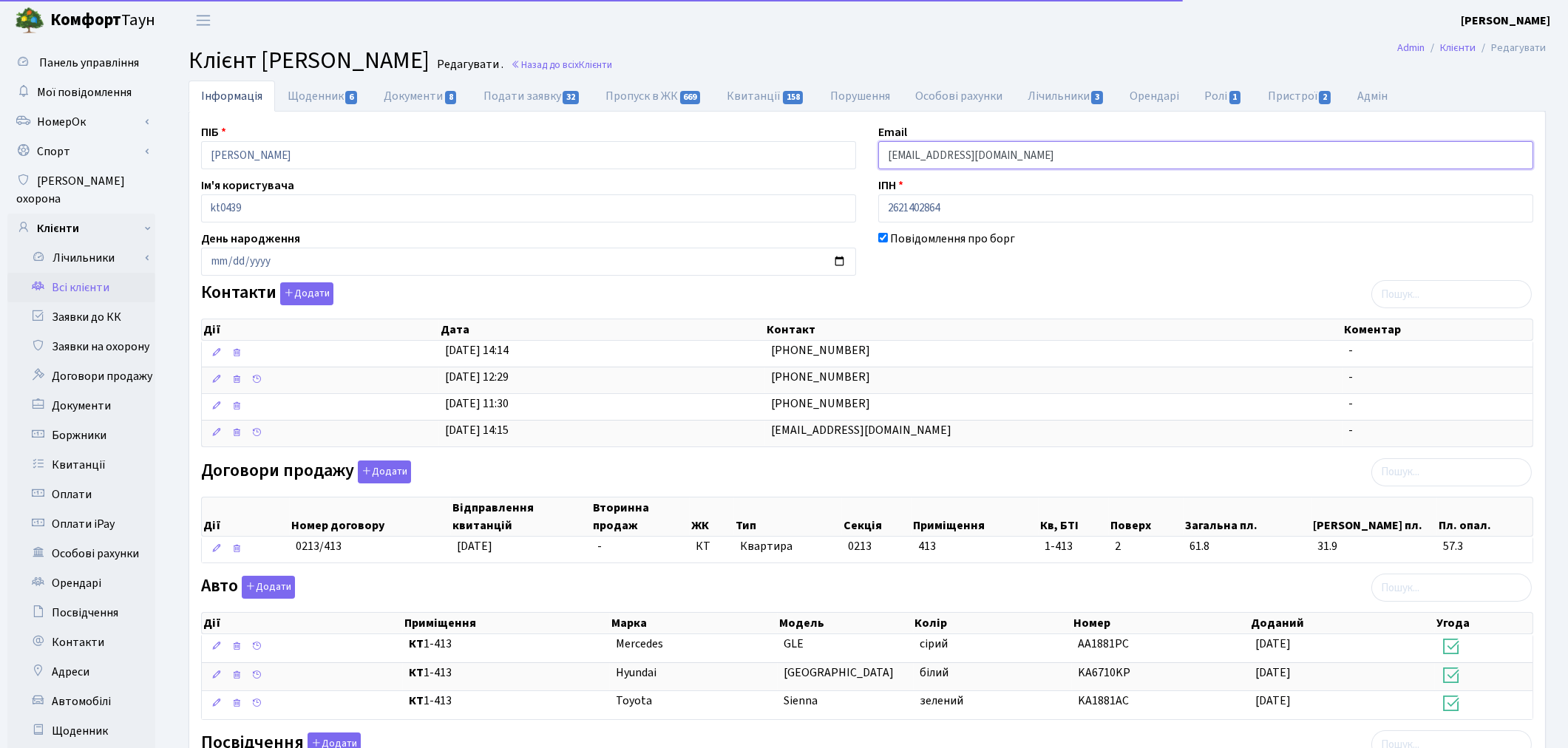
drag, startPoint x: 1070, startPoint y: 154, endPoint x: 834, endPoint y: 144, distance: 236.2
click at [834, 144] on div "ПІБ Горобець Людмила Петрівна Email galina.rogovchenko@gmail.com Ім'я користува…" at bounding box center [868, 539] width 1355 height 831
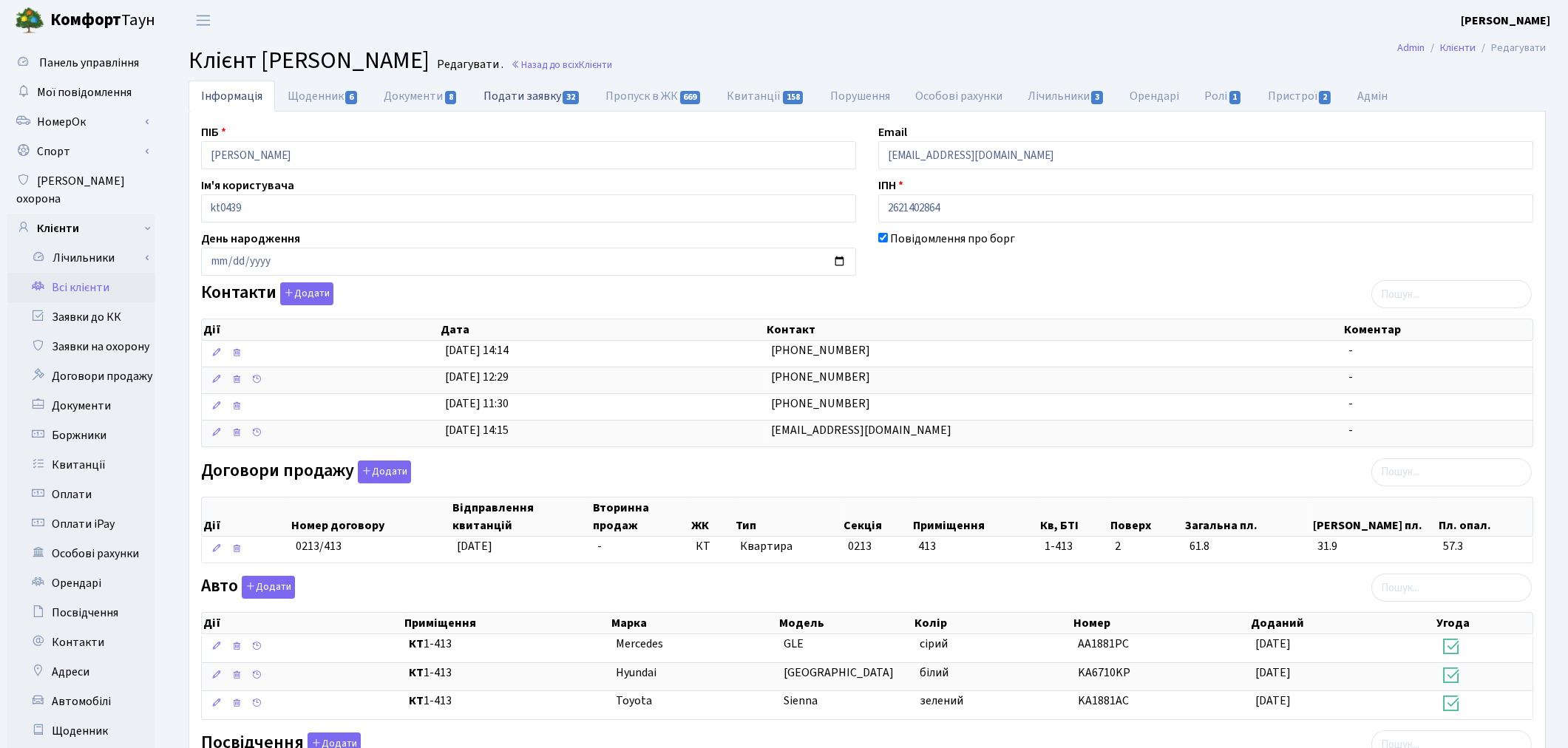
click at [514, 102] on link "Подати заявку 32" at bounding box center [532, 96] width 122 height 31
select select "25"
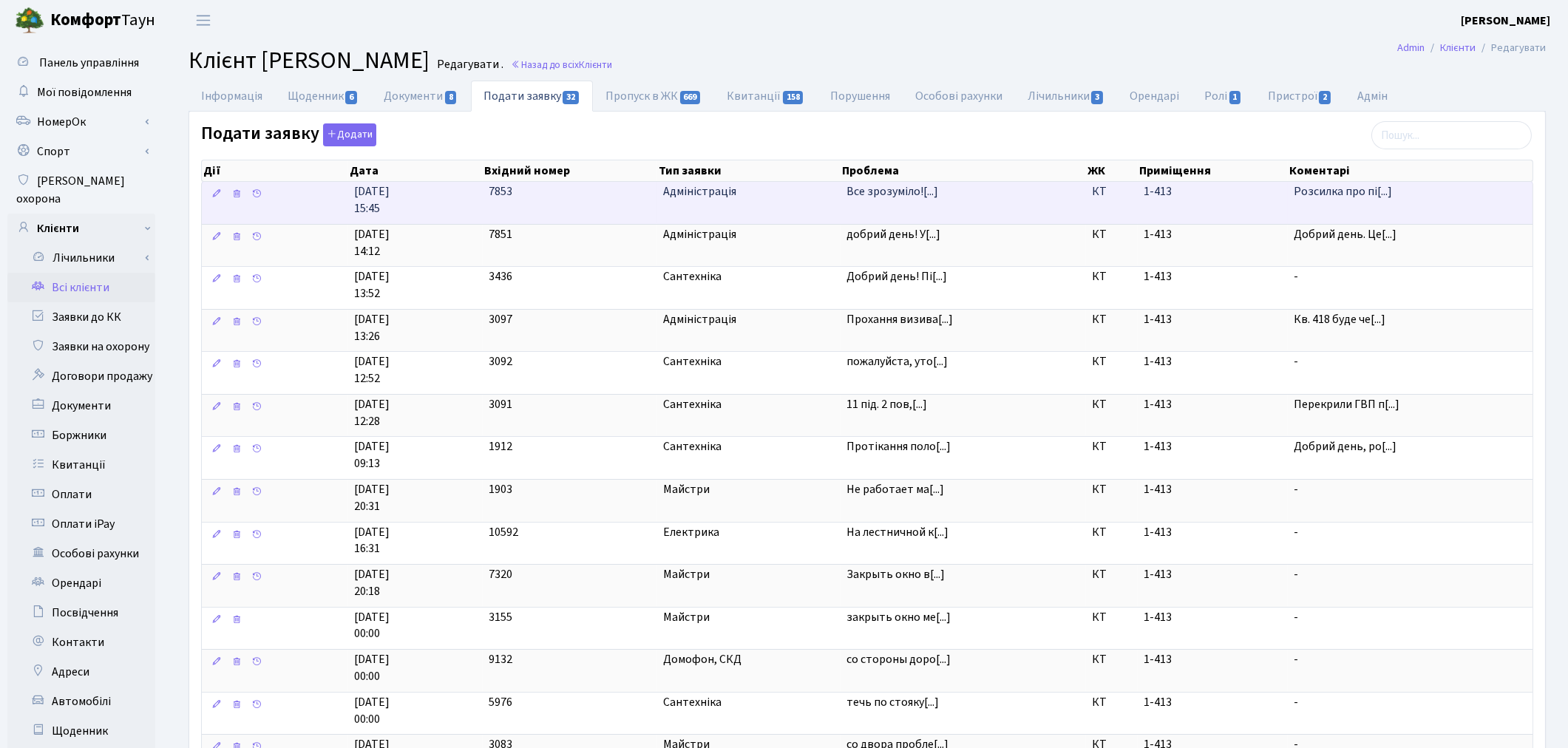
click at [891, 205] on td "Все зрозуміло![...]" at bounding box center [963, 203] width 246 height 42
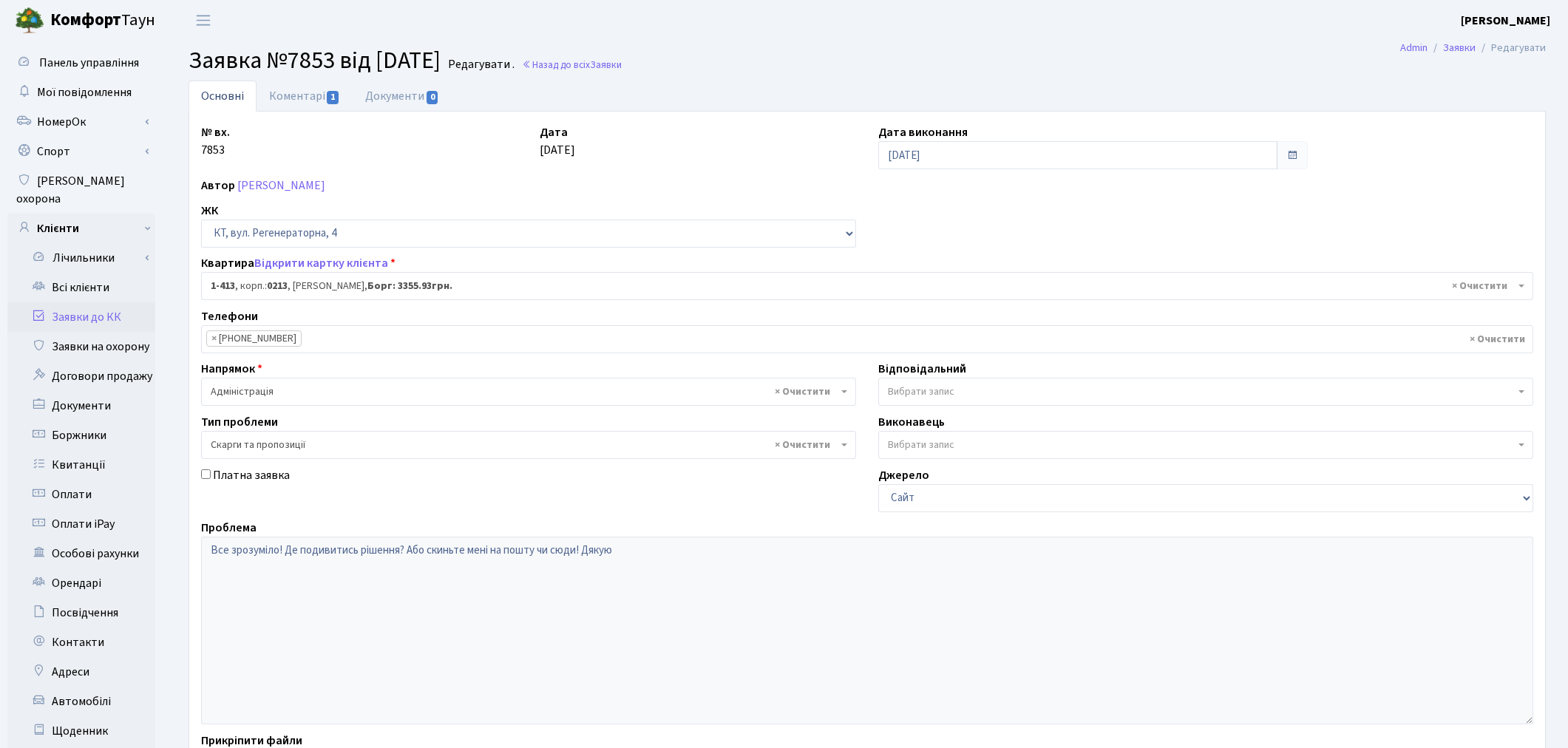
select select "464"
select select "55"
click at [285, 102] on link "Коментарі 1" at bounding box center [304, 96] width 96 height 31
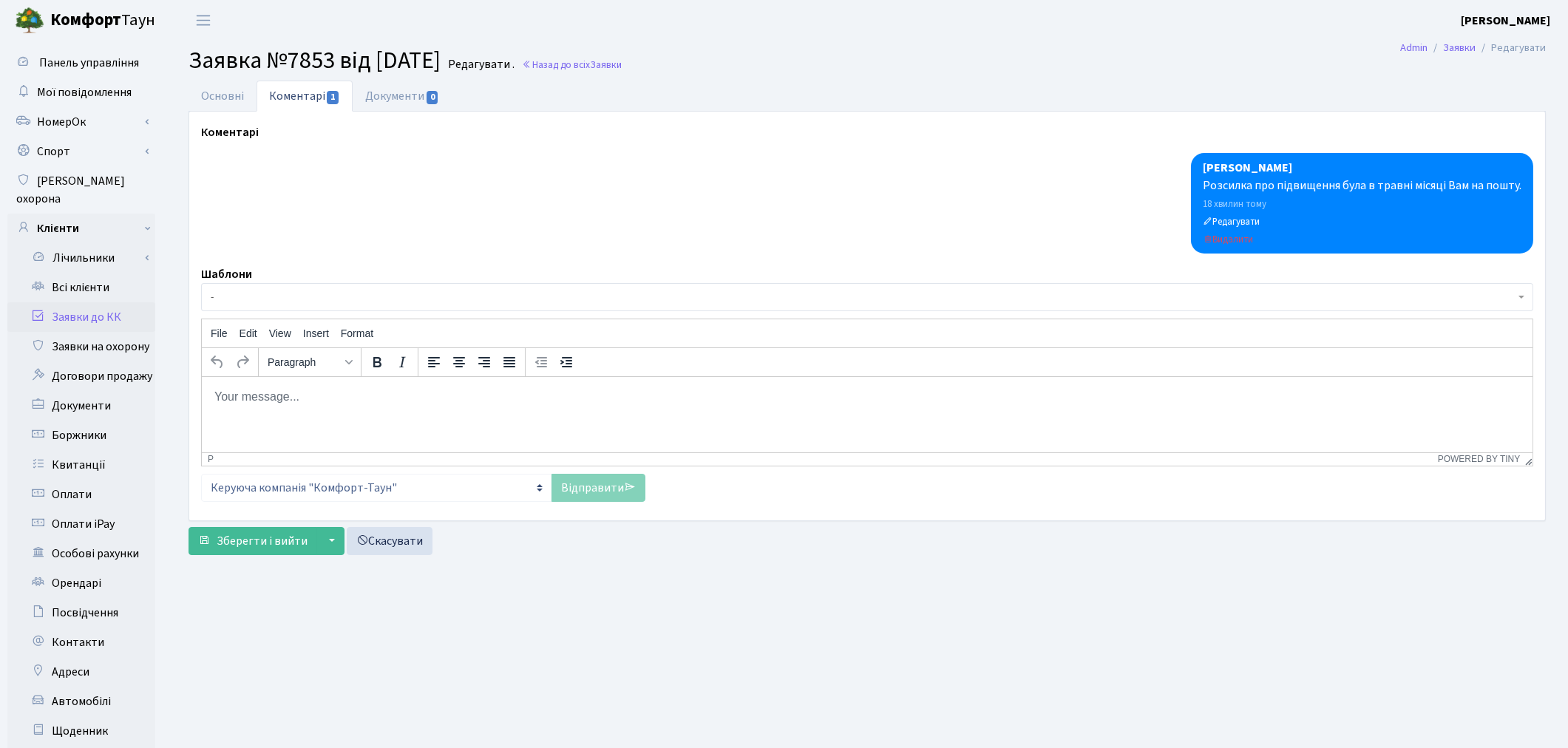
click at [340, 403] on p "Rich Text Area. Press ALT-0 for help." at bounding box center [867, 396] width 1307 height 16
click at [578, 478] on link "Відправити" at bounding box center [599, 487] width 94 height 28
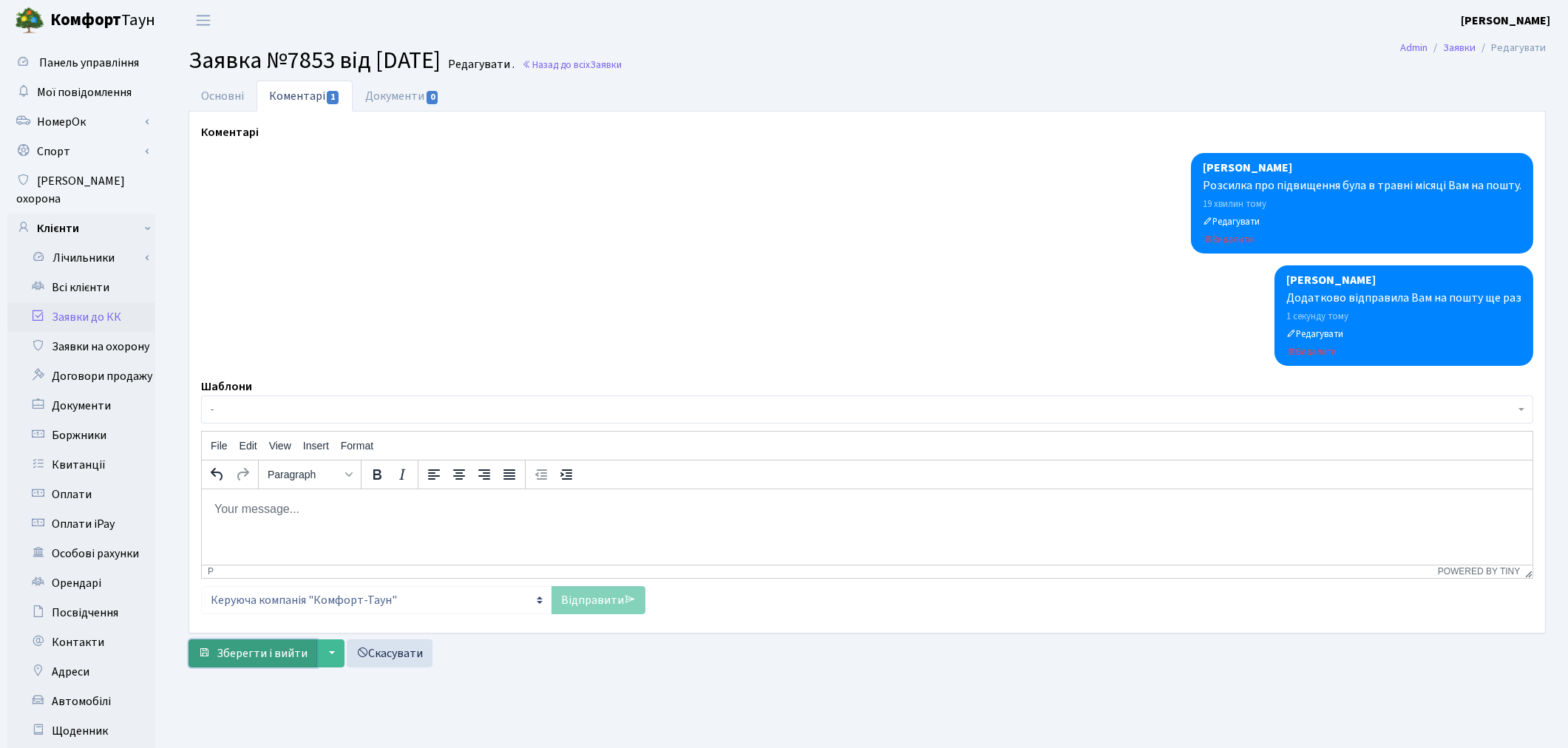
click at [214, 653] on button "Зберегти і вийти" at bounding box center [253, 653] width 128 height 28
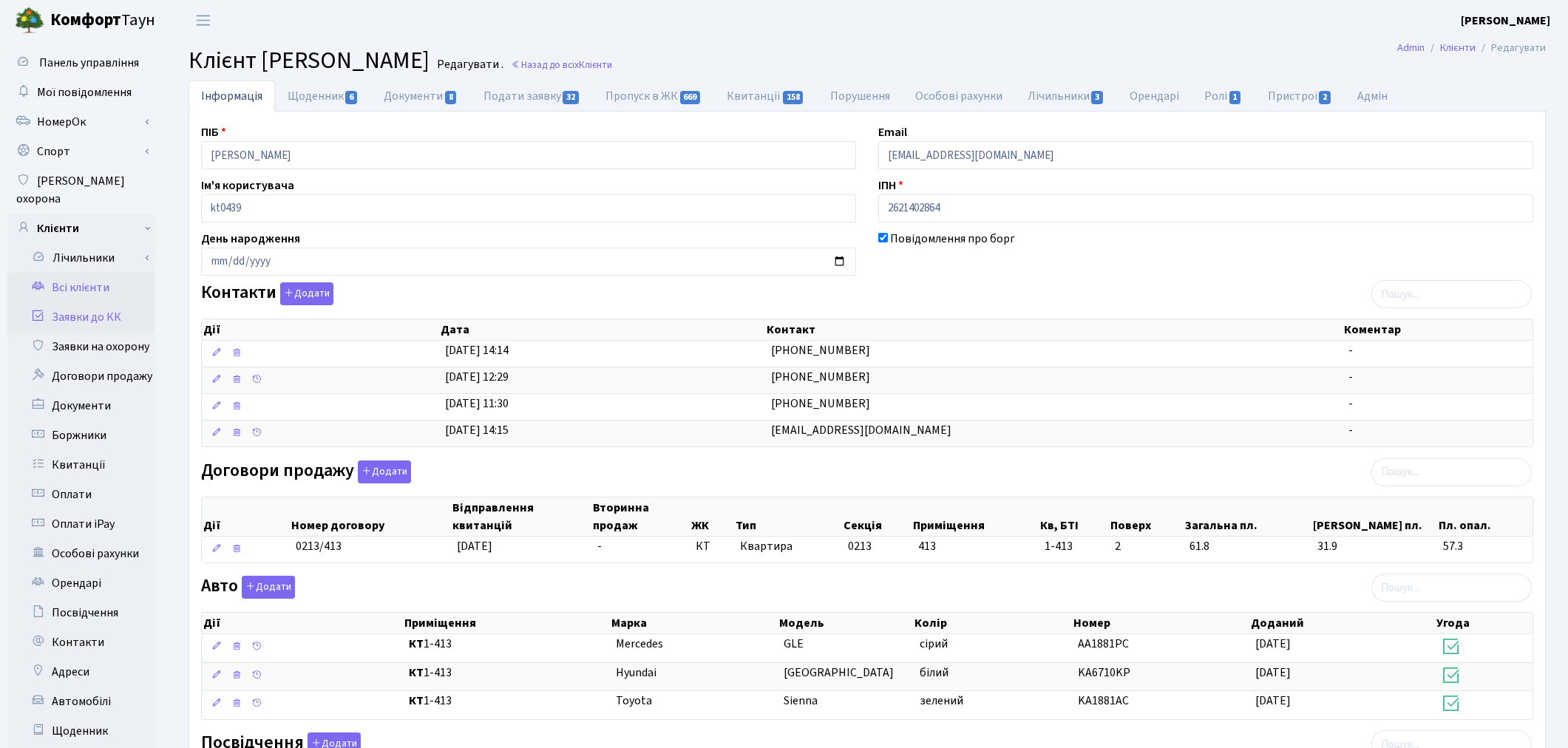
click at [76, 302] on link "Заявки до КК" at bounding box center [81, 317] width 148 height 30
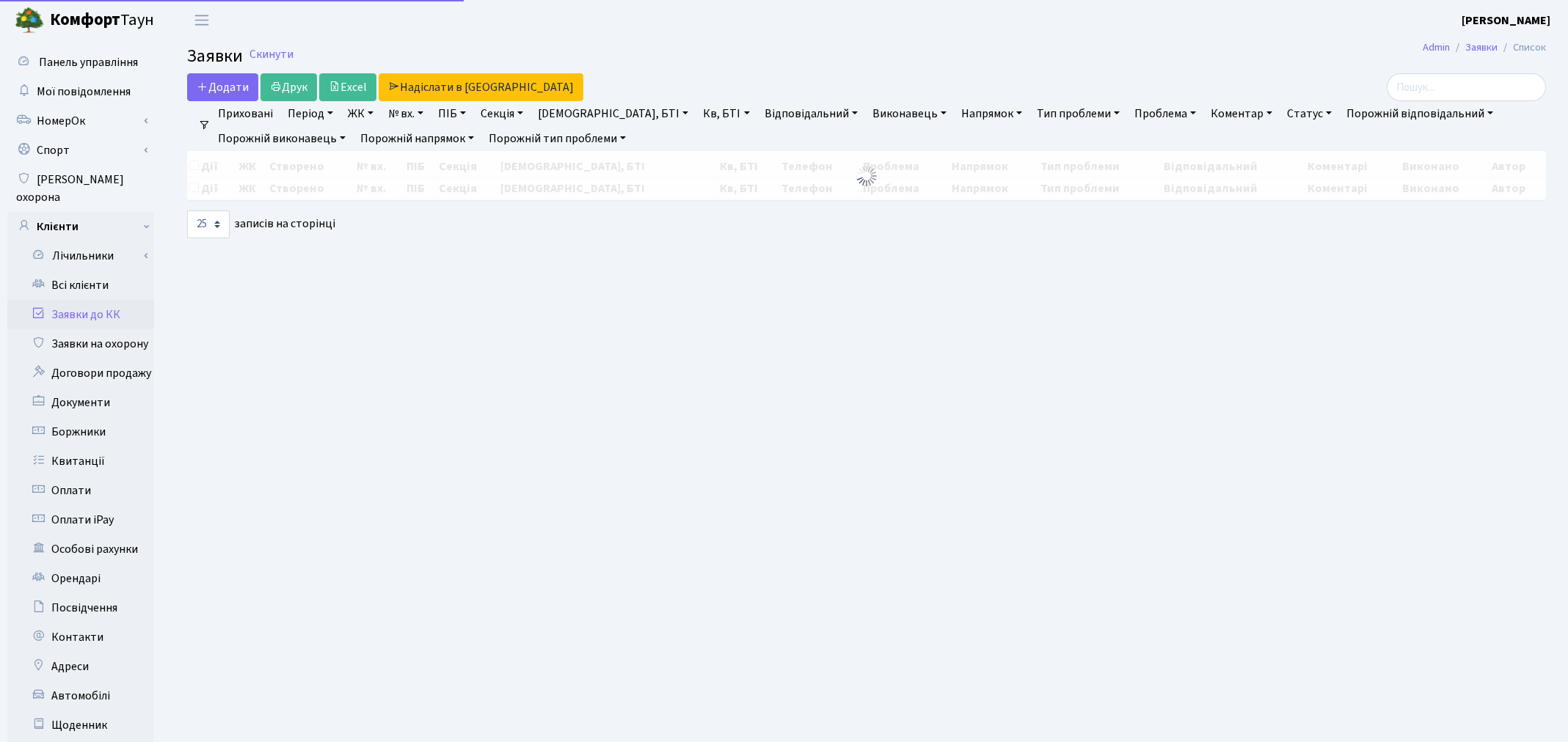
select select "25"
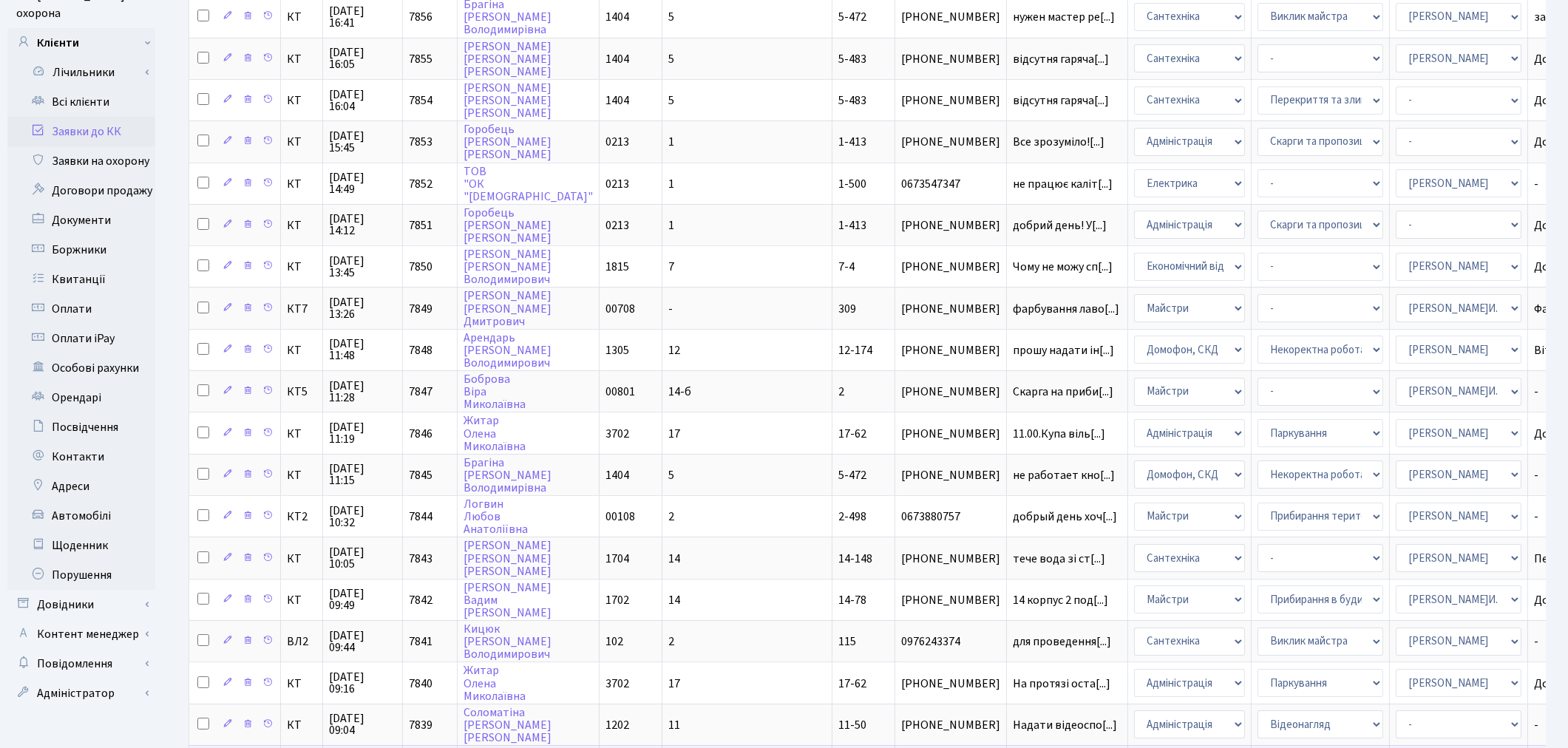
scroll to position [165, 0]
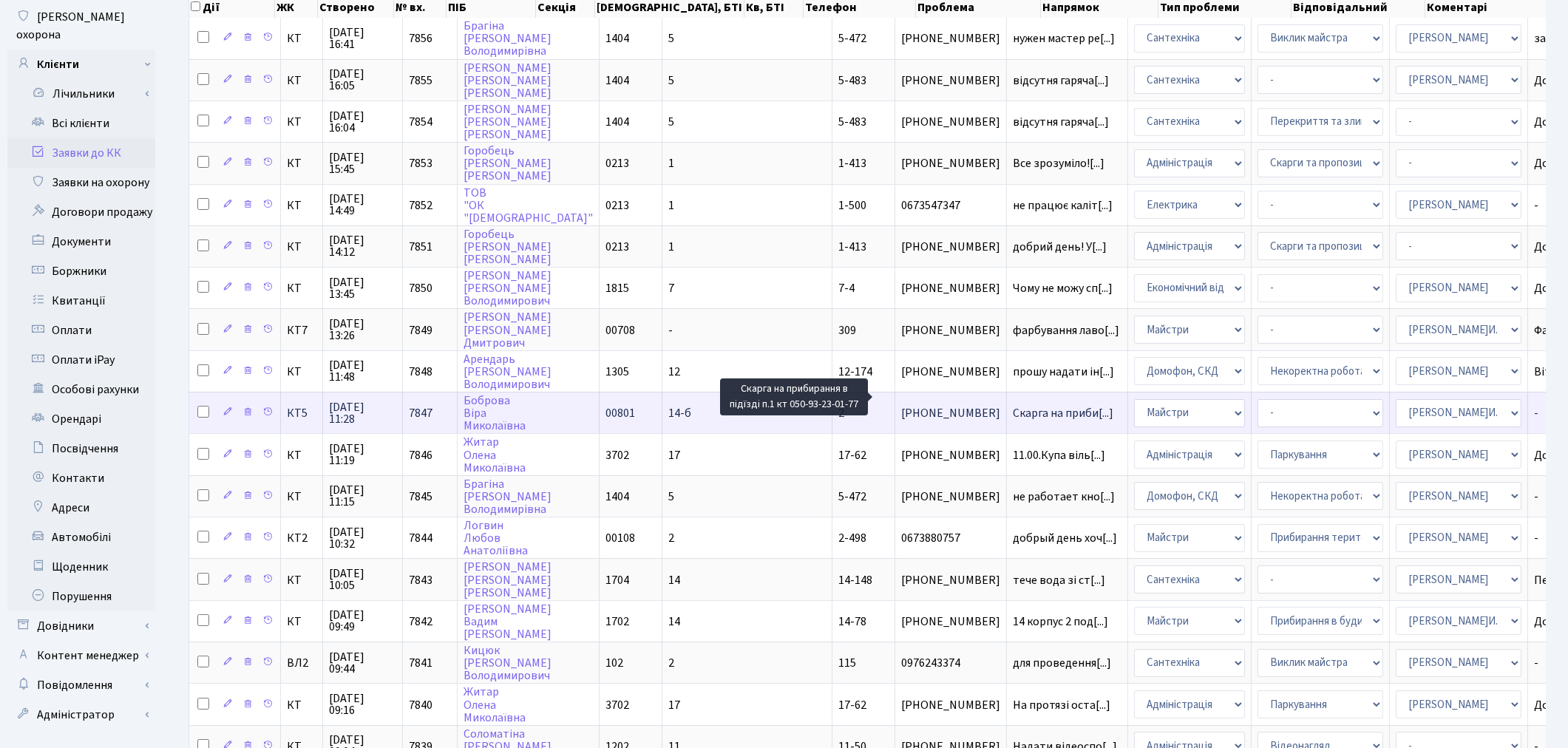
click at [1013, 406] on span "Скарга на приби[...]" at bounding box center [1063, 413] width 100 height 16
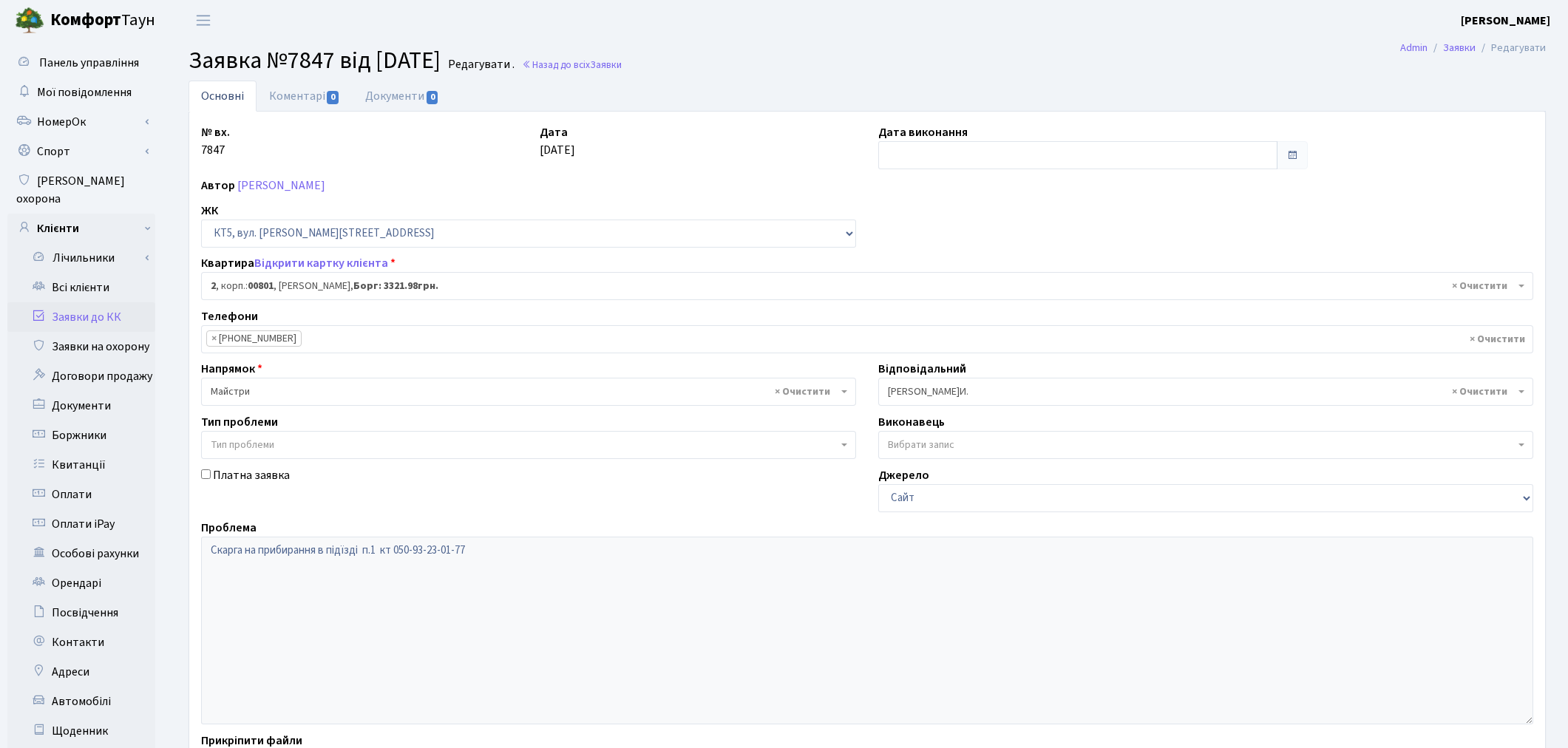
select select "17532"
click at [68, 302] on link "Заявки до КК" at bounding box center [81, 317] width 148 height 30
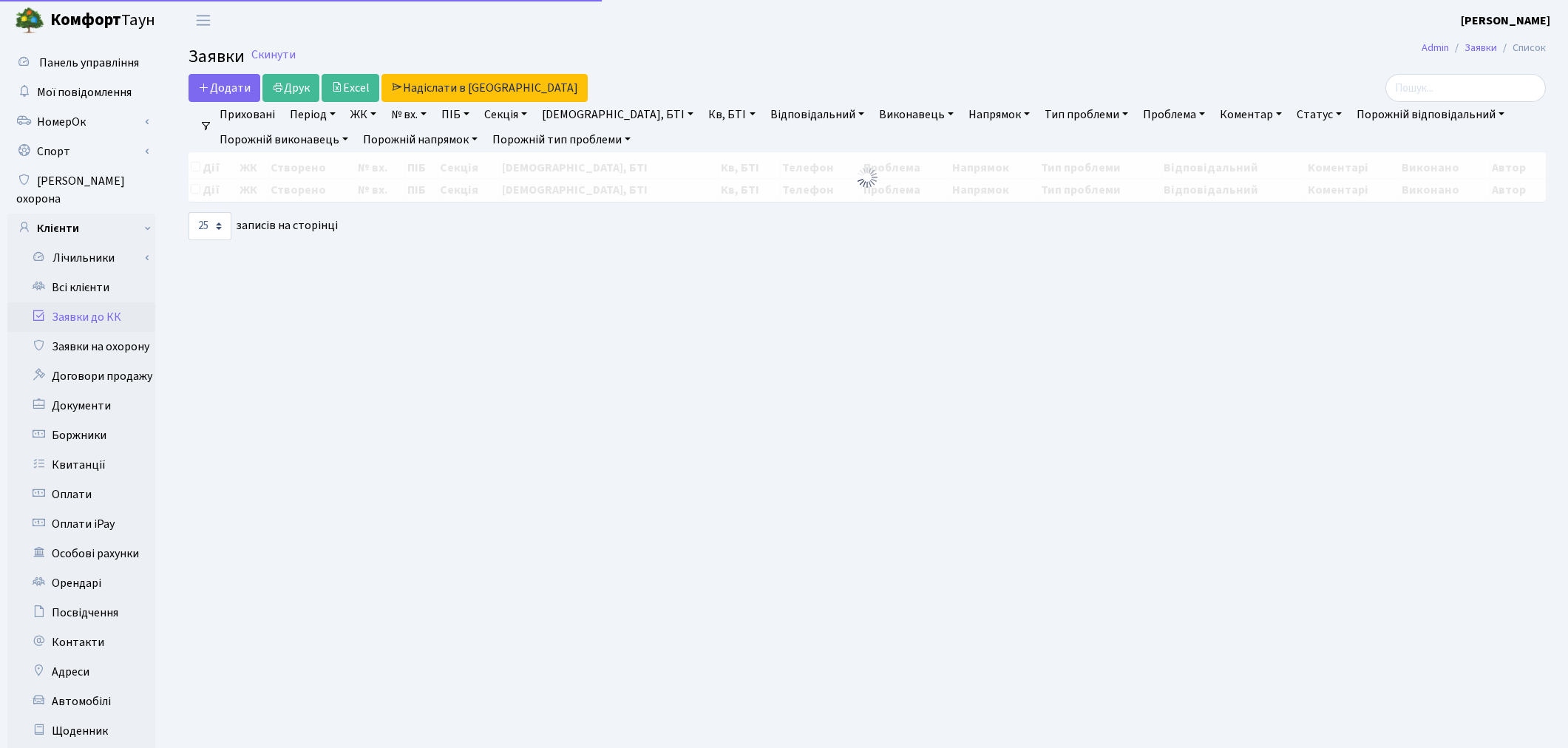
select select "25"
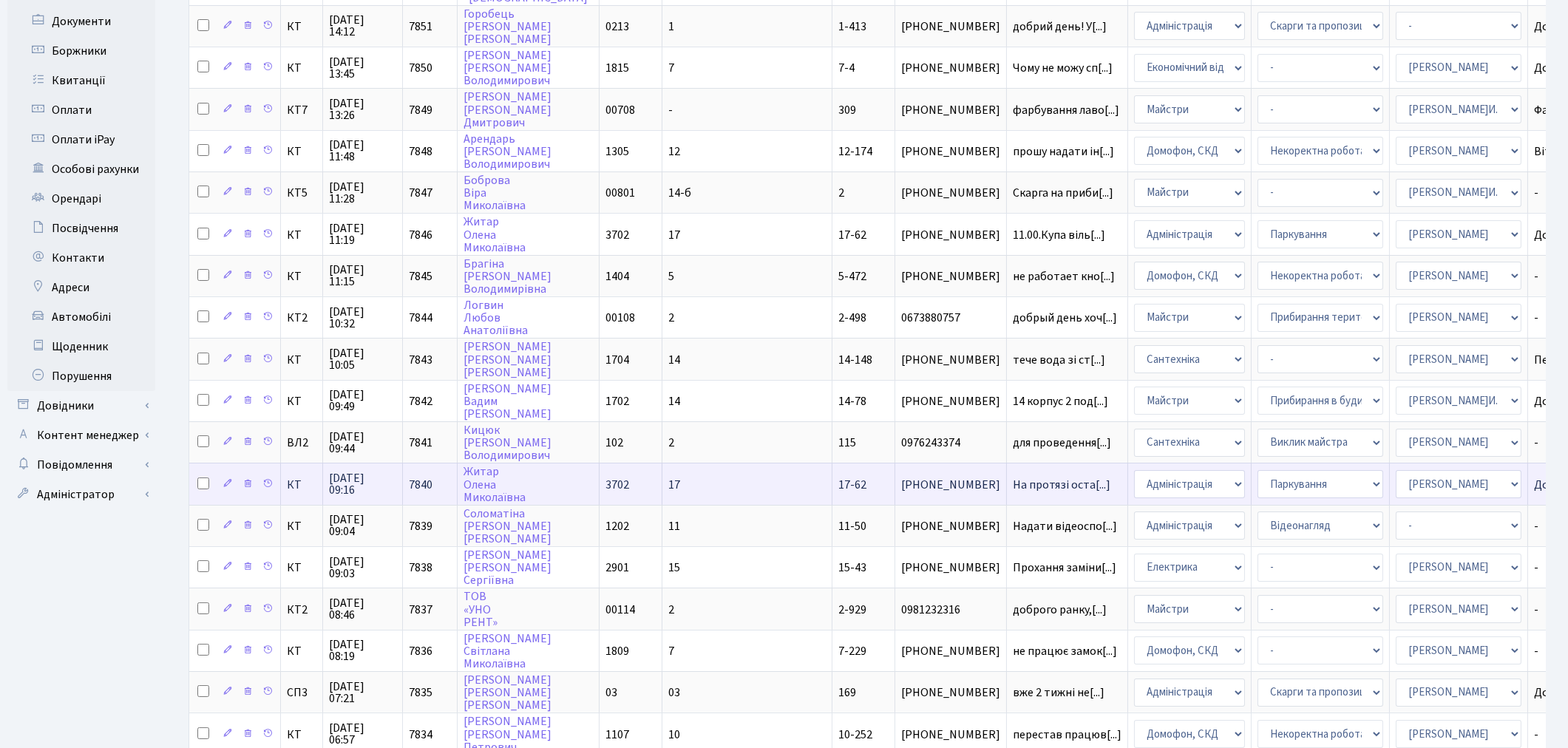
scroll to position [493, 0]
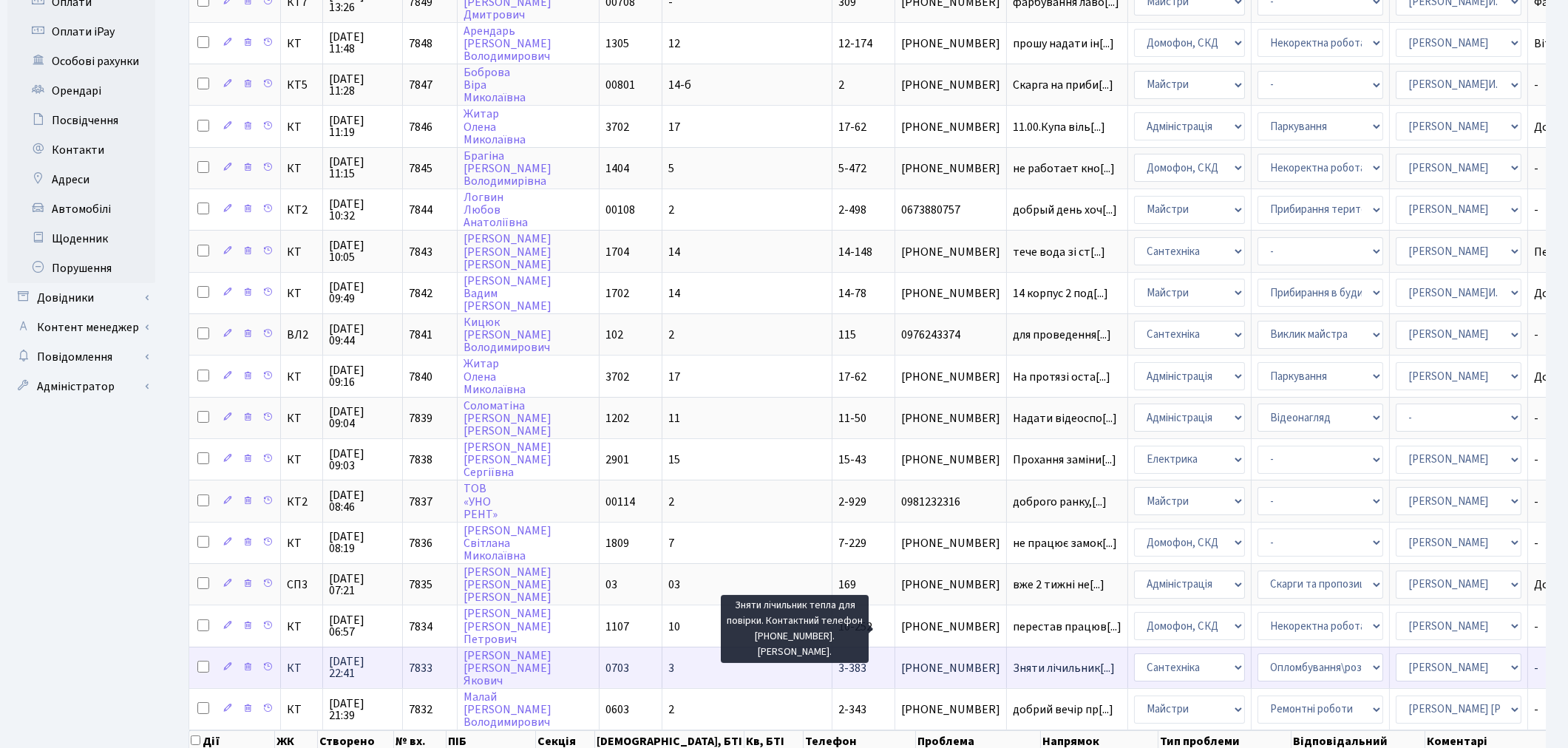
click at [1013, 660] on span "Зняти лічильник[...]" at bounding box center [1064, 668] width 102 height 16
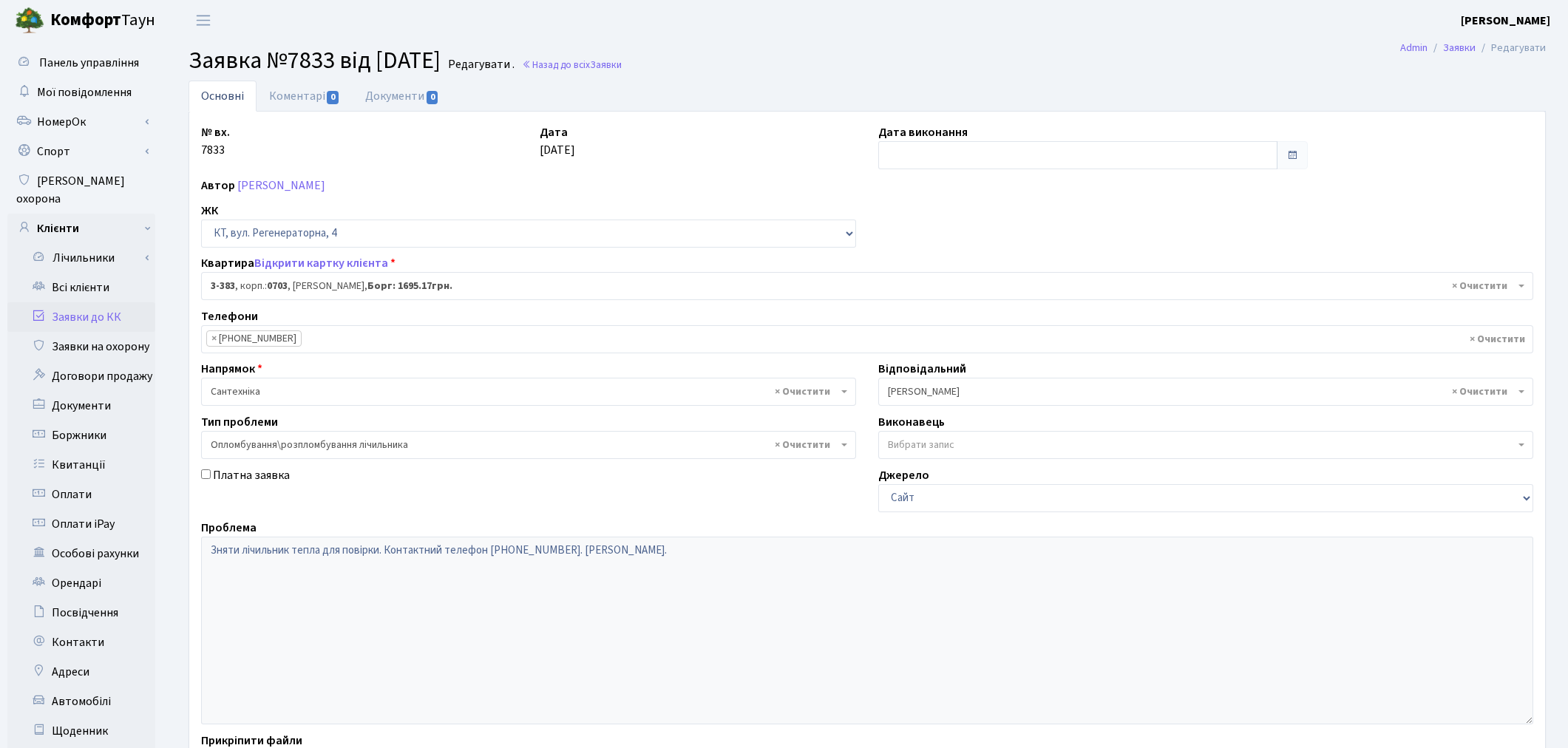
select select "1601"
select select "30"
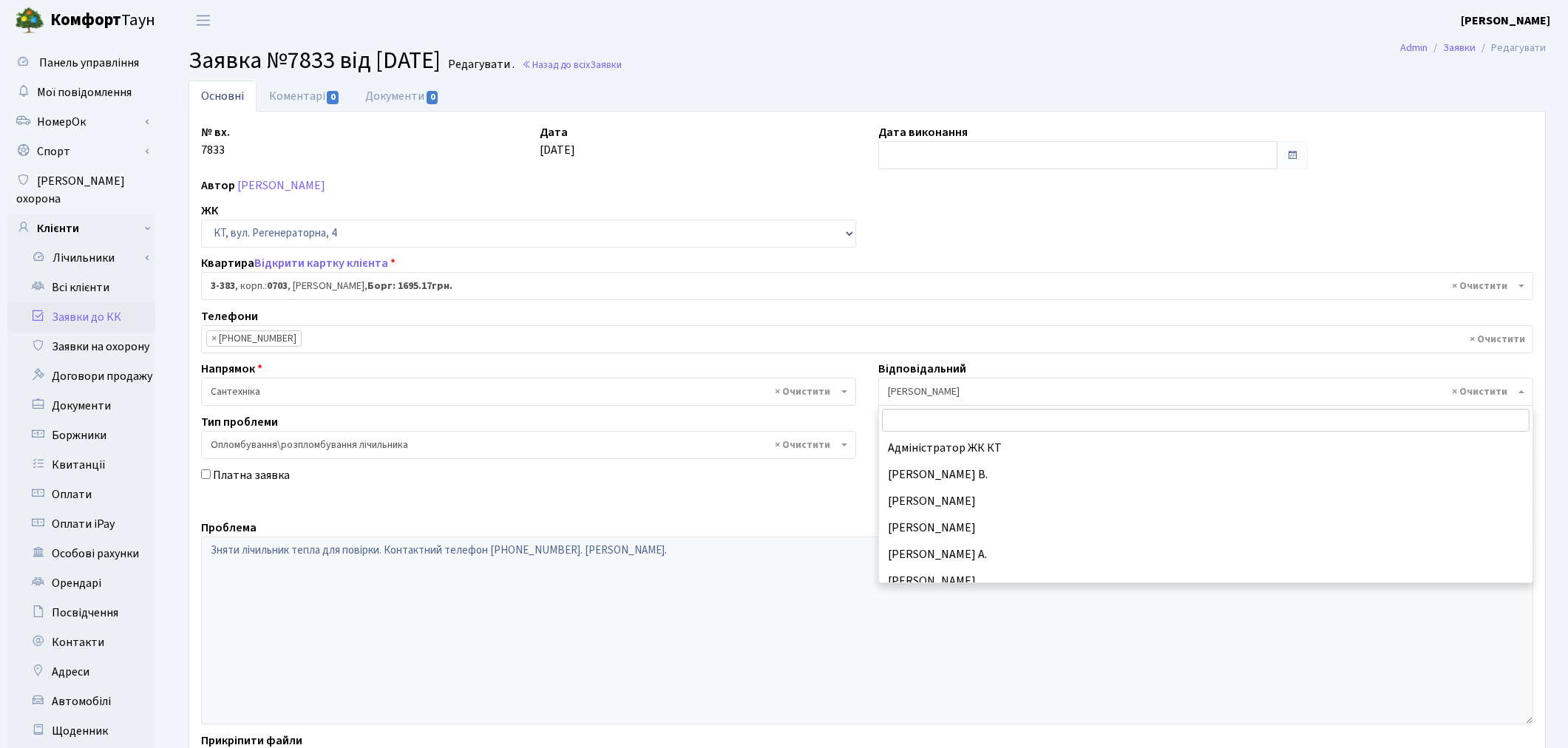
click at [995, 396] on span "× [PERSON_NAME]" at bounding box center [1201, 391] width 627 height 14
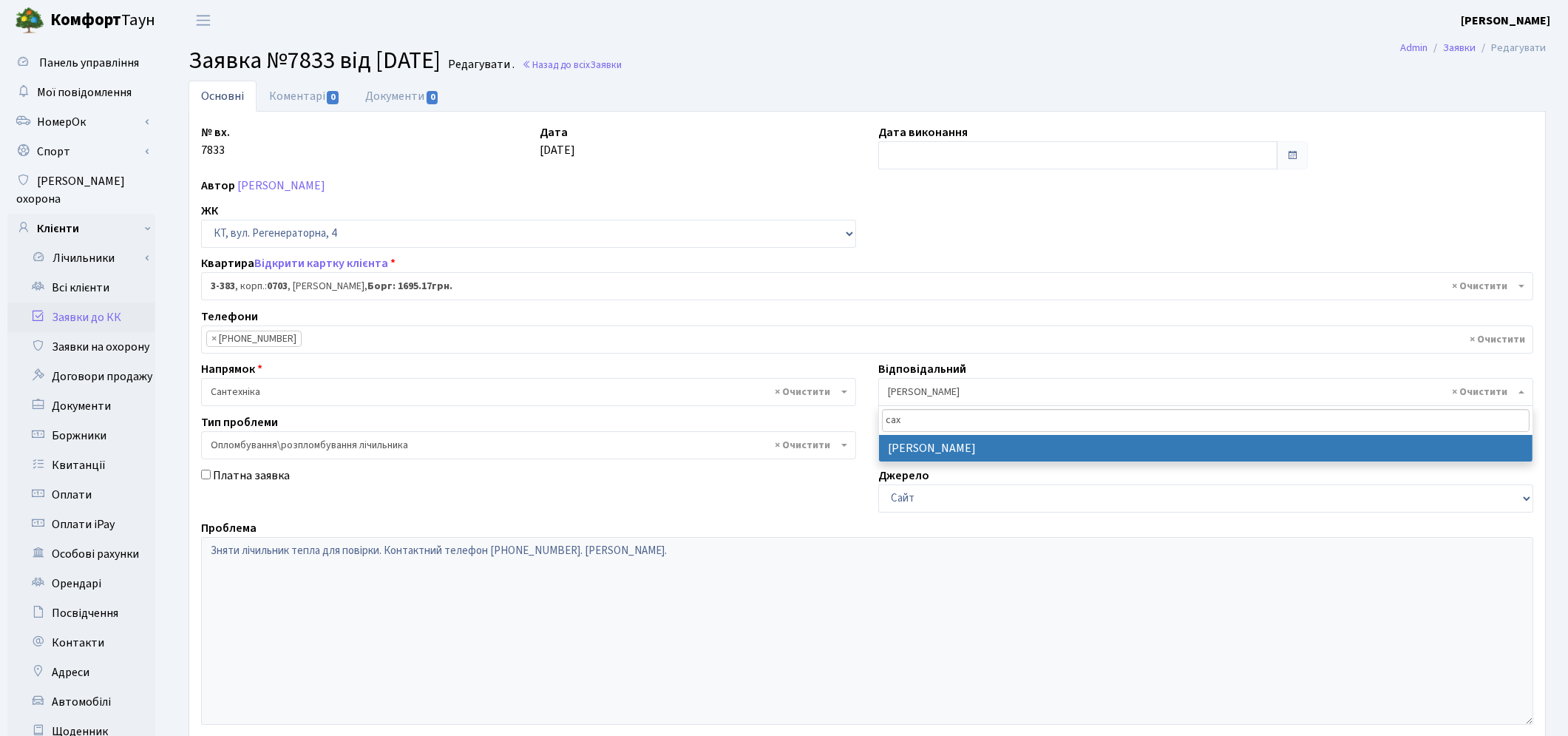
type input "сах"
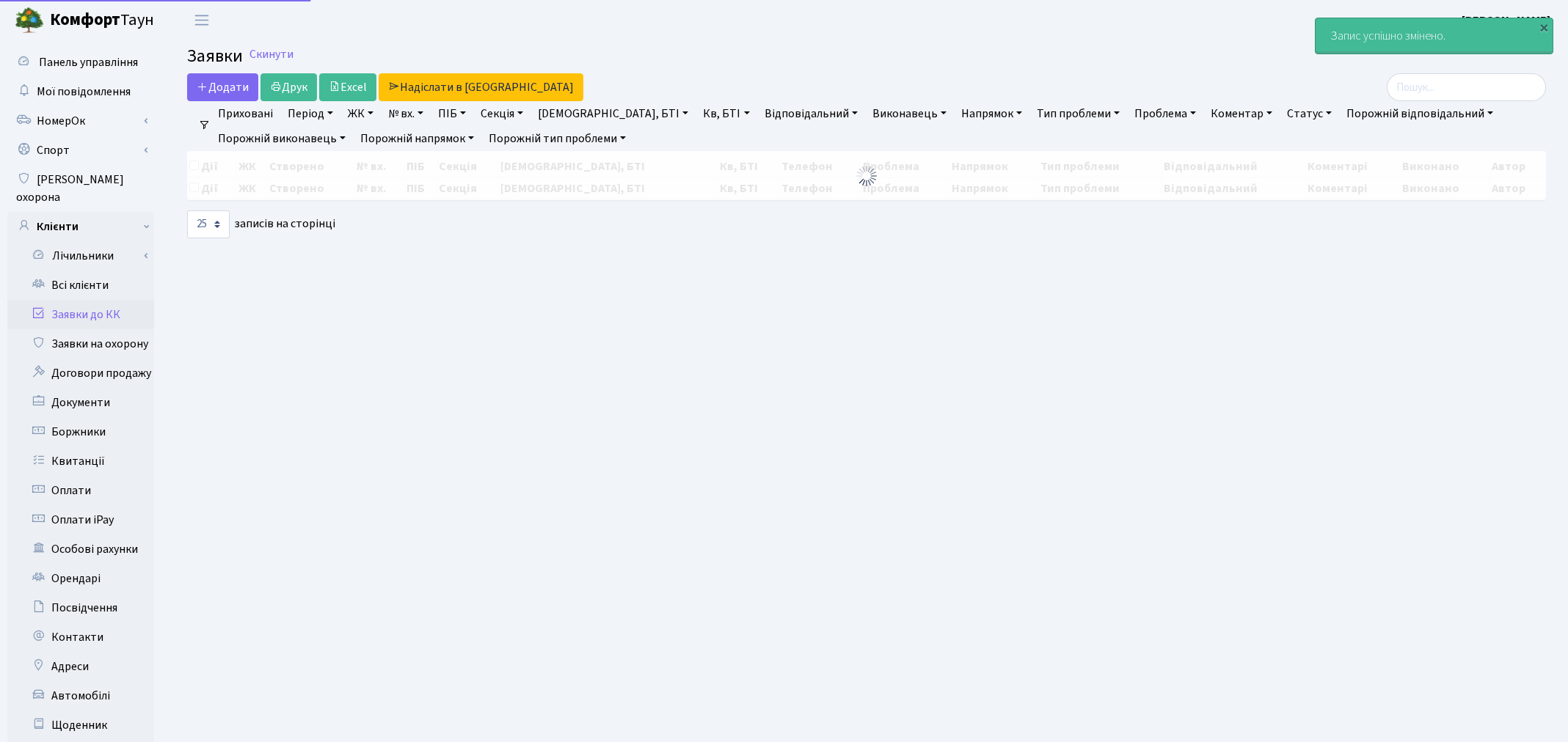
select select "25"
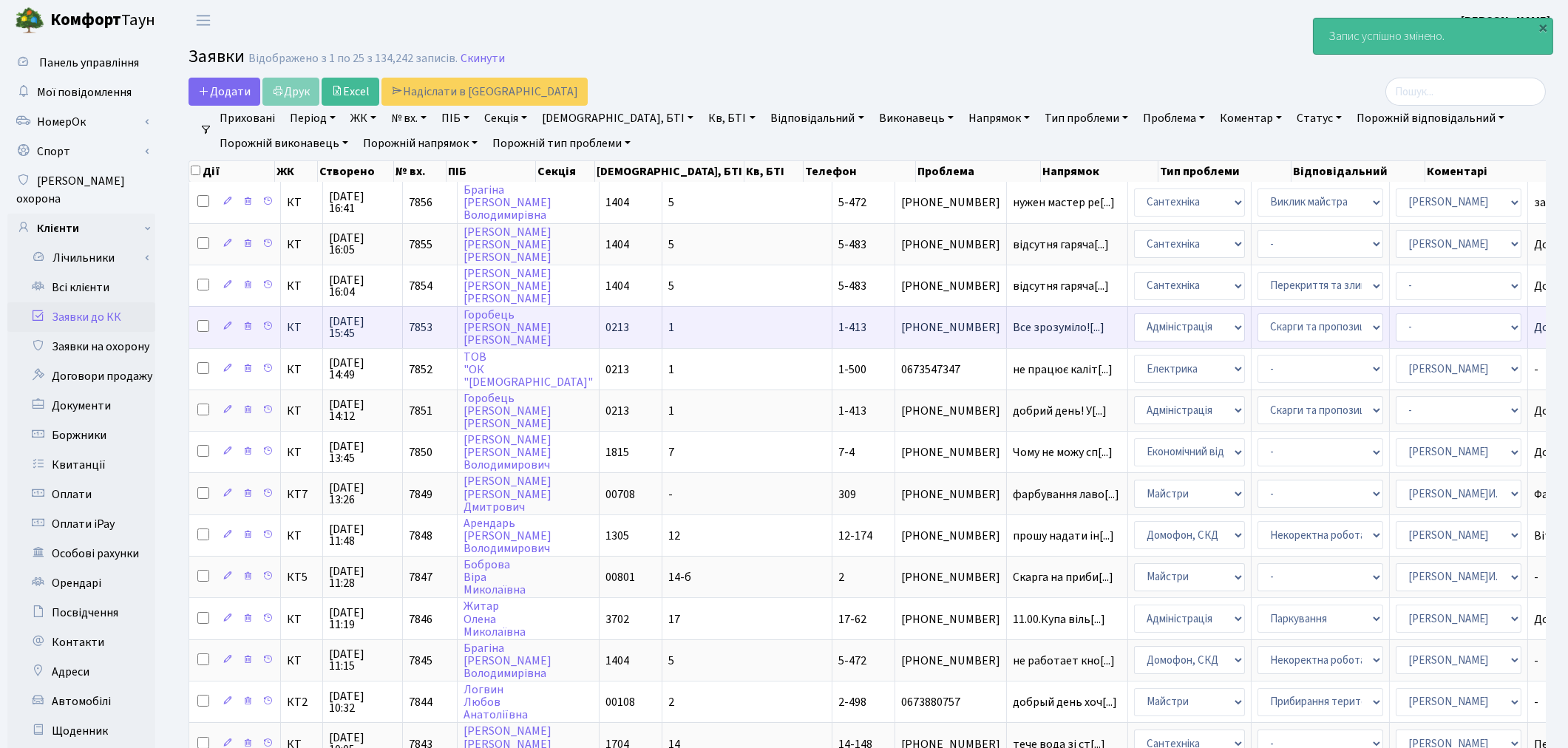
scroll to position [493, 0]
